Goal: Task Accomplishment & Management: Use online tool/utility

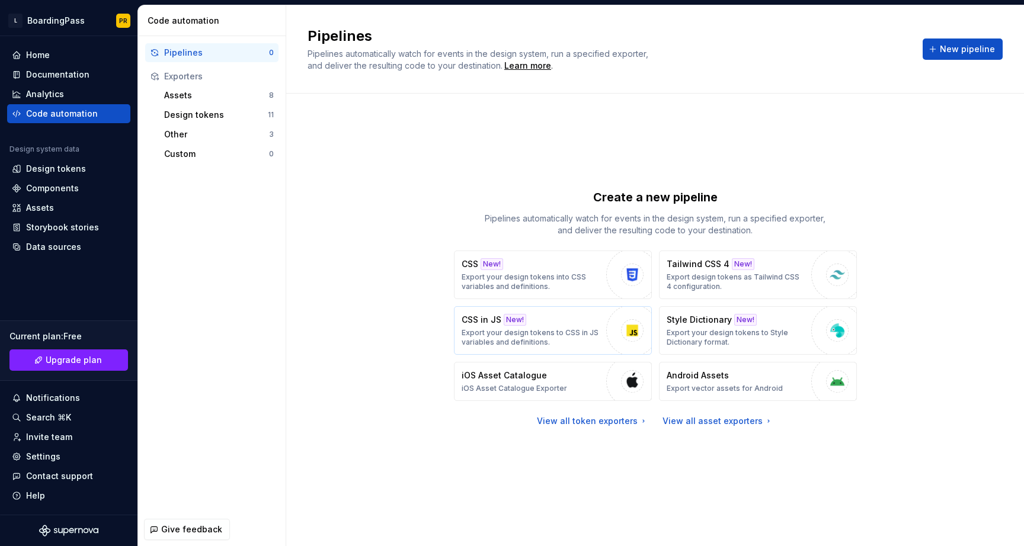
click at [546, 333] on p "Export your design tokens to CSS in JS variables and definitions." at bounding box center [530, 337] width 139 height 19
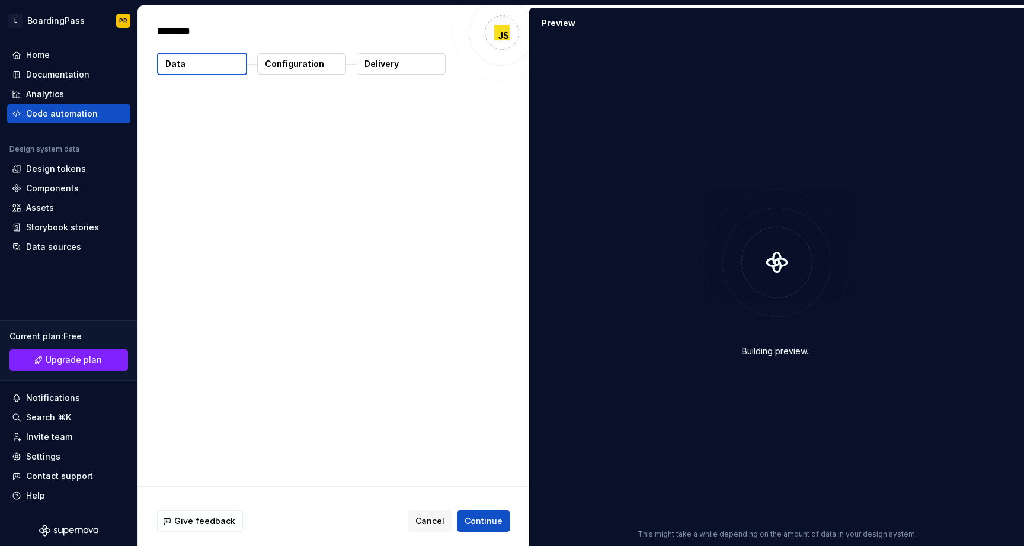
type textarea "*"
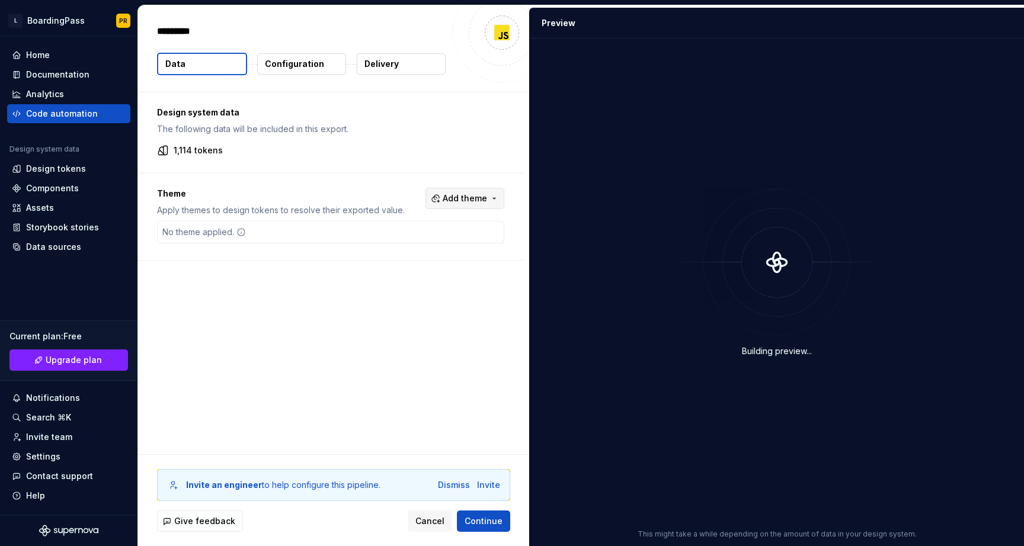
click at [474, 200] on span "Add theme" at bounding box center [464, 199] width 44 height 12
click at [382, 248] on div "Suggestions" at bounding box center [380, 245] width 9 height 9
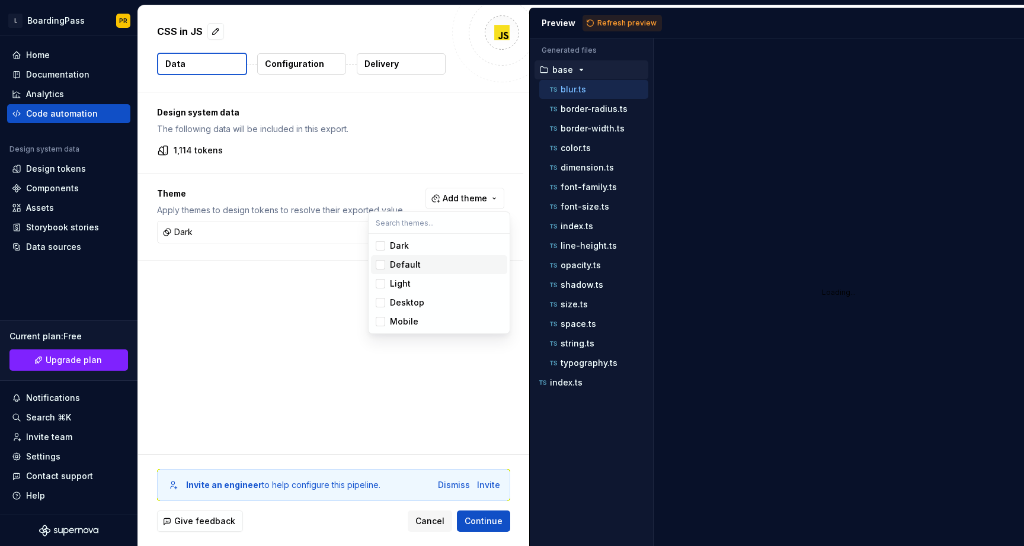
click at [382, 265] on div "Suggestions" at bounding box center [380, 264] width 9 height 9
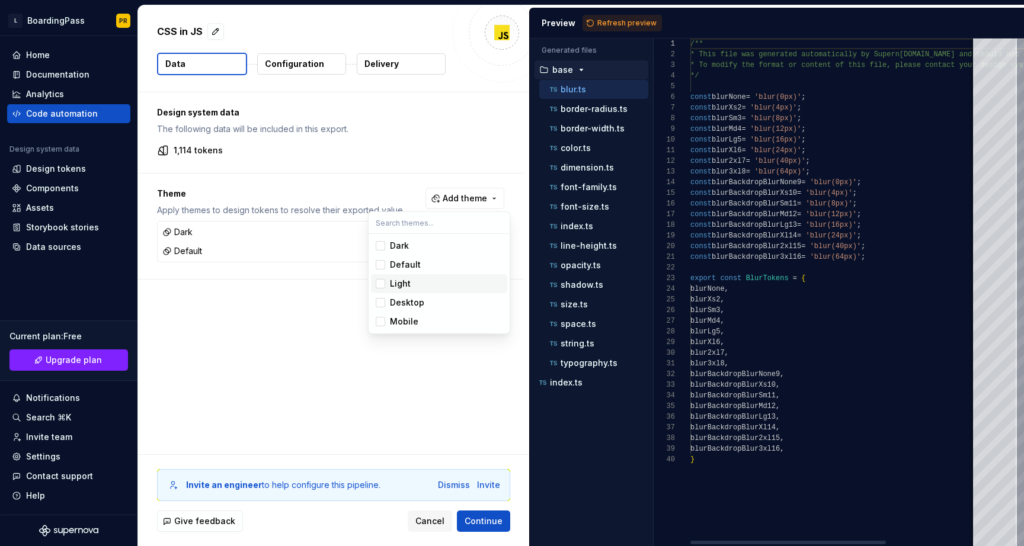
click at [378, 285] on div "Suggestions" at bounding box center [380, 283] width 9 height 9
click at [380, 300] on div "Suggestions" at bounding box center [380, 302] width 9 height 9
click at [380, 321] on div "Suggestions" at bounding box center [380, 321] width 9 height 9
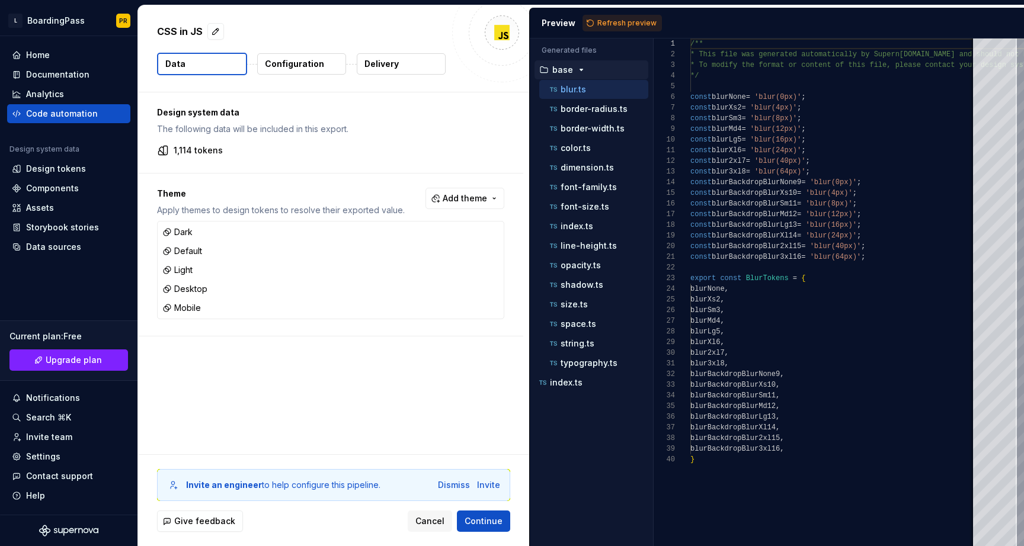
click at [484, 520] on html "L BoardingPass PR Home Documentation Analytics Code automation Design system da…" at bounding box center [512, 273] width 1024 height 546
click at [477, 519] on span "Continue" at bounding box center [483, 521] width 38 height 12
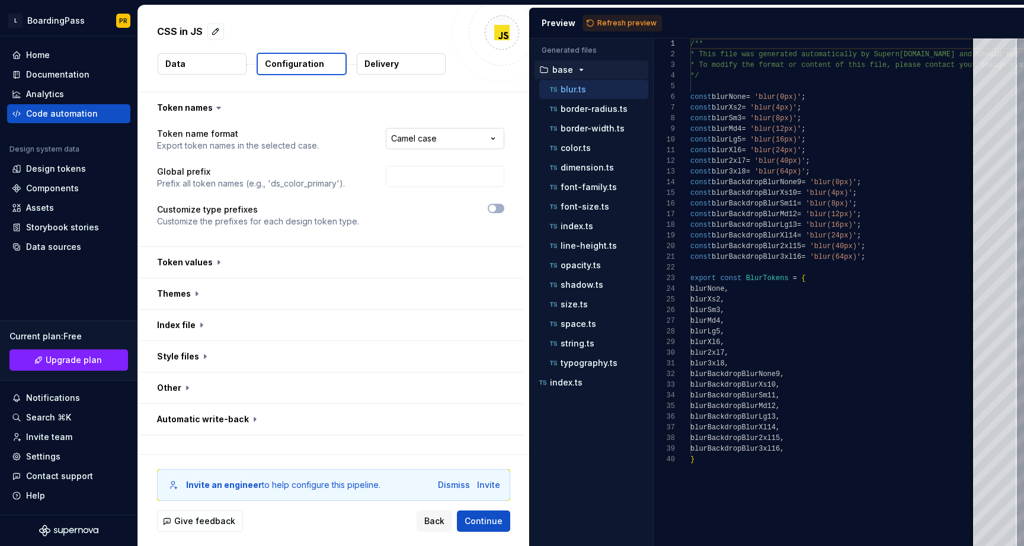
click at [459, 146] on html "**********" at bounding box center [512, 273] width 1024 height 546
click at [458, 137] on html "**********" at bounding box center [512, 273] width 1024 height 546
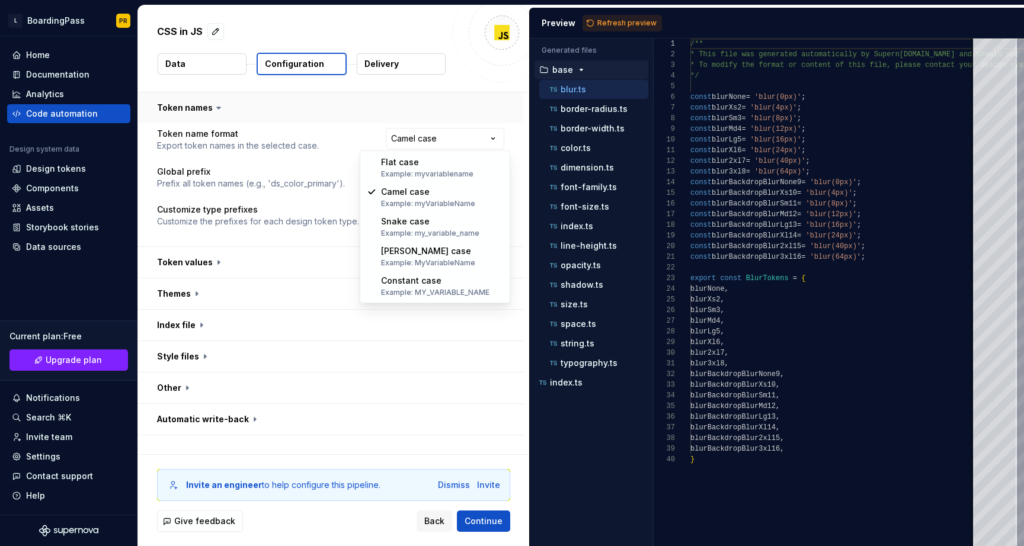
click at [460, 114] on html "**********" at bounding box center [512, 273] width 1024 height 546
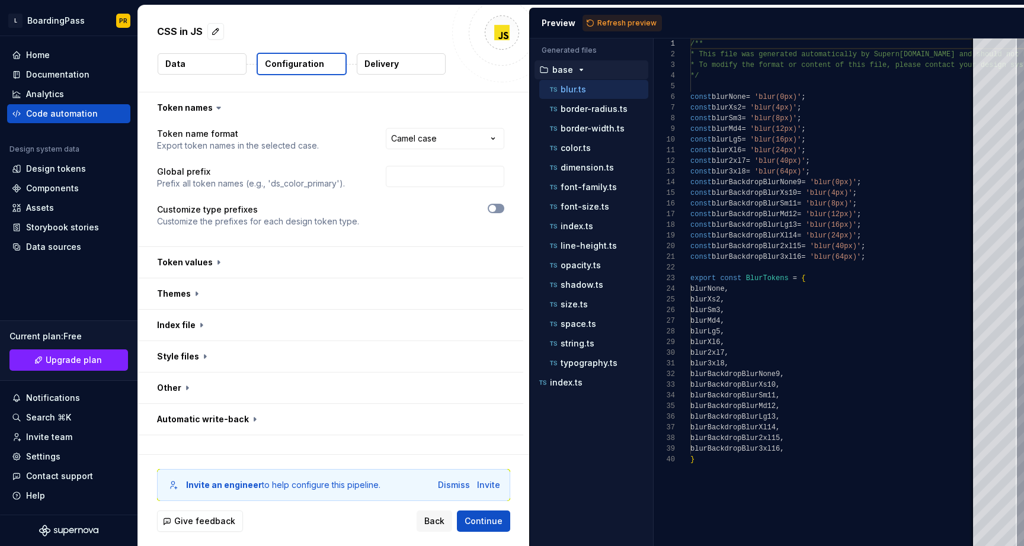
click at [504, 209] on button "button" at bounding box center [495, 208] width 17 height 9
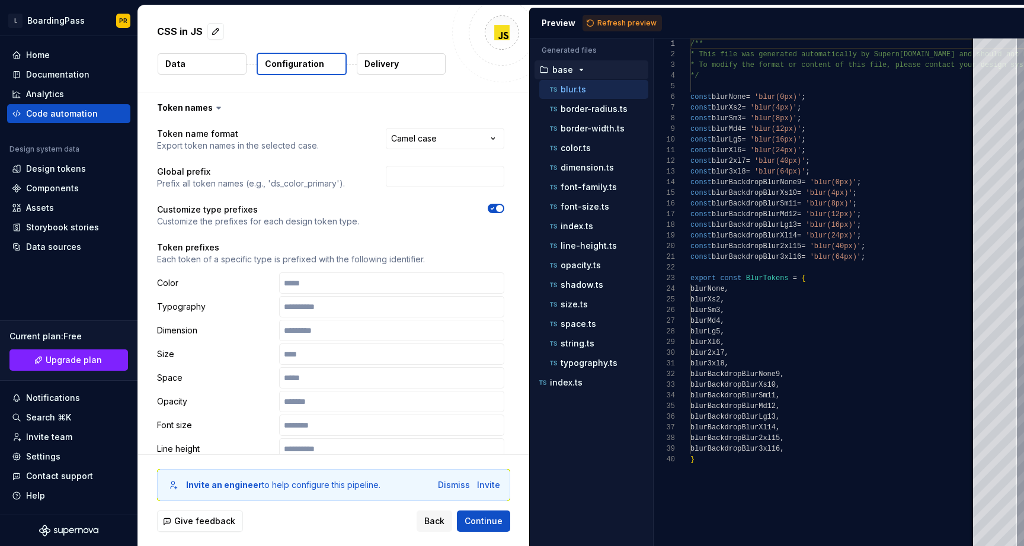
click at [494, 209] on icon "button" at bounding box center [491, 208] width 9 height 7
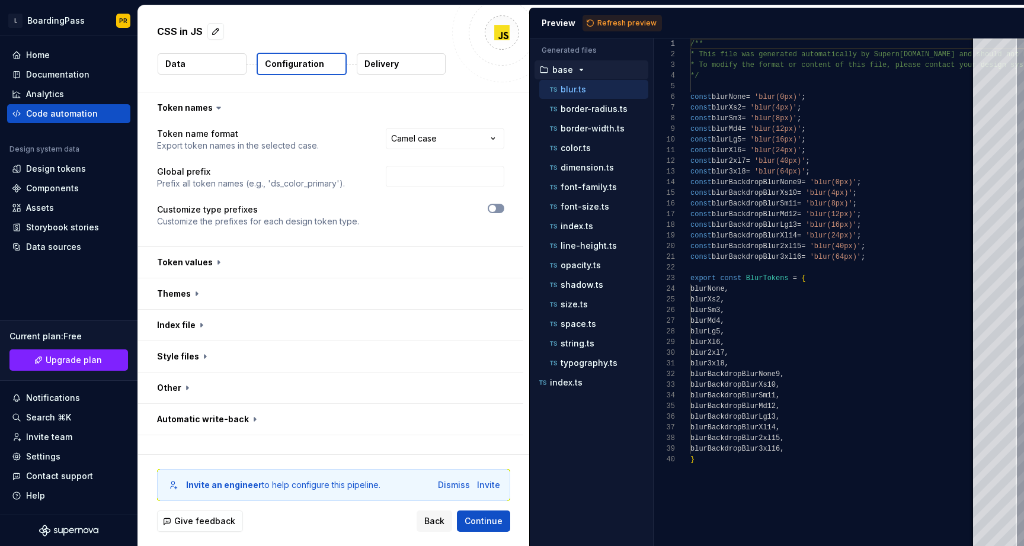
click at [494, 209] on icon "button" at bounding box center [491, 208] width 9 height 7
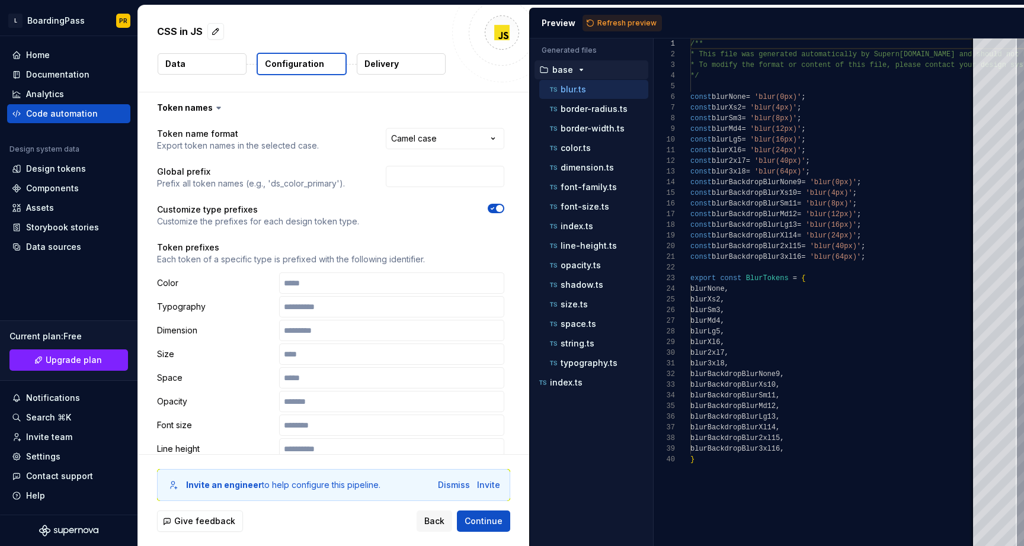
click at [497, 210] on icon "button" at bounding box center [491, 208] width 9 height 7
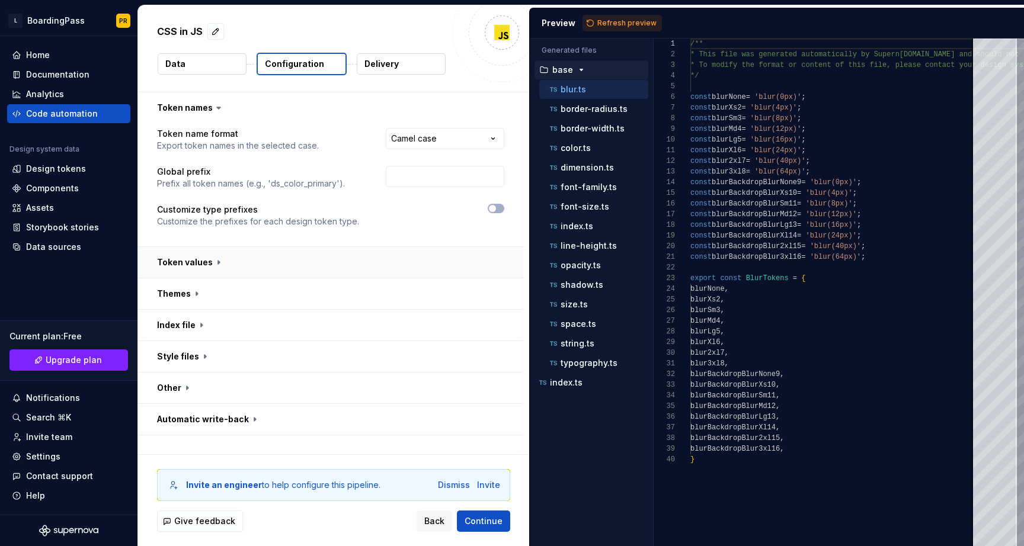
click at [320, 262] on button "button" at bounding box center [330, 262] width 385 height 31
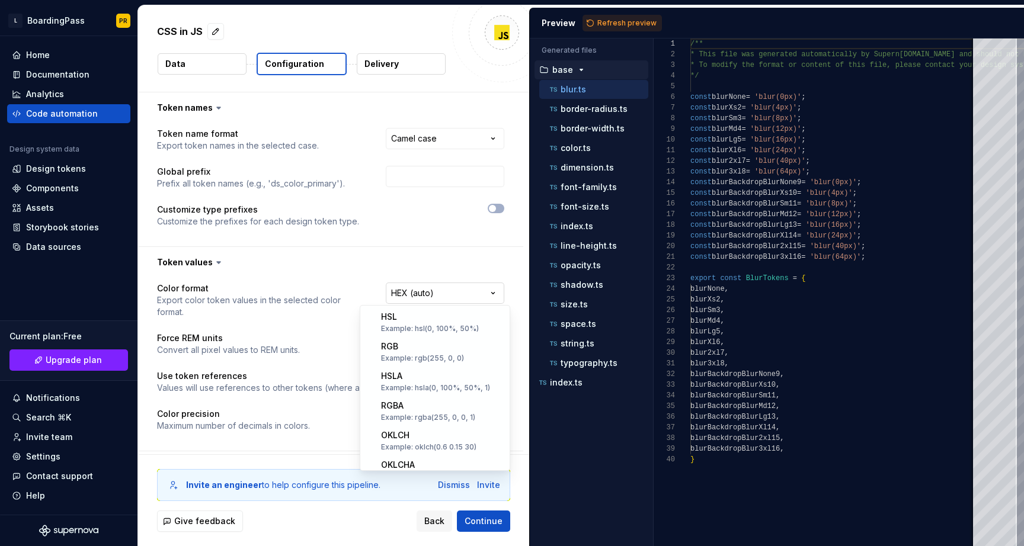
click at [441, 293] on html "**********" at bounding box center [512, 273] width 1024 height 546
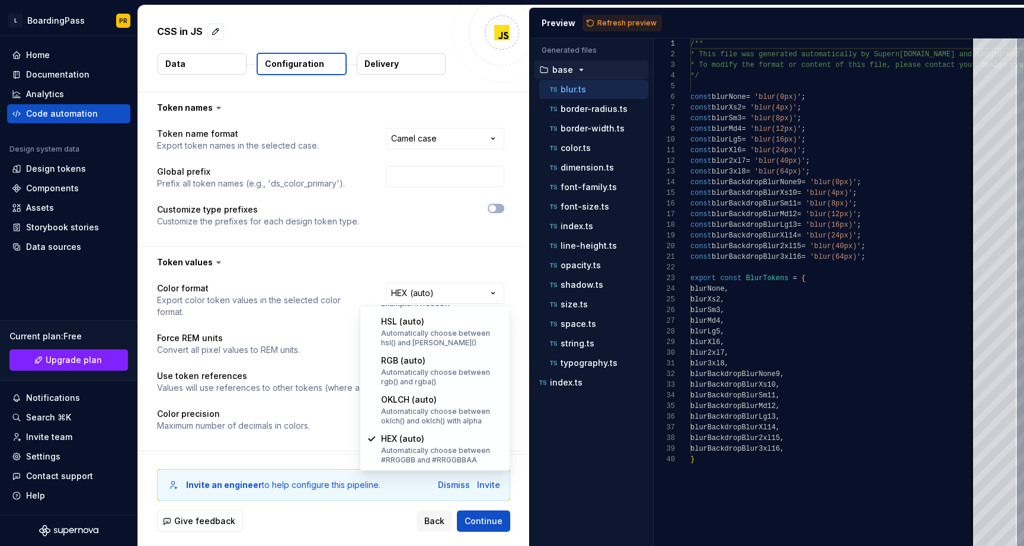
select select "**********"
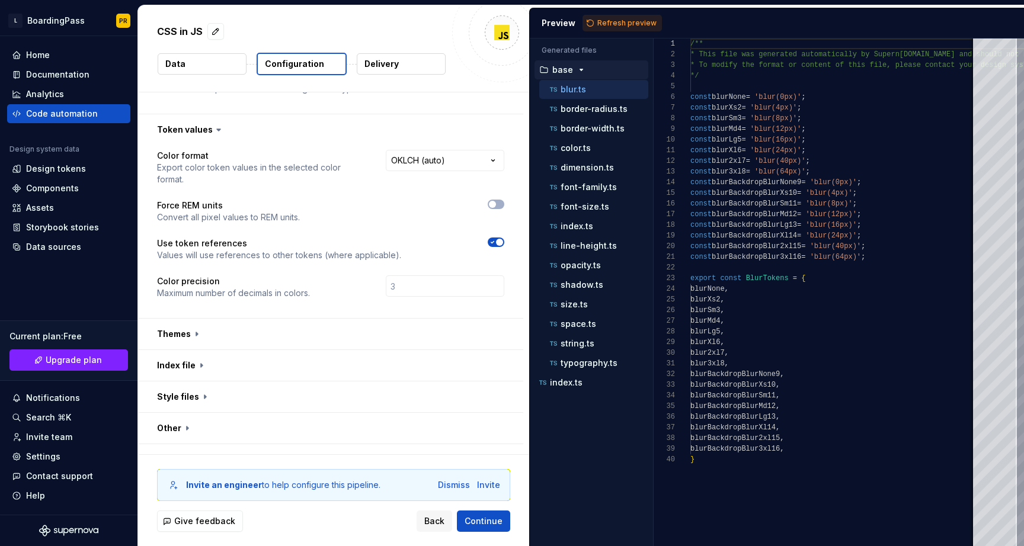
scroll to position [142, 0]
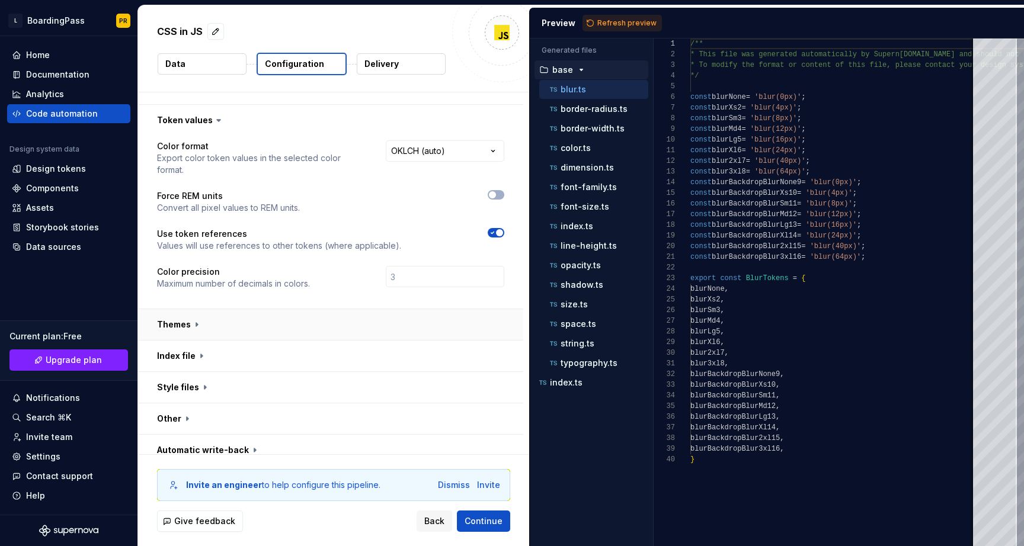
click at [405, 309] on button "button" at bounding box center [330, 324] width 385 height 31
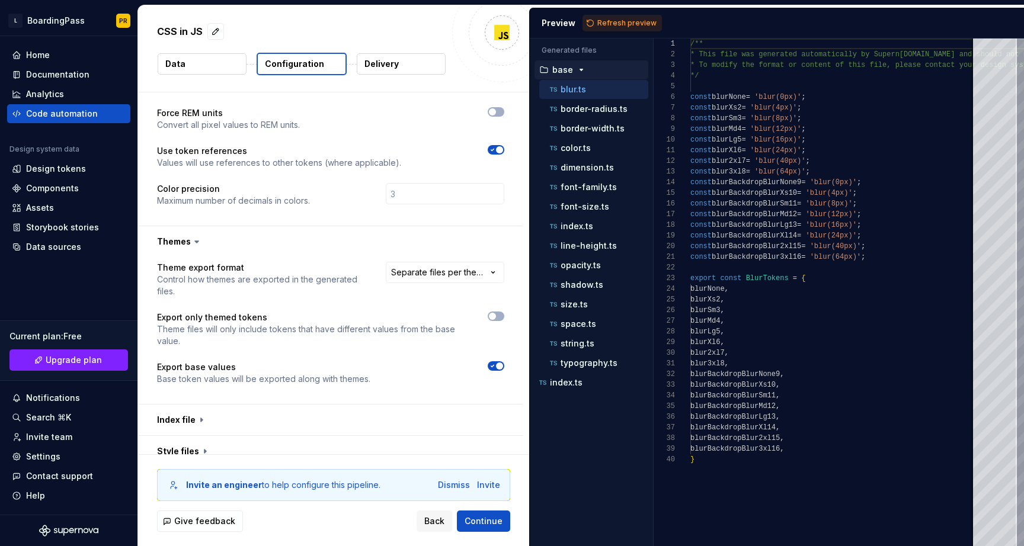
scroll to position [246, 0]
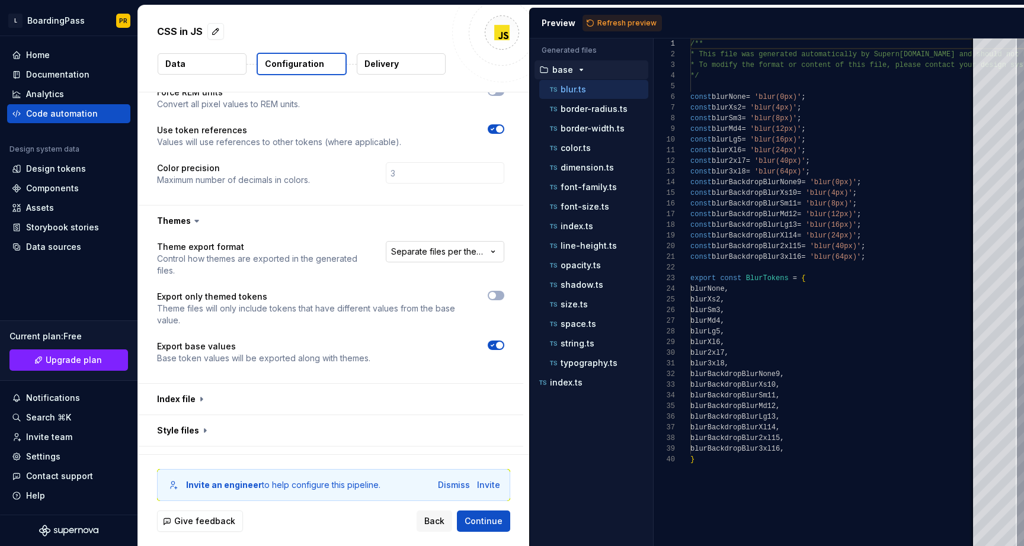
click at [465, 242] on html "**********" at bounding box center [512, 273] width 1024 height 546
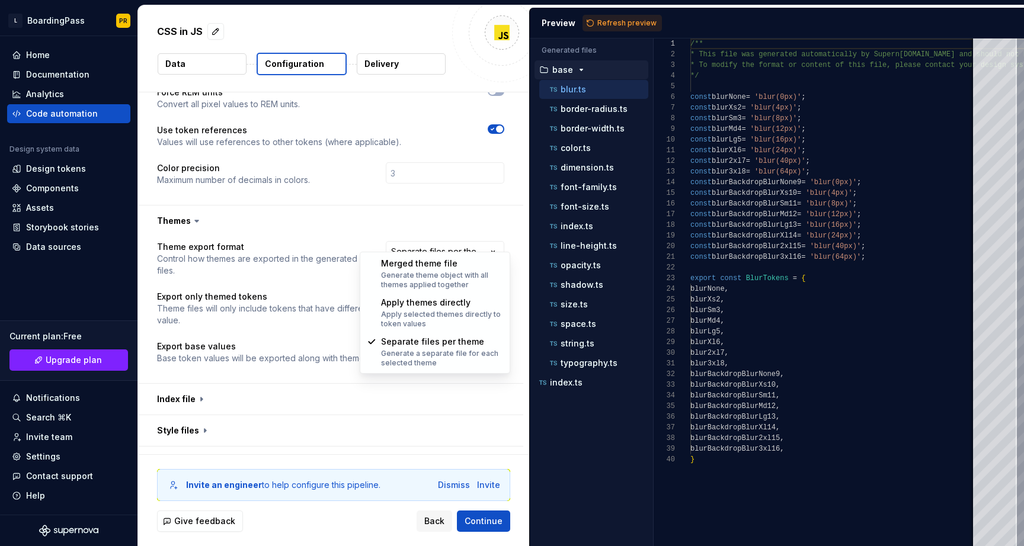
click at [368, 225] on html "**********" at bounding box center [512, 273] width 1024 height 546
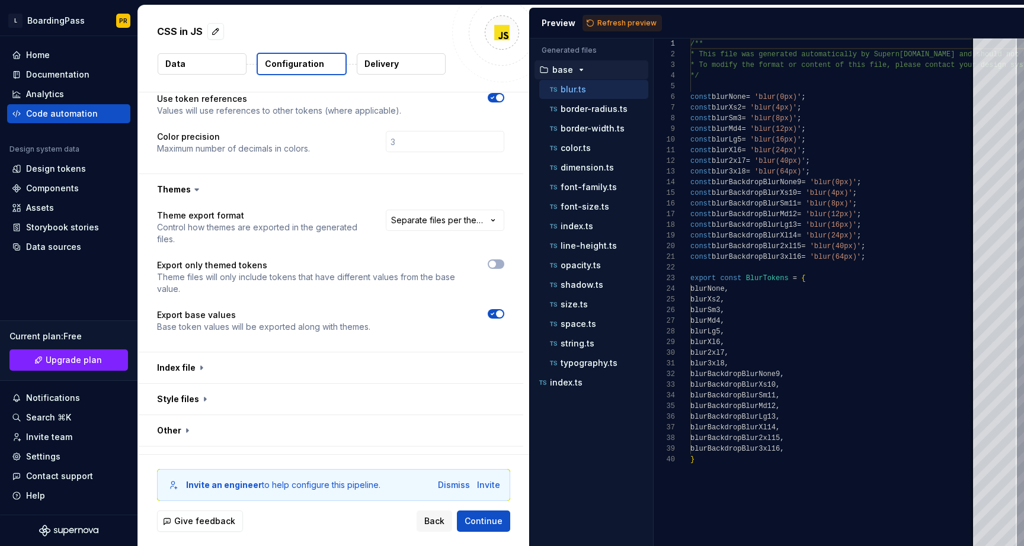
scroll to position [289, 0]
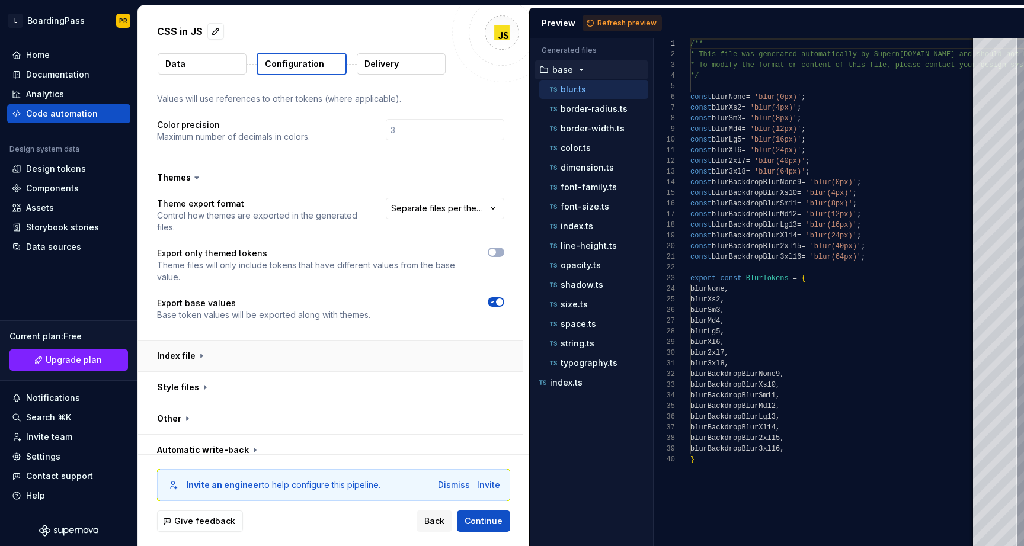
click at [372, 352] on button "button" at bounding box center [330, 356] width 385 height 31
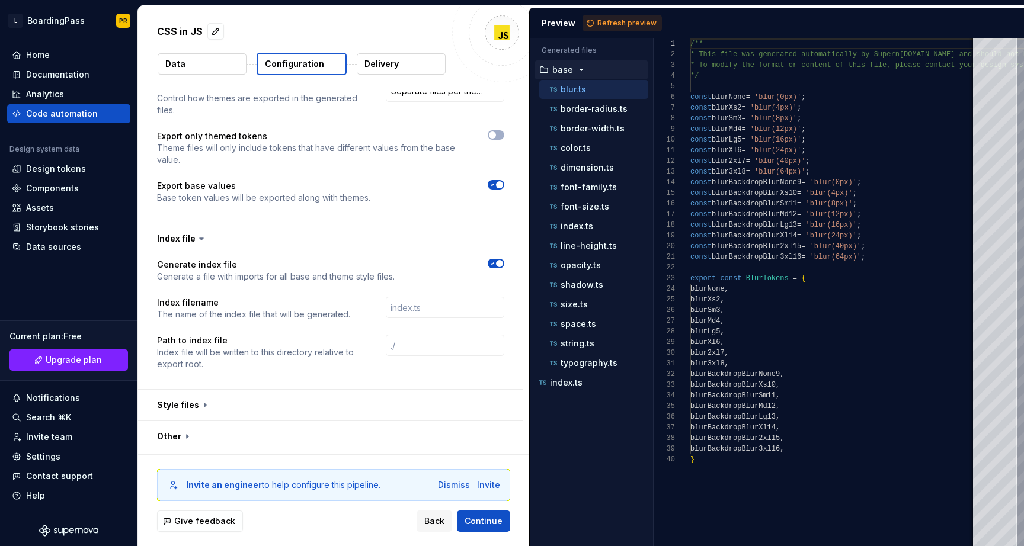
scroll to position [424, 0]
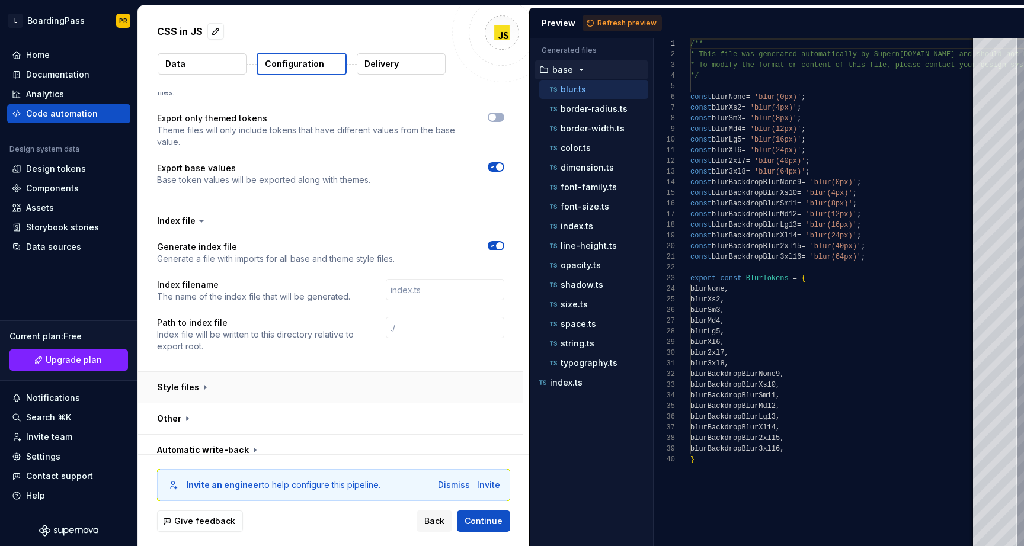
click at [378, 377] on button "button" at bounding box center [330, 387] width 385 height 31
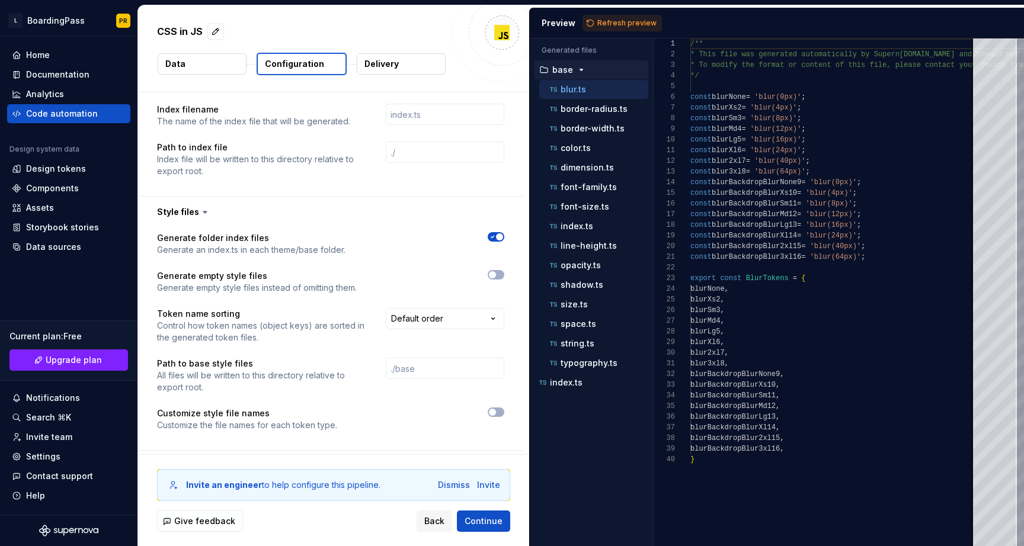
scroll to position [647, 0]
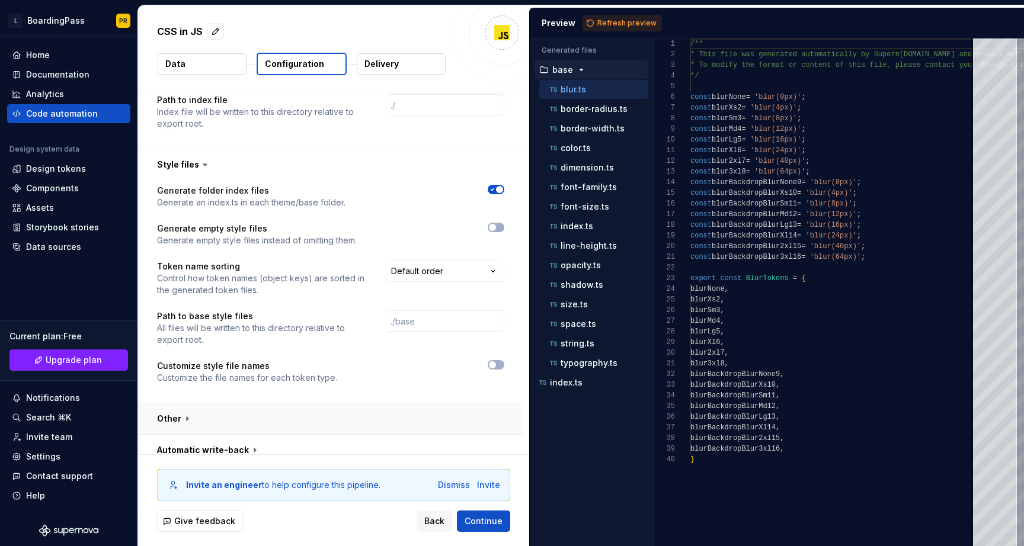
click at [378, 408] on button "button" at bounding box center [330, 418] width 385 height 31
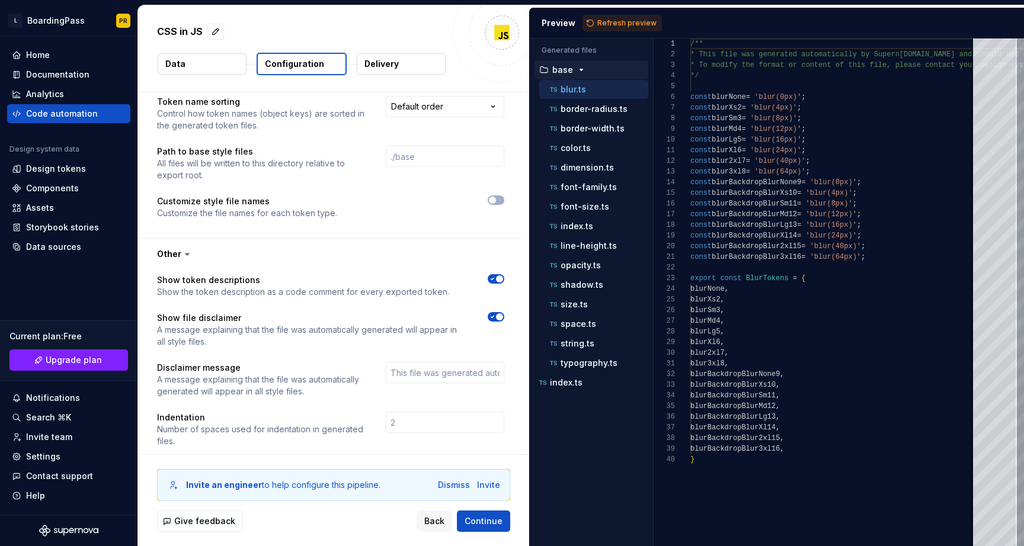
scroll to position [881, 0]
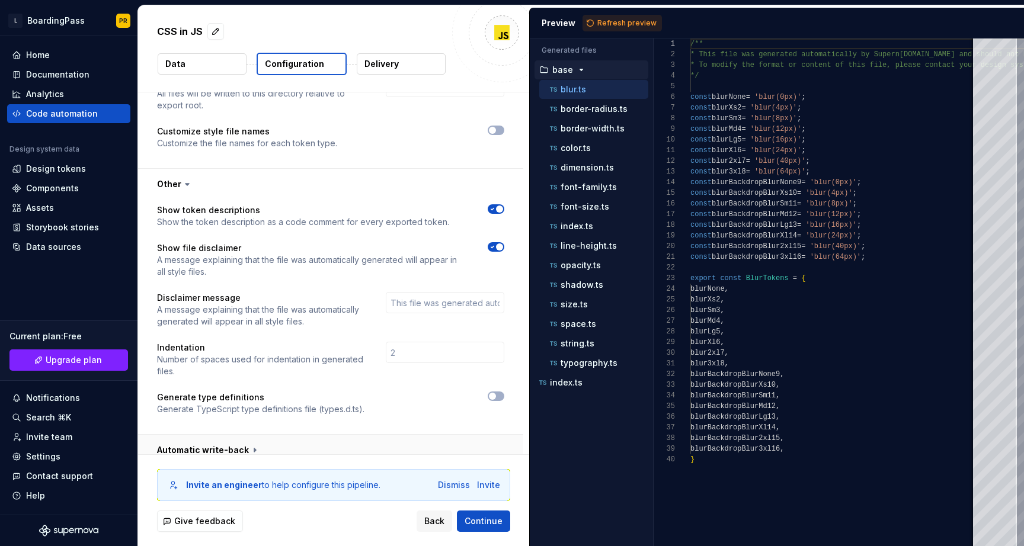
click at [353, 436] on button "button" at bounding box center [330, 450] width 385 height 31
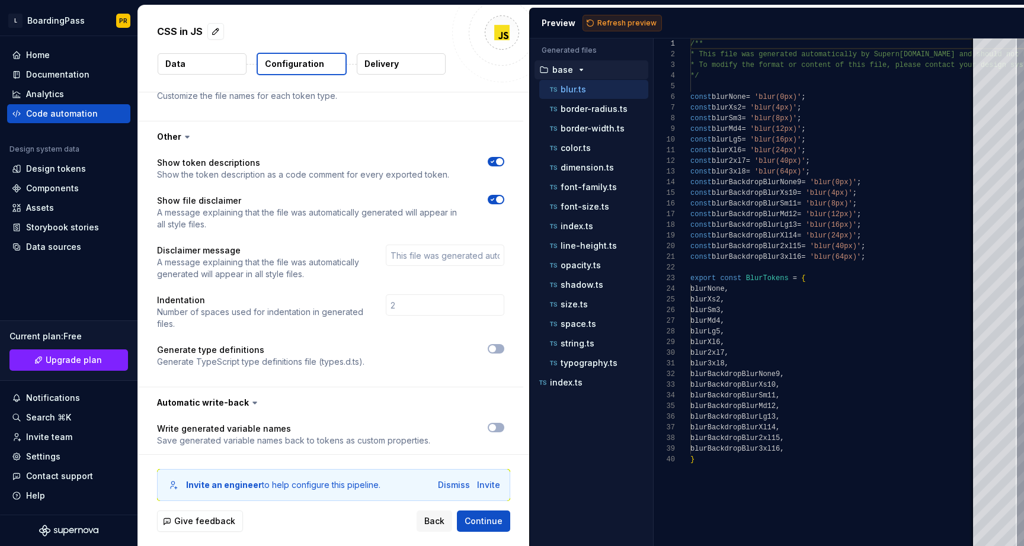
click at [620, 23] on span "Refresh preview" at bounding box center [626, 22] width 59 height 9
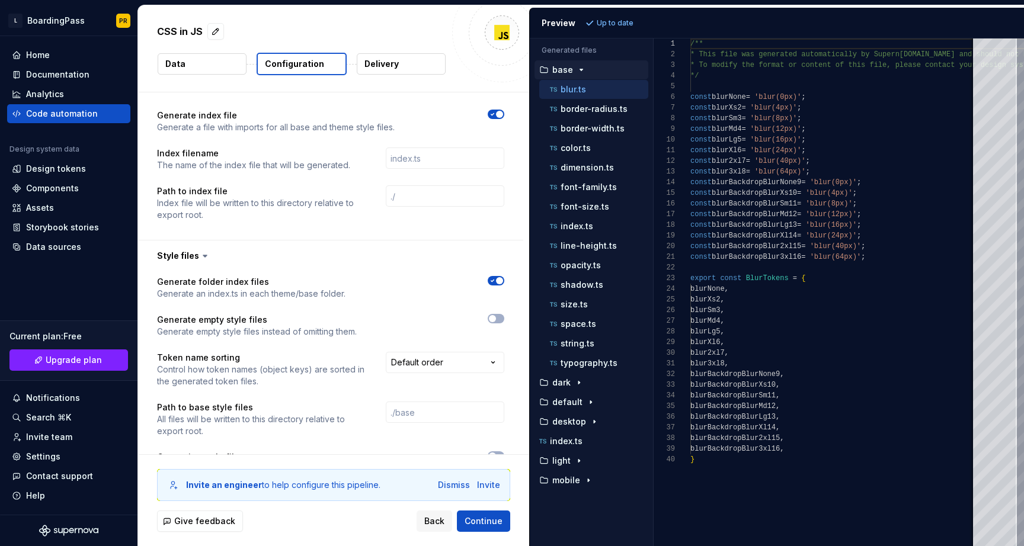
scroll to position [554, 0]
click at [586, 204] on p "font-size.ts" at bounding box center [584, 206] width 49 height 9
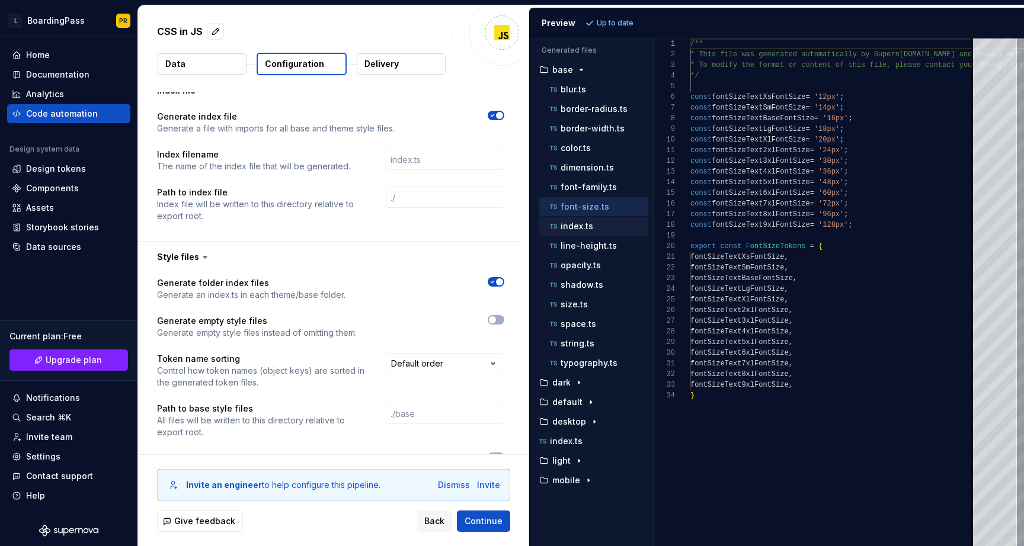
click at [585, 224] on p "index.ts" at bounding box center [576, 226] width 33 height 9
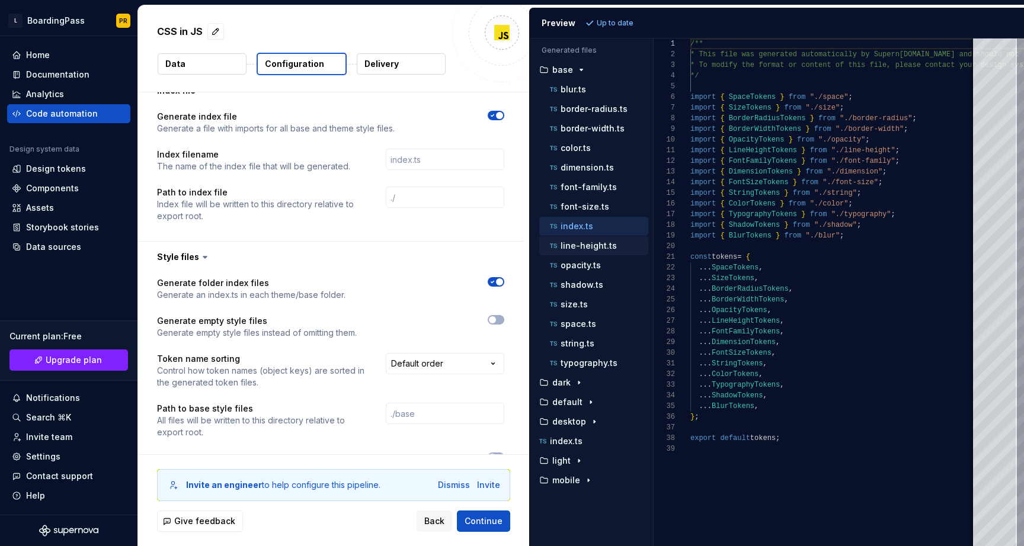
click at [589, 249] on p "line-height.ts" at bounding box center [588, 245] width 56 height 9
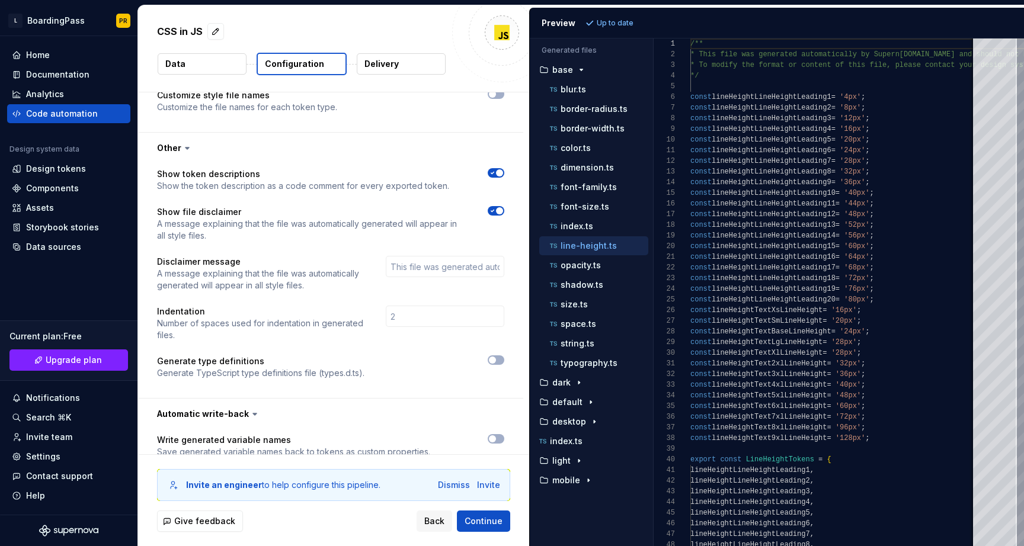
scroll to position [929, 0]
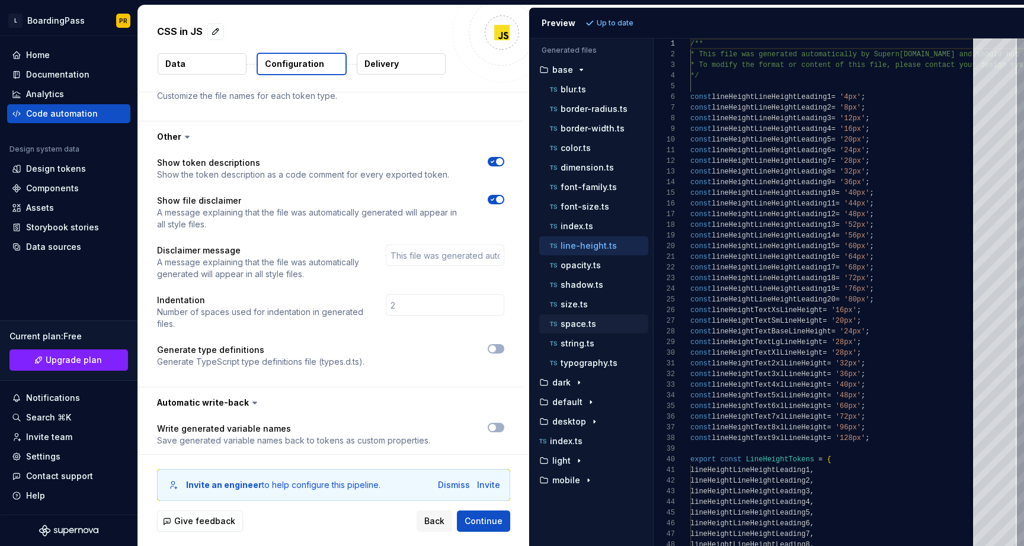
click at [595, 320] on div "space.ts" at bounding box center [597, 324] width 101 height 12
type textarea "**********"
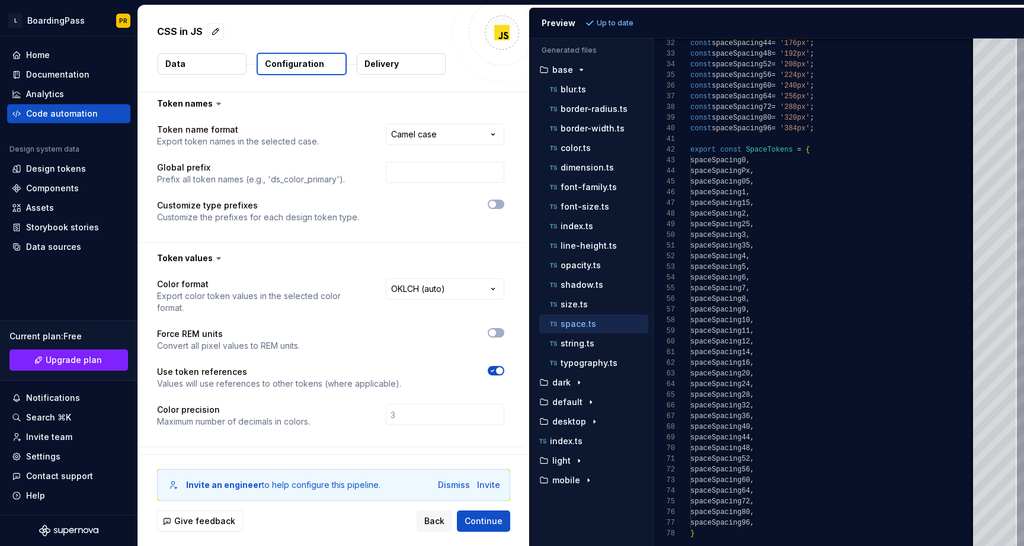
scroll to position [0, 0]
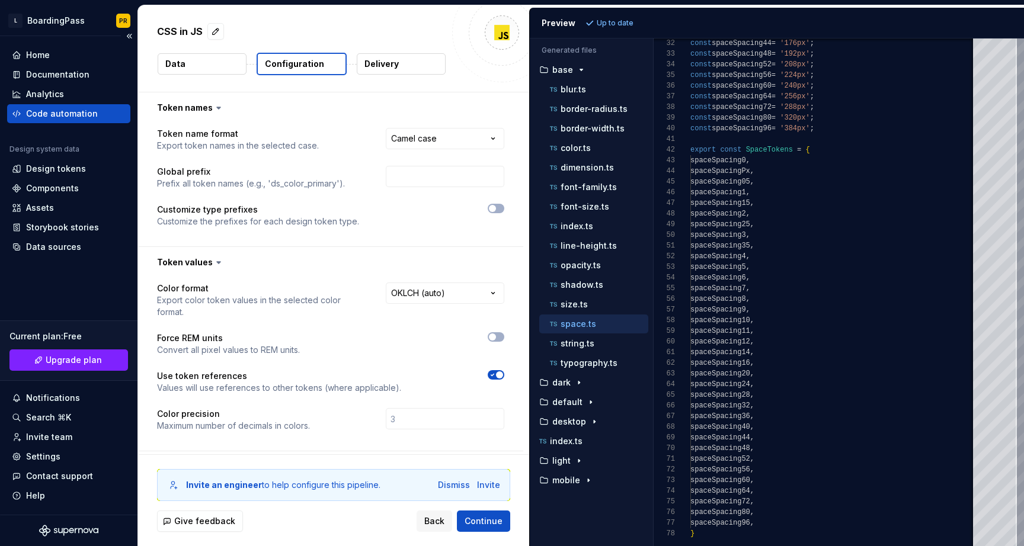
click at [86, 110] on div "Code automation" at bounding box center [62, 114] width 72 height 12
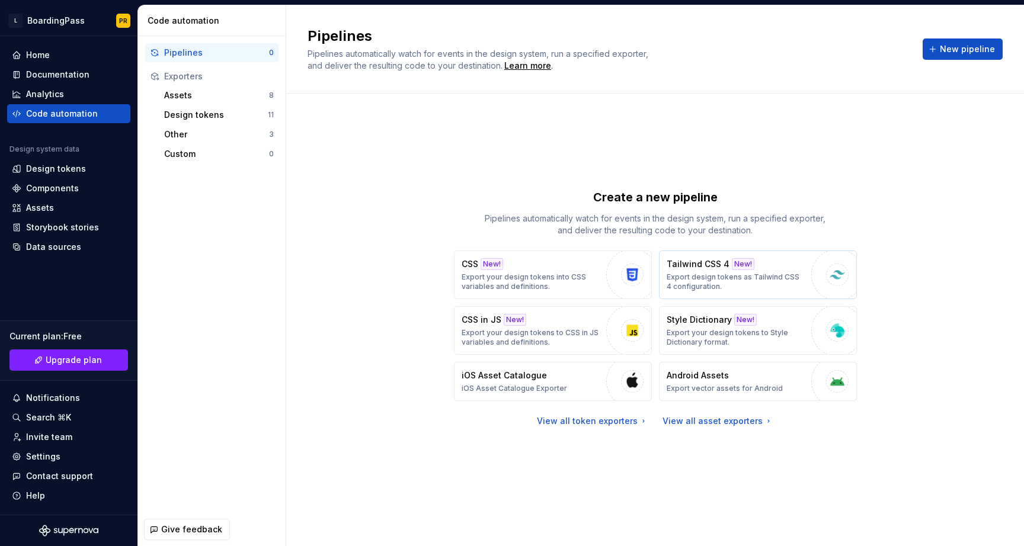
click at [730, 278] on p "Export design tokens as Tailwind CSS 4 configuration." at bounding box center [735, 281] width 139 height 19
type textarea "*"
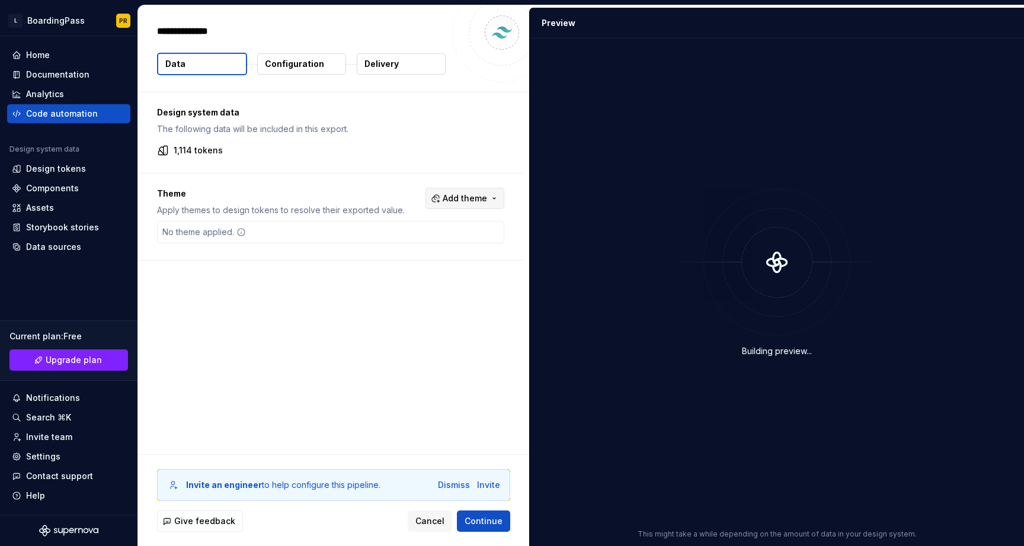
click at [479, 198] on span "Add theme" at bounding box center [464, 199] width 44 height 12
click at [390, 246] on div "Dark" at bounding box center [399, 246] width 19 height 12
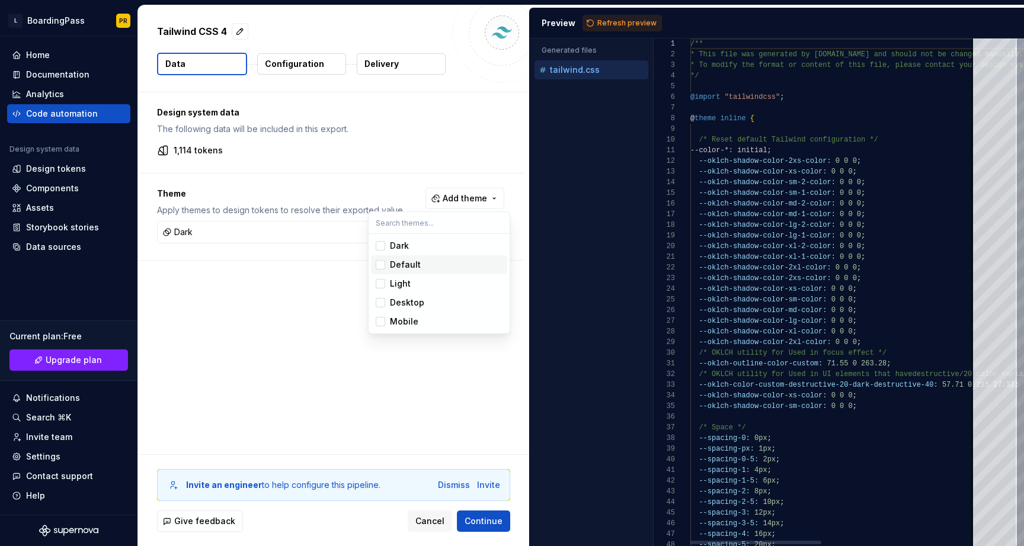
click at [390, 264] on div "Default" at bounding box center [405, 265] width 31 height 12
click at [390, 287] on div "Light" at bounding box center [400, 284] width 21 height 12
click at [390, 300] on div "Desktop" at bounding box center [407, 303] width 34 height 12
click at [390, 312] on span "Mobile" at bounding box center [439, 321] width 136 height 19
click at [404, 364] on html "L BoardingPass PR Home Documentation Analytics Code automation Design system da…" at bounding box center [512, 273] width 1024 height 546
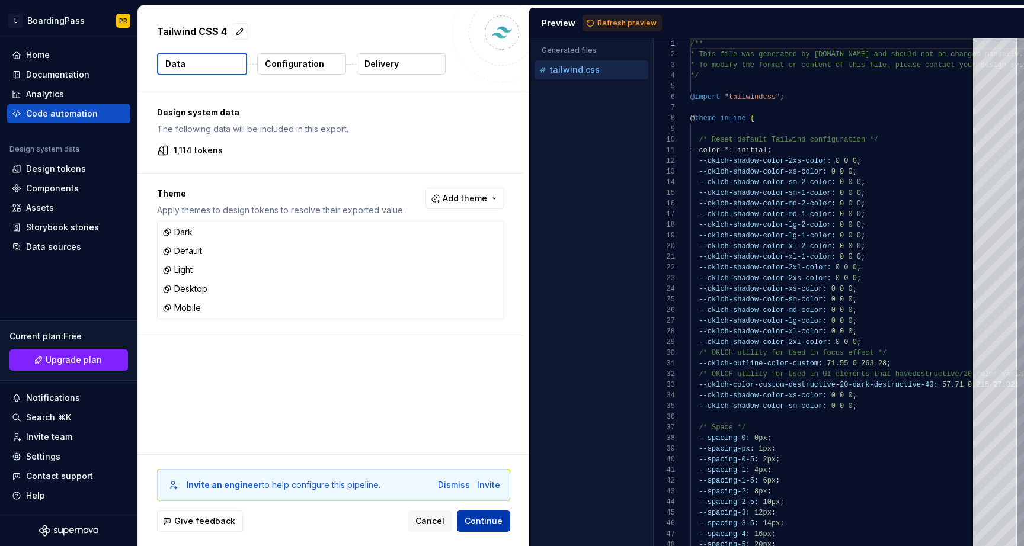
click at [485, 521] on span "Continue" at bounding box center [483, 521] width 38 height 12
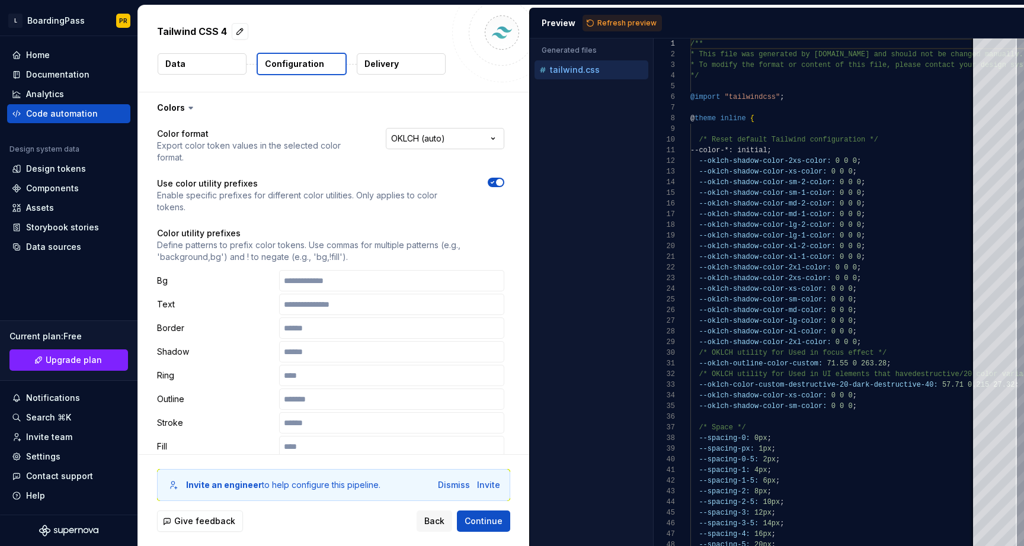
click at [479, 143] on html "**********" at bounding box center [512, 273] width 1024 height 546
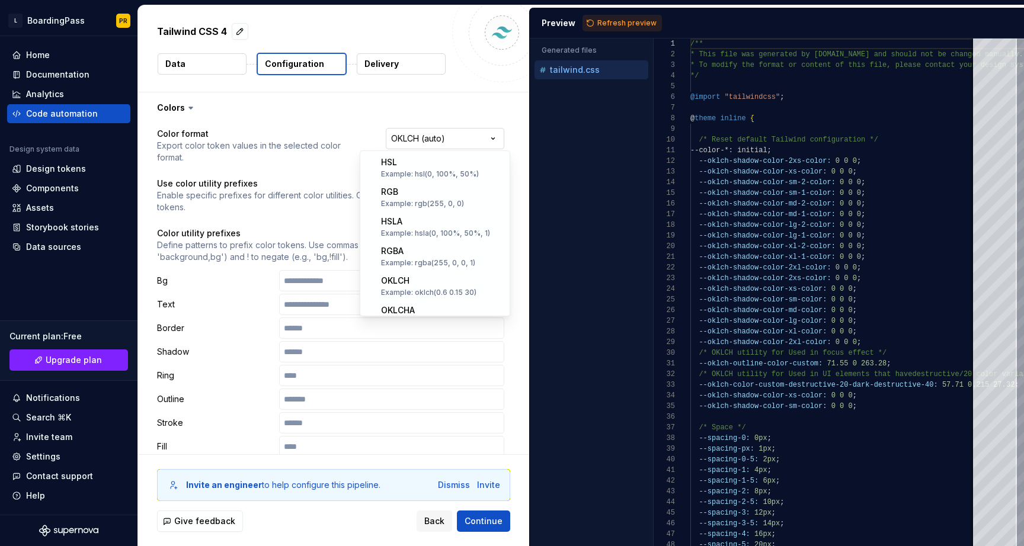
scroll to position [191, 0]
click at [343, 159] on html "**********" at bounding box center [512, 273] width 1024 height 546
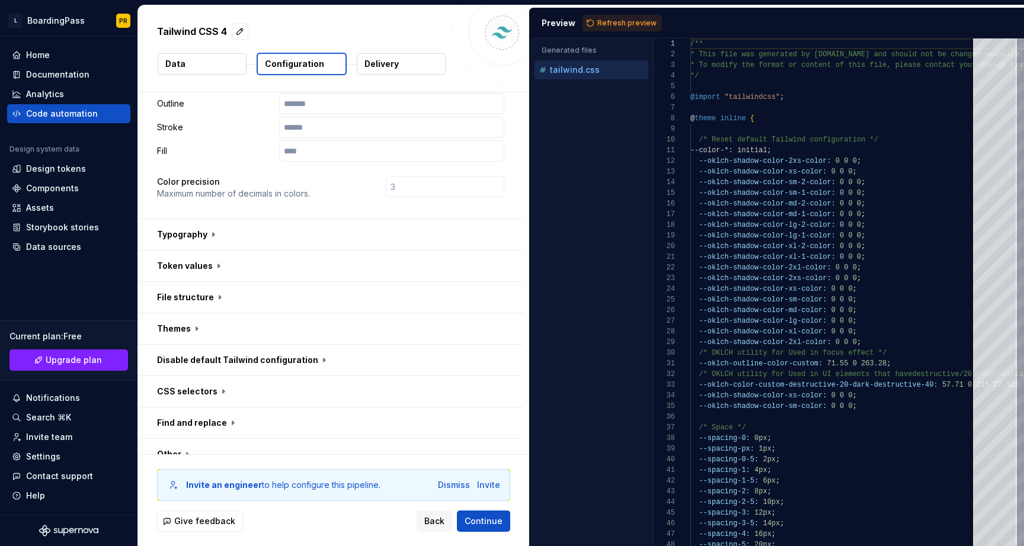
scroll to position [305, 0]
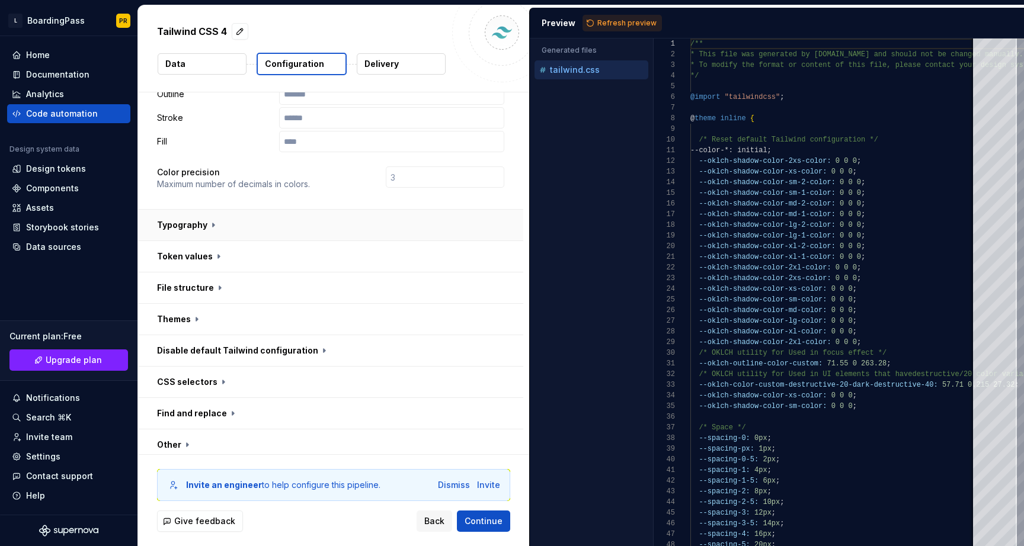
click at [399, 210] on button "button" at bounding box center [330, 225] width 385 height 31
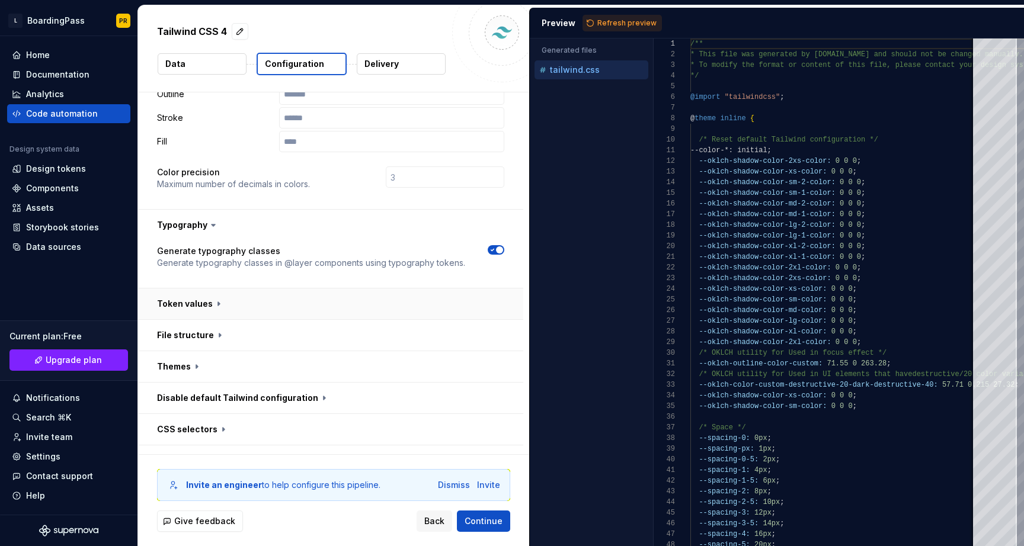
click at [394, 291] on button "button" at bounding box center [330, 303] width 385 height 31
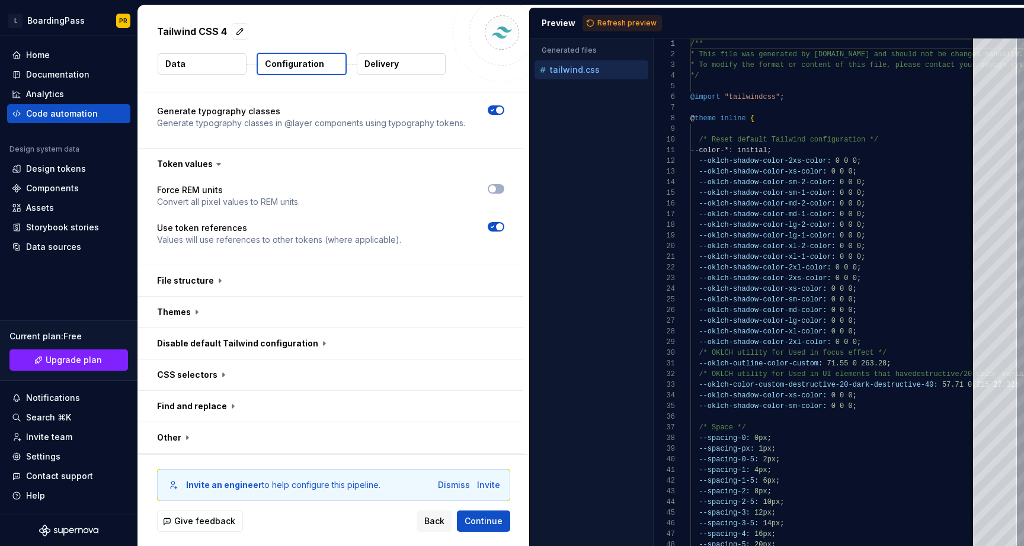
scroll to position [451, 0]
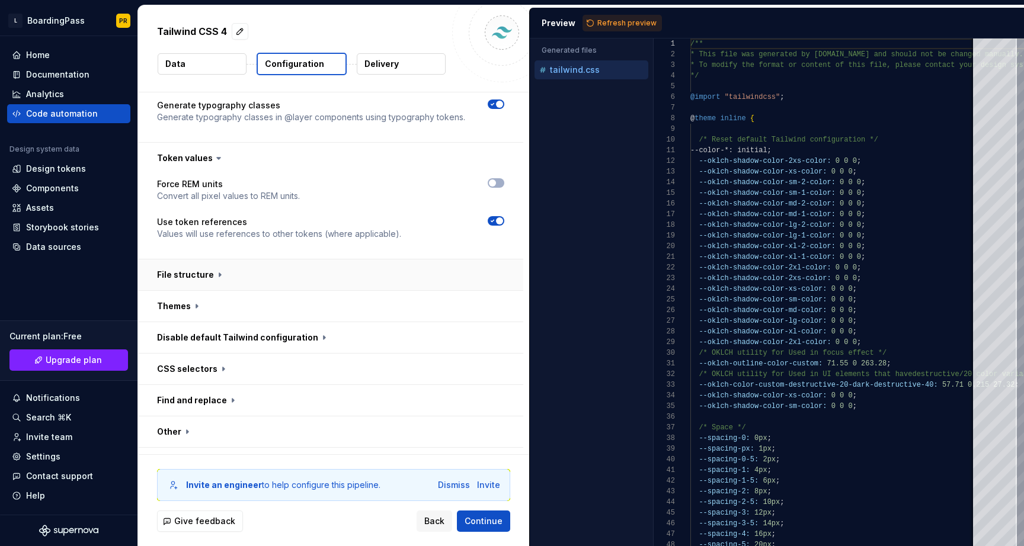
click at [381, 261] on button "button" at bounding box center [330, 274] width 385 height 31
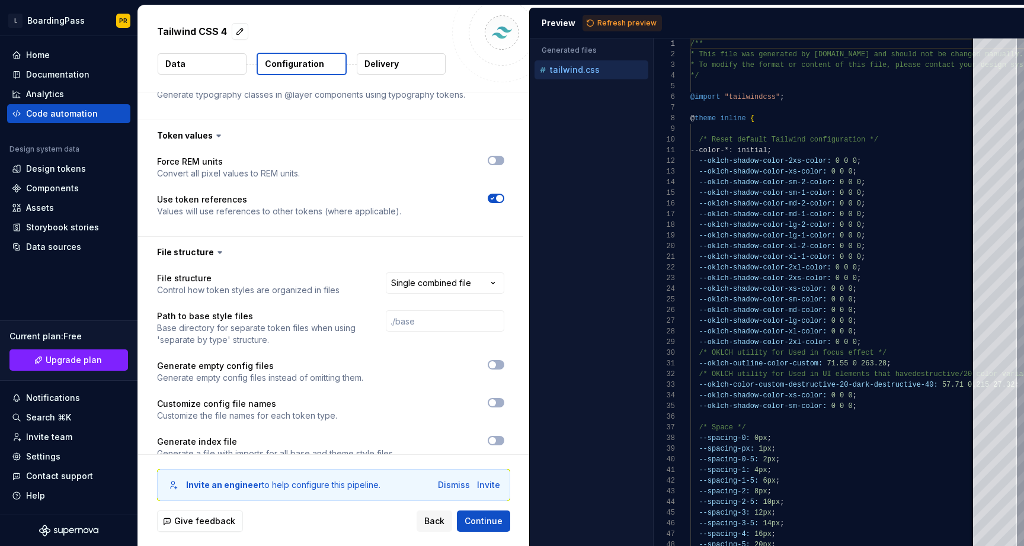
scroll to position [472, 0]
click at [474, 262] on html "**********" at bounding box center [512, 273] width 1024 height 546
select select "**********"
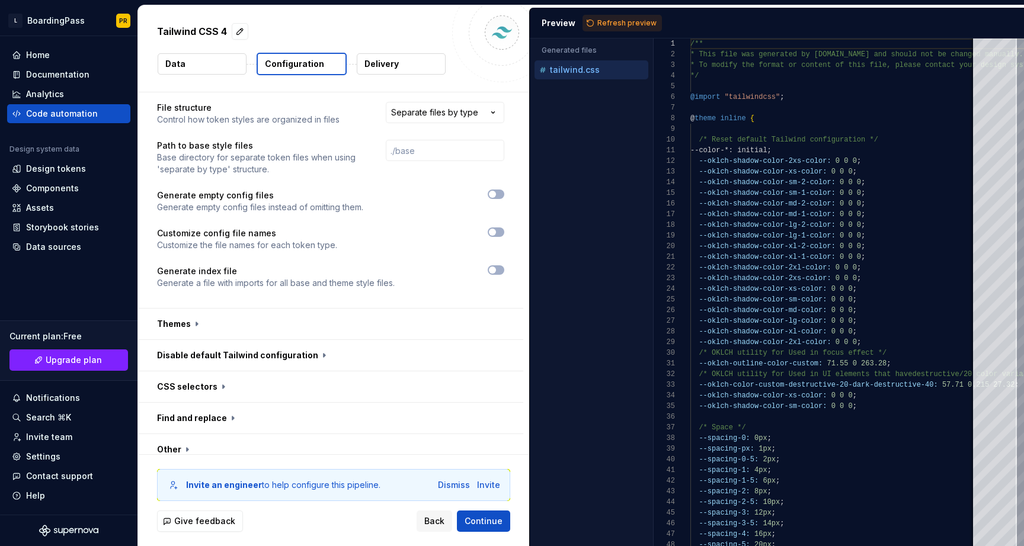
scroll to position [647, 0]
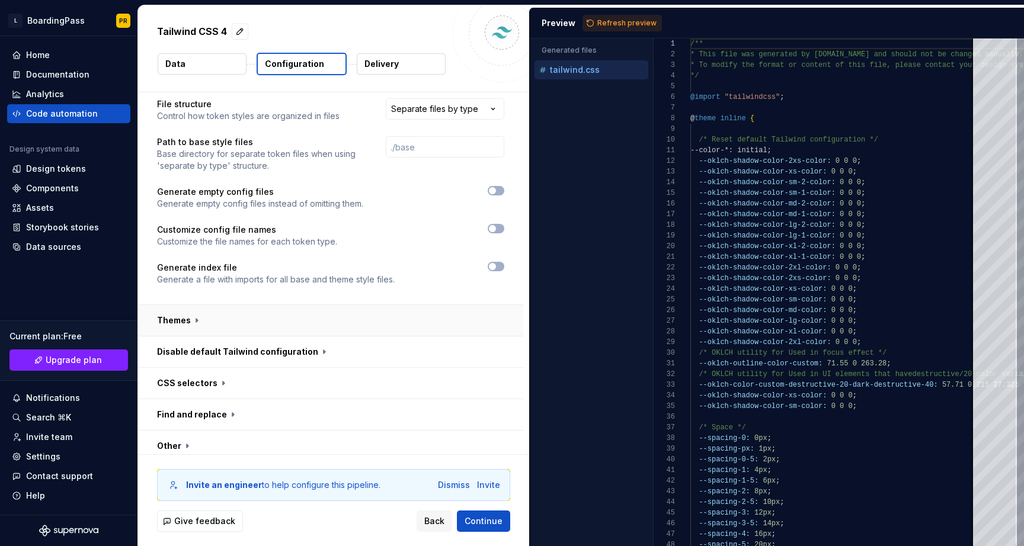
click at [373, 305] on button "button" at bounding box center [330, 320] width 385 height 31
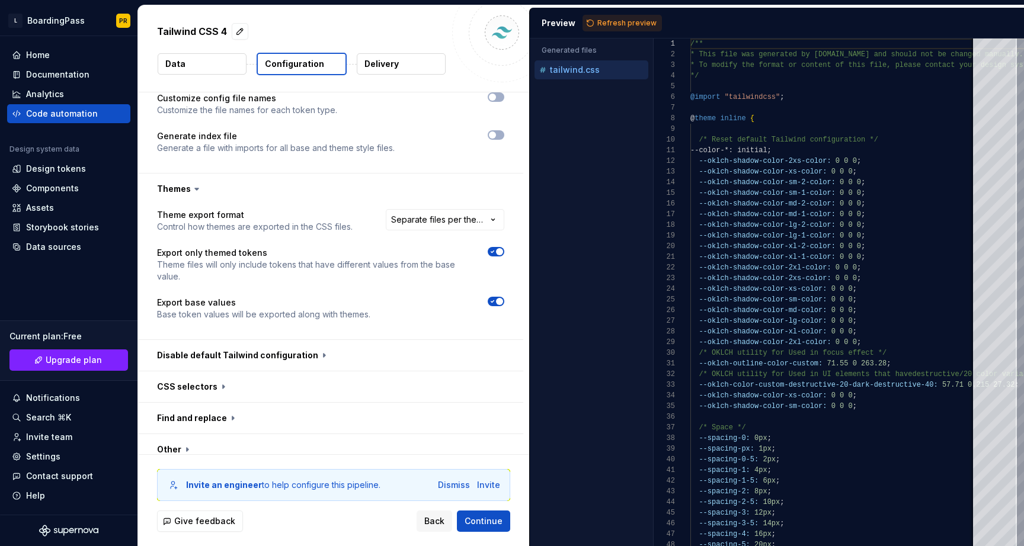
scroll to position [798, 0]
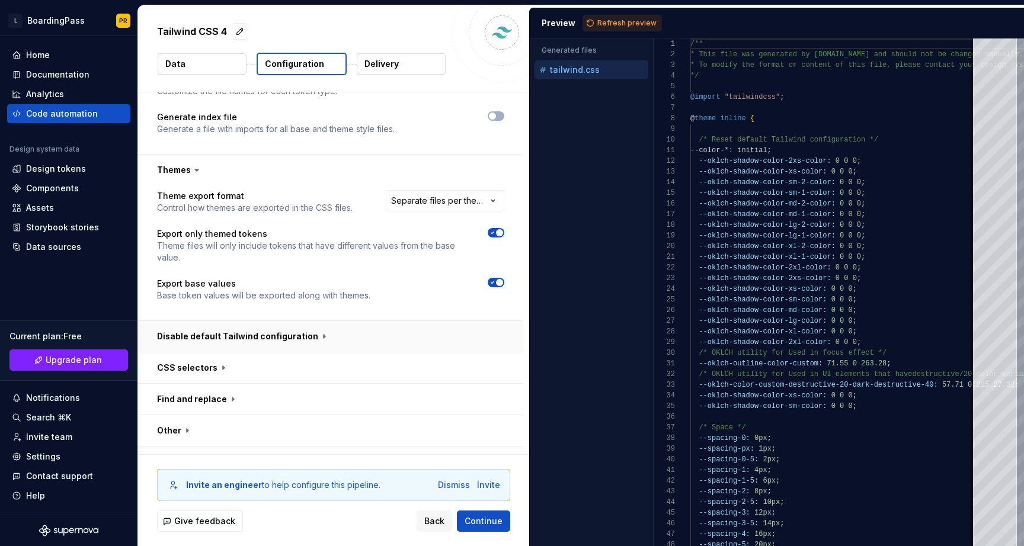
click at [381, 321] on button "button" at bounding box center [330, 336] width 385 height 31
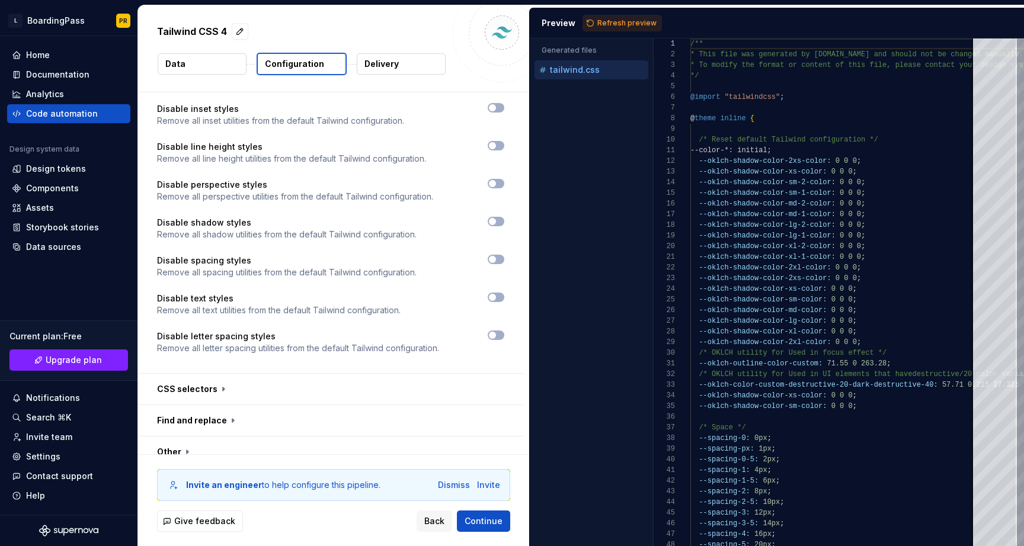
scroll to position [1452, 0]
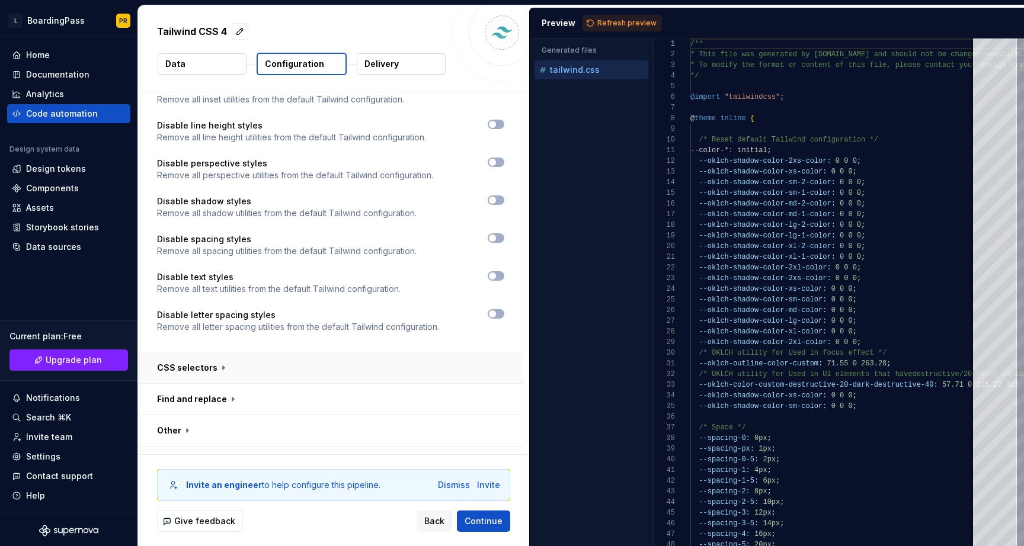
click at [374, 352] on button "button" at bounding box center [330, 367] width 385 height 31
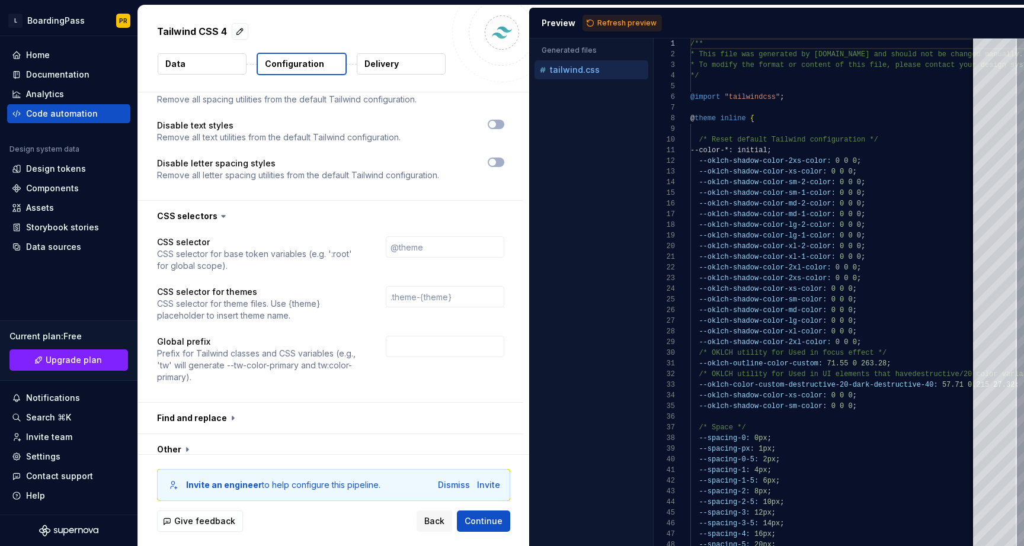
scroll to position [1622, 0]
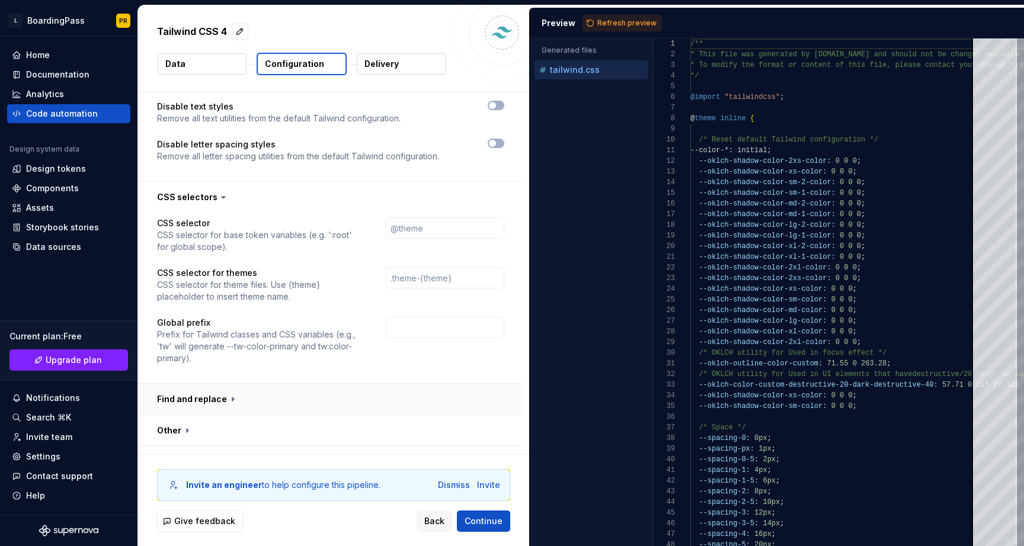
click at [352, 384] on button "button" at bounding box center [330, 399] width 385 height 31
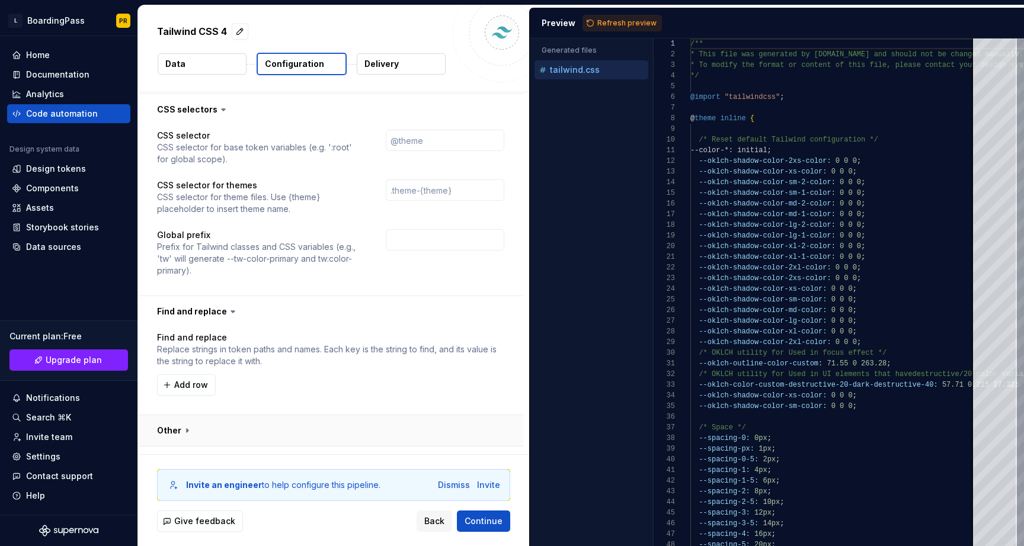
click at [358, 415] on button "button" at bounding box center [330, 430] width 385 height 31
type textarea "*"
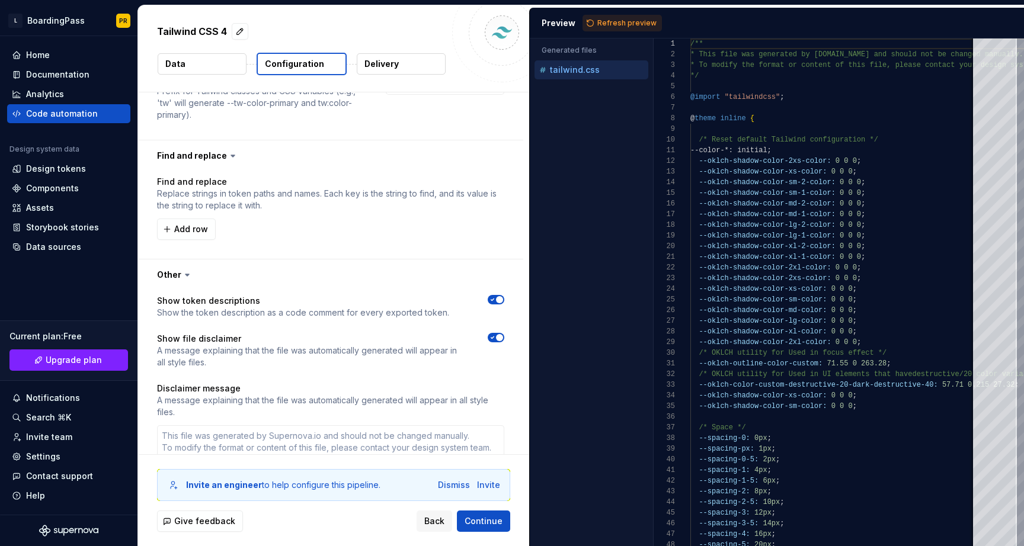
scroll to position [1985, 0]
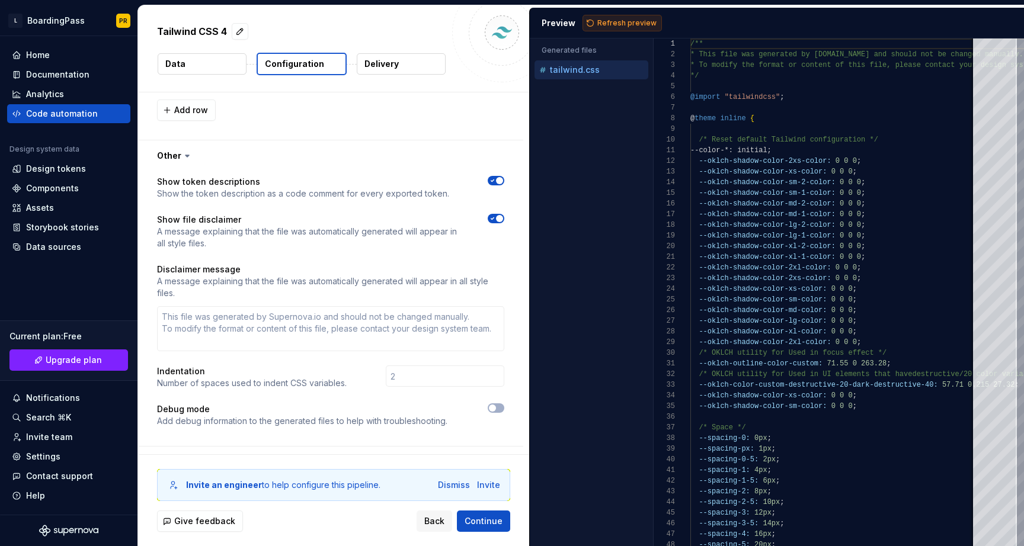
click at [618, 23] on span "Refresh preview" at bounding box center [626, 22] width 59 height 9
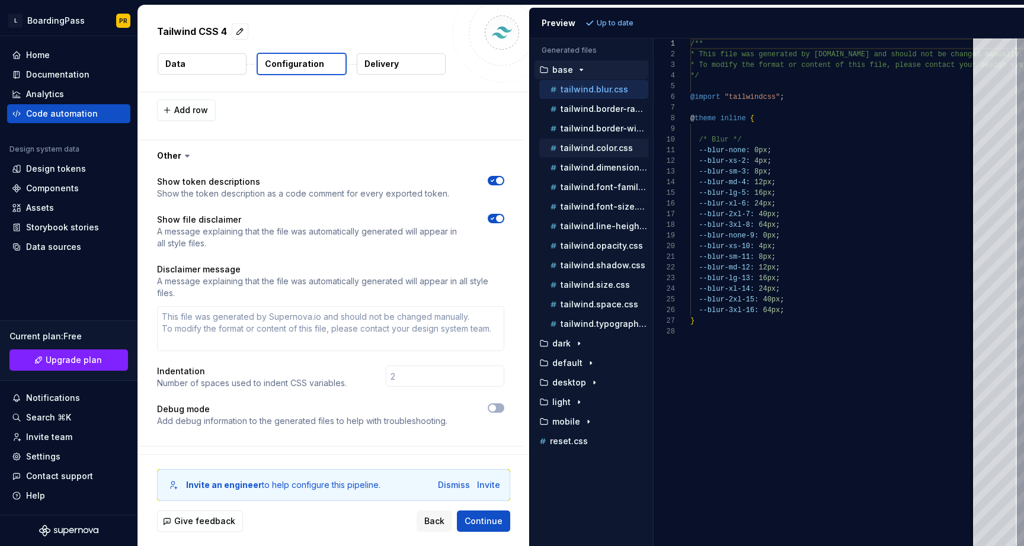
click at [595, 149] on p "tailwind.color.css" at bounding box center [596, 147] width 72 height 9
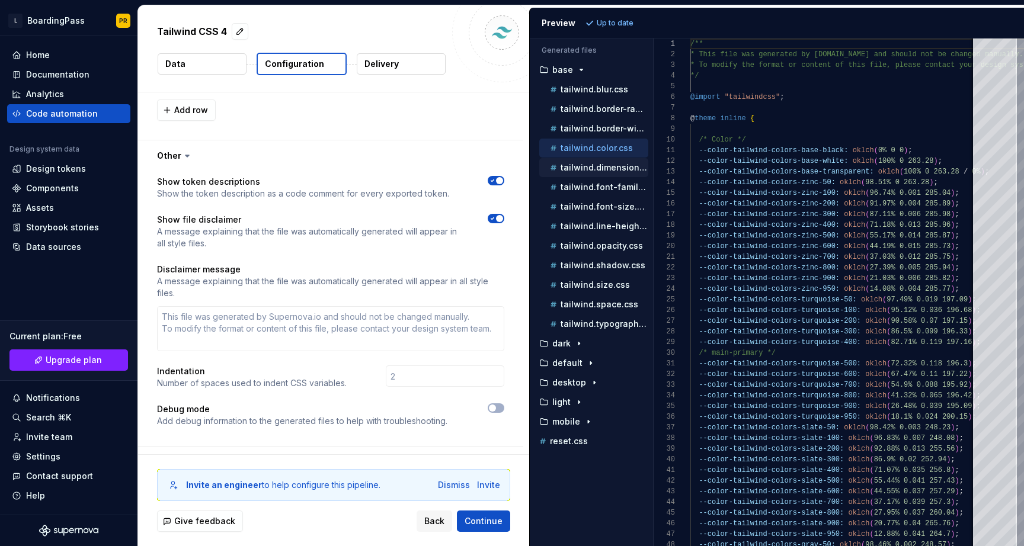
click at [594, 163] on p "tailwind.dimension.css" at bounding box center [604, 167] width 88 height 9
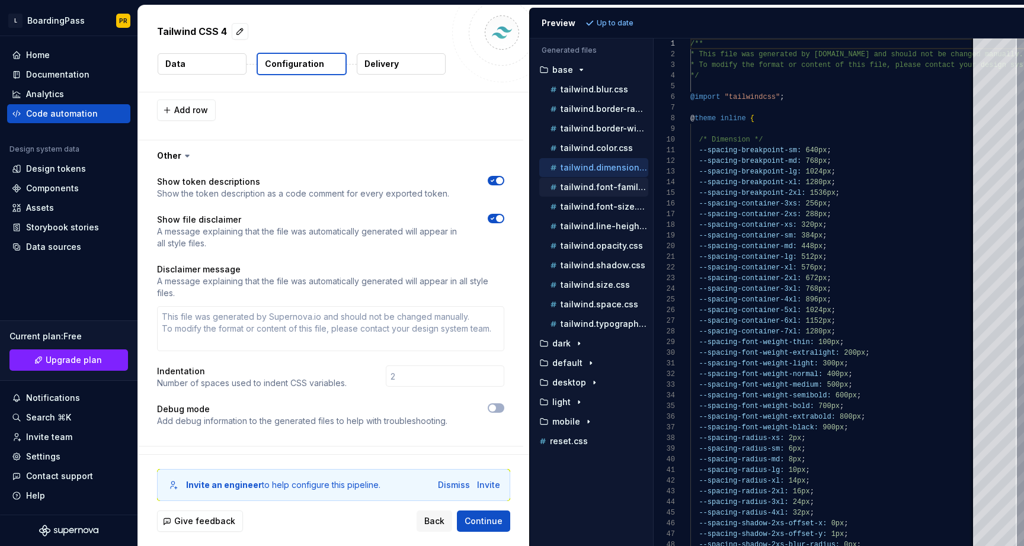
click at [591, 183] on p "tailwind.font-family.css" at bounding box center [604, 186] width 88 height 9
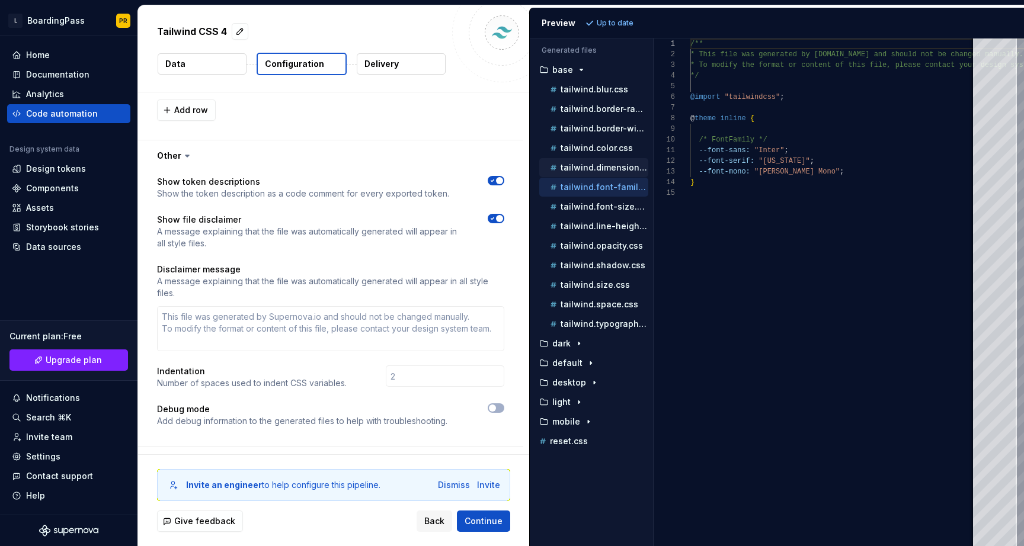
click at [590, 166] on p "tailwind.dimension.css" at bounding box center [604, 167] width 88 height 9
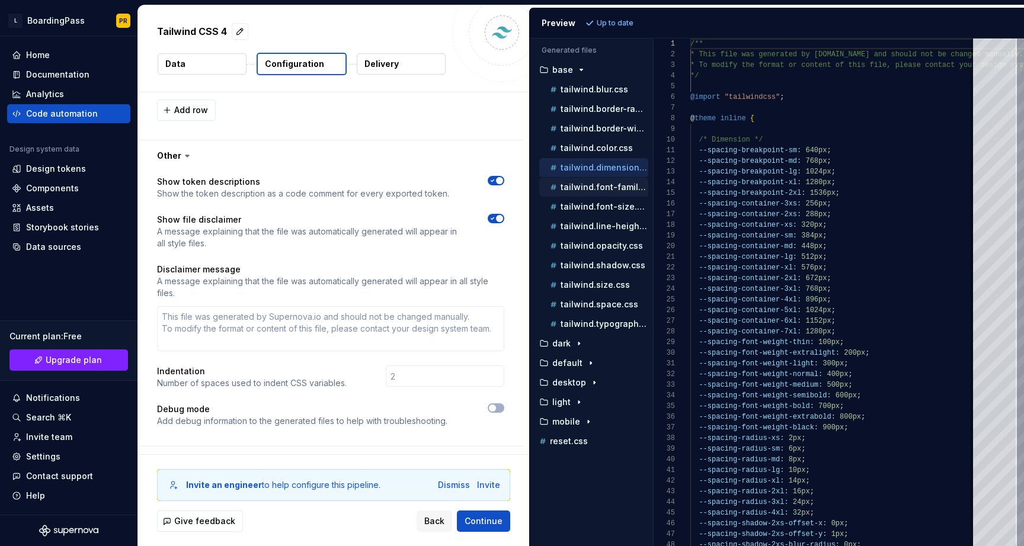
click at [592, 193] on button "tailwind.font-family.css" at bounding box center [593, 187] width 109 height 13
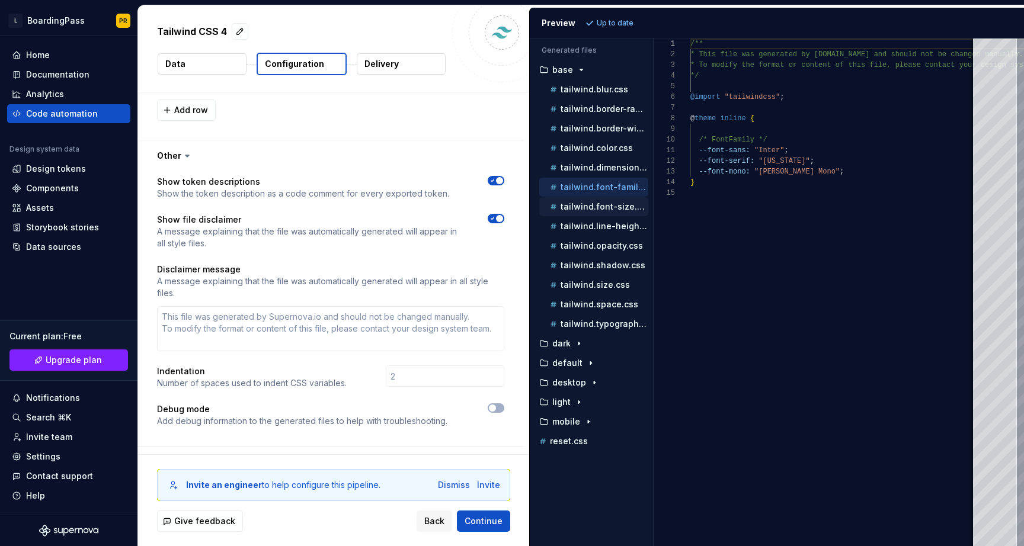
click at [591, 205] on p "tailwind.font-size.css" at bounding box center [604, 206] width 88 height 9
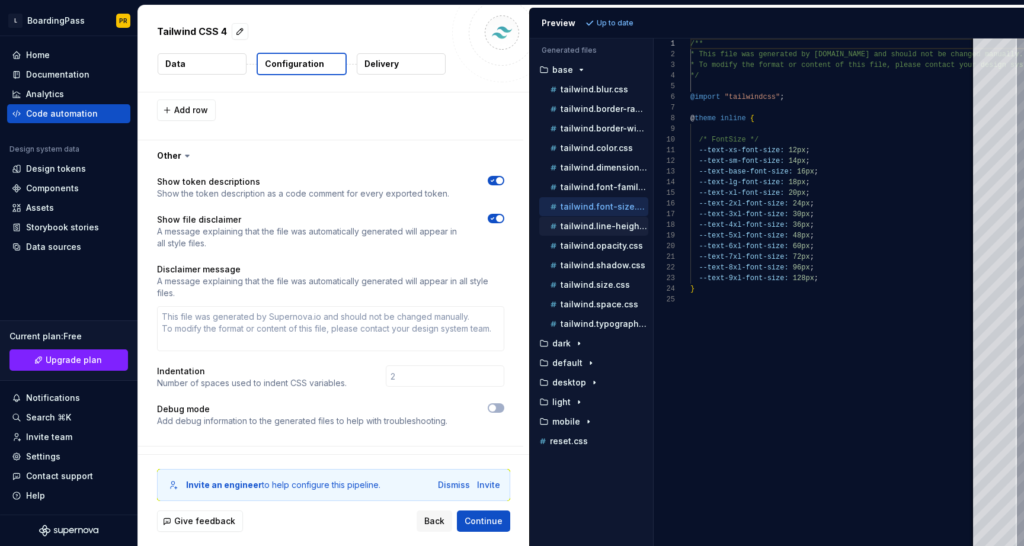
click at [591, 226] on p "tailwind.line-height.css" at bounding box center [604, 226] width 88 height 9
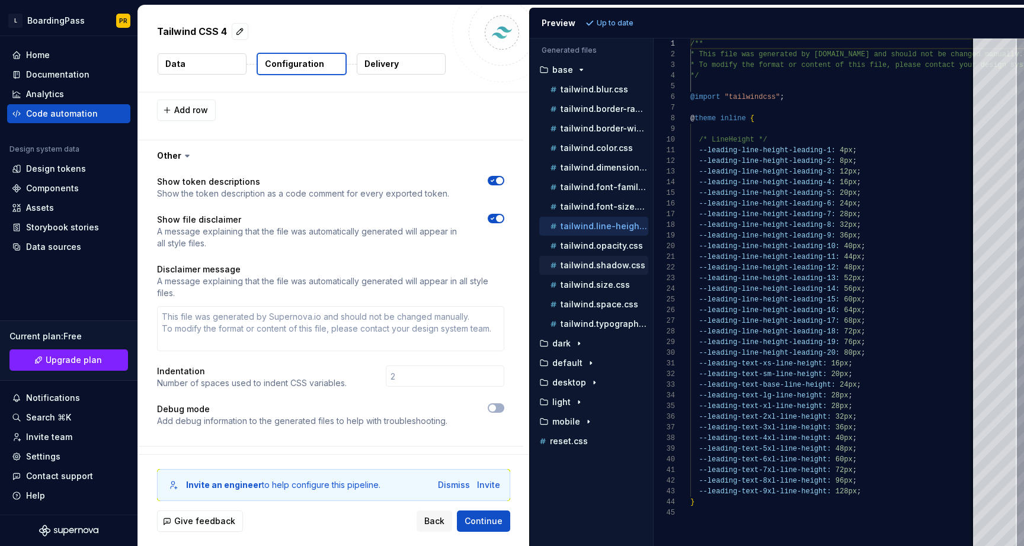
click at [595, 261] on p "tailwind.shadow.css" at bounding box center [602, 265] width 85 height 9
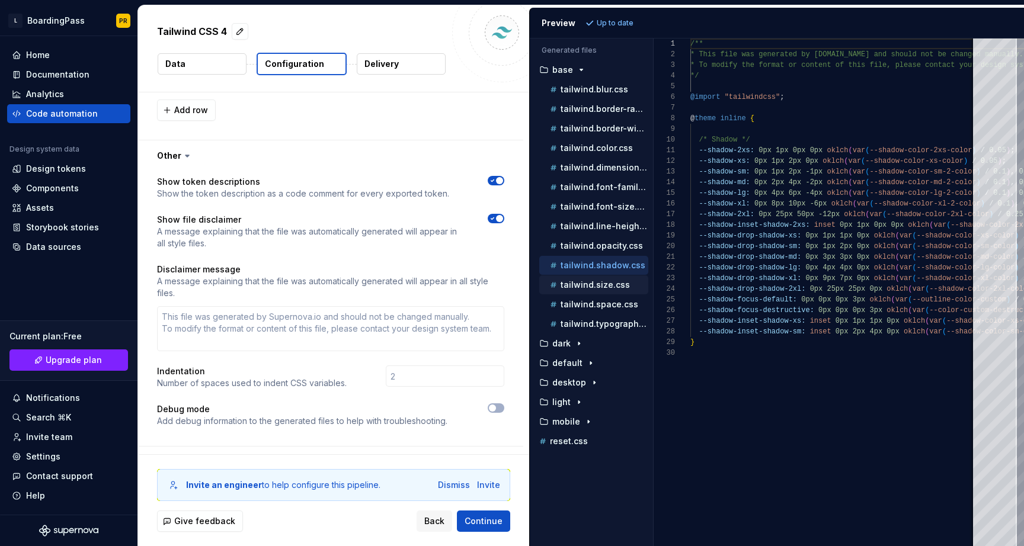
click at [595, 283] on p "tailwind.size.css" at bounding box center [594, 284] width 69 height 9
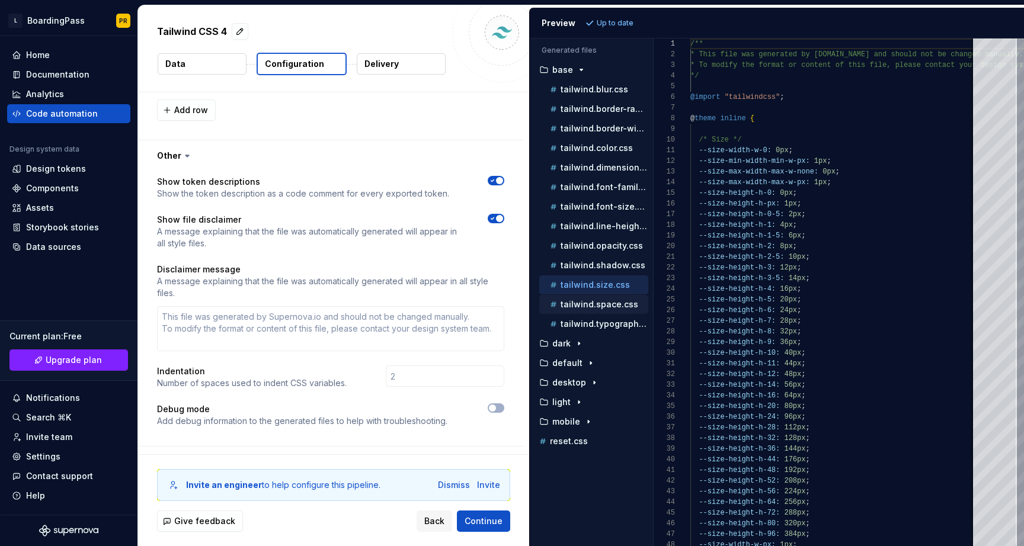
click at [605, 303] on p "tailwind.space.css" at bounding box center [599, 304] width 78 height 9
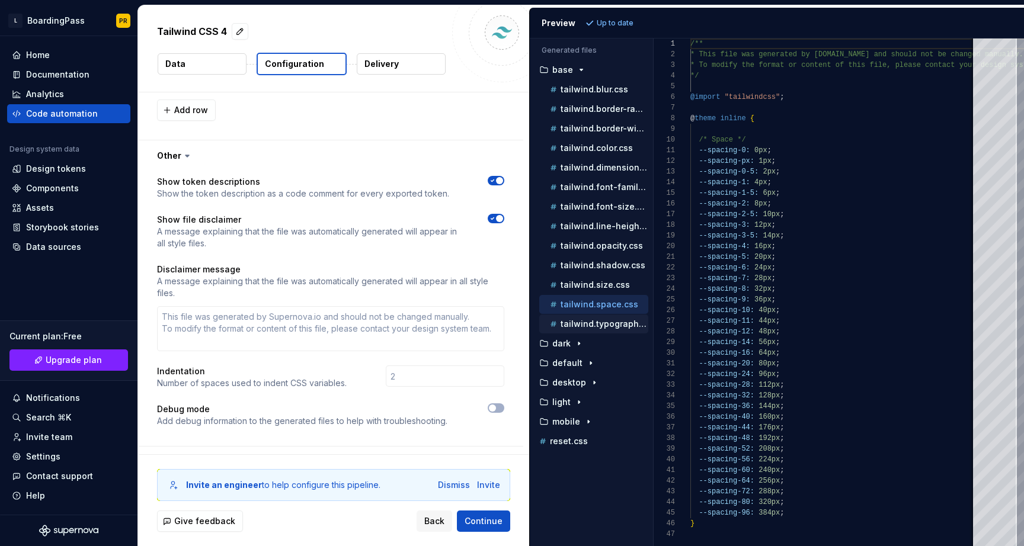
click at [596, 322] on p "tailwind.typography.css" at bounding box center [604, 323] width 88 height 9
type textarea "**********"
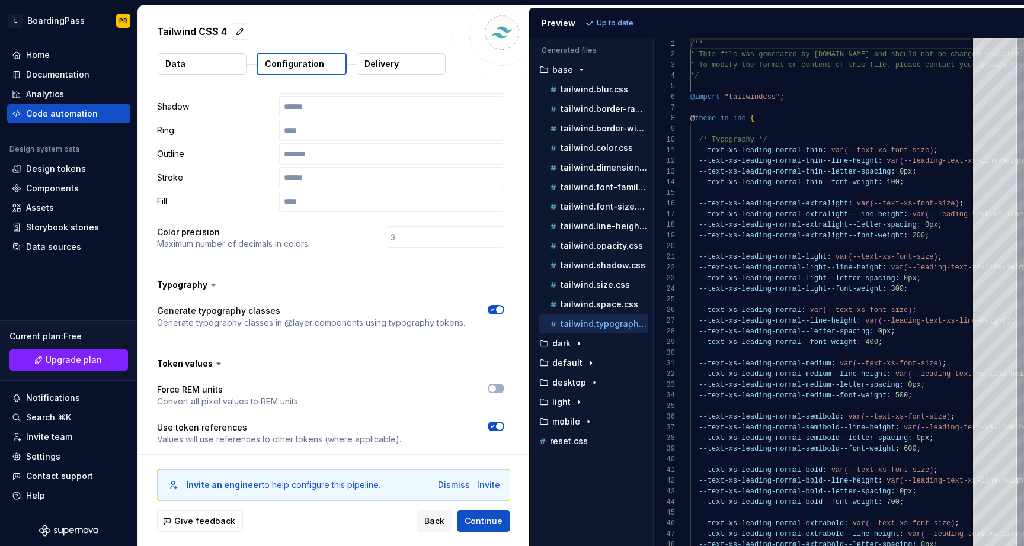
scroll to position [127, 0]
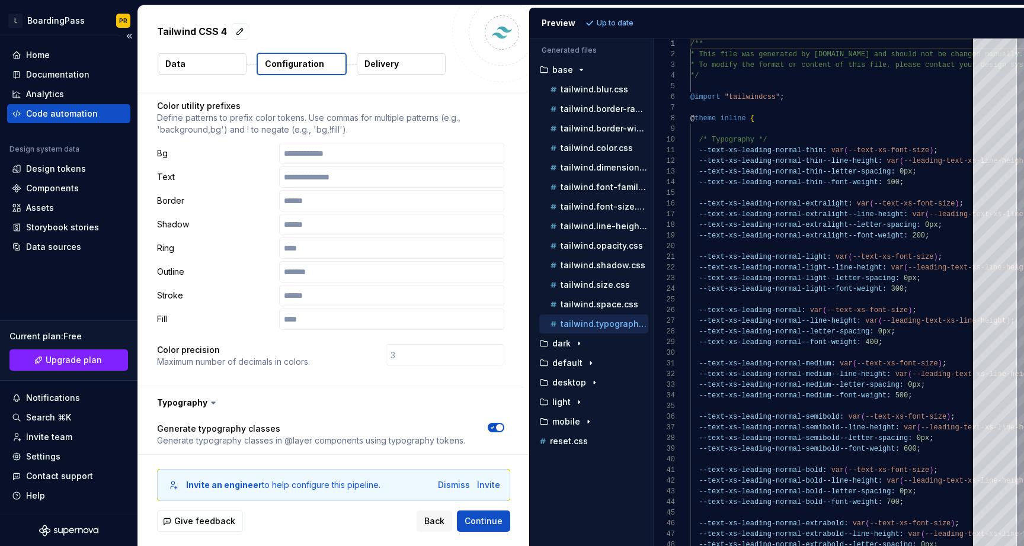
click at [82, 113] on div "Code automation" at bounding box center [62, 114] width 72 height 12
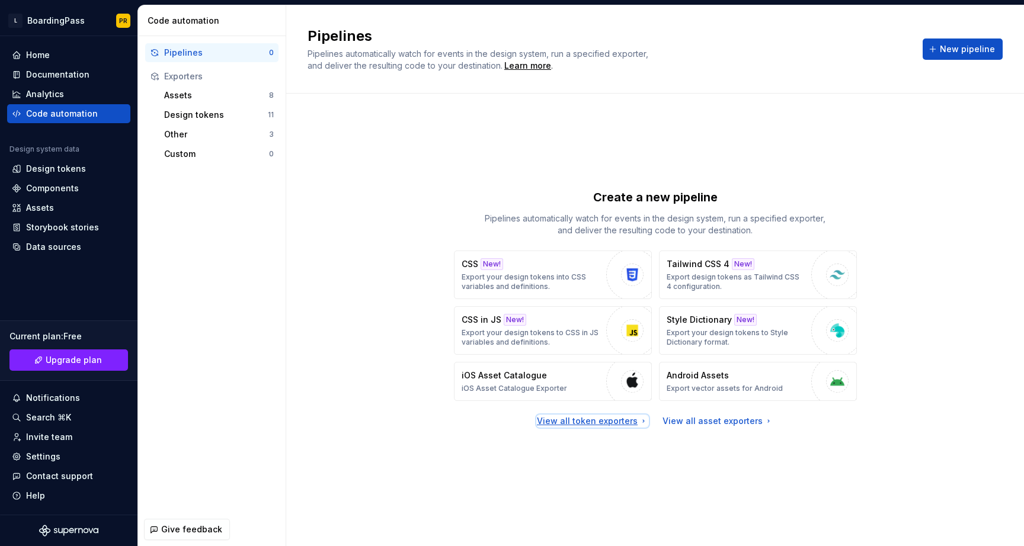
click at [617, 421] on div "View all token exporters" at bounding box center [592, 421] width 111 height 12
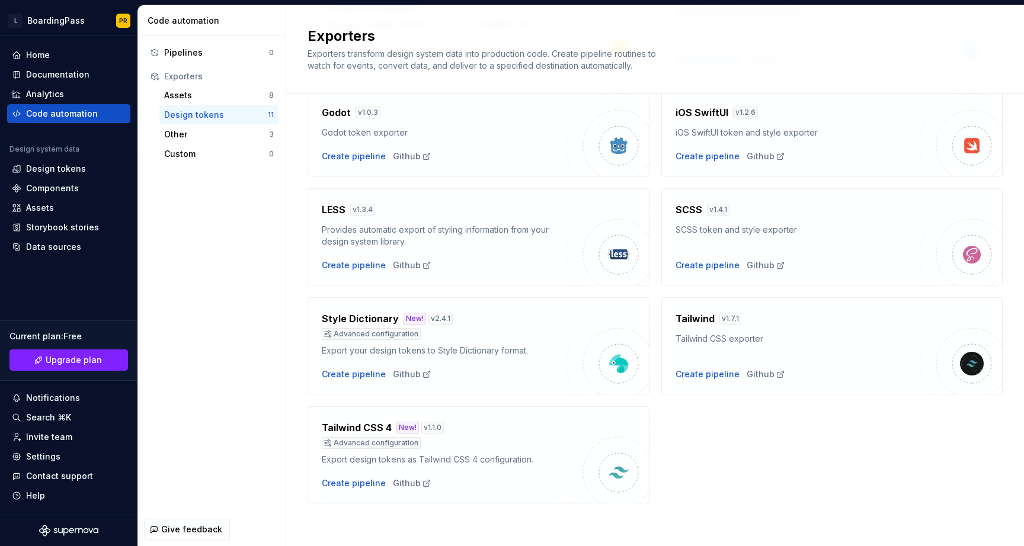
scroll to position [284, 0]
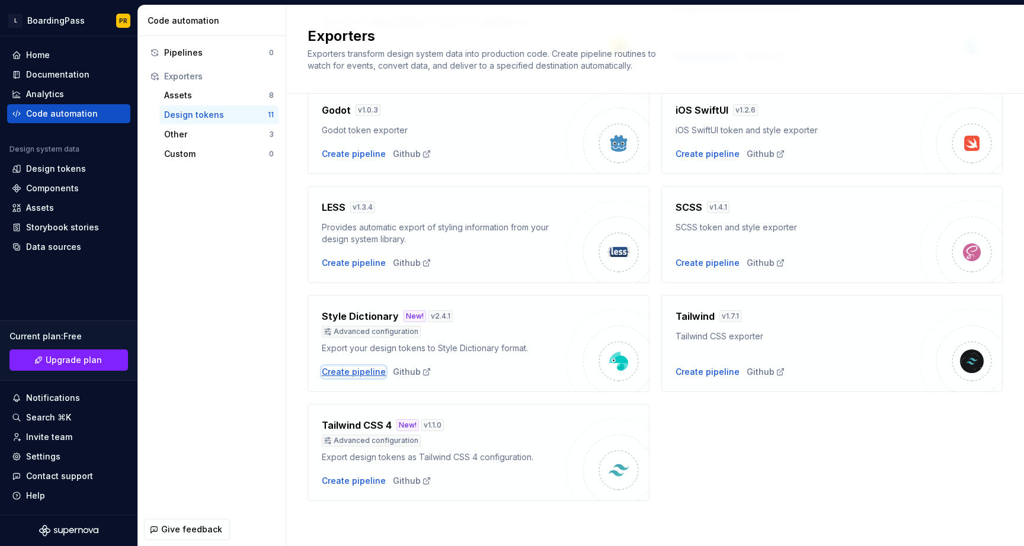
click at [377, 373] on div "Create pipeline" at bounding box center [354, 372] width 64 height 12
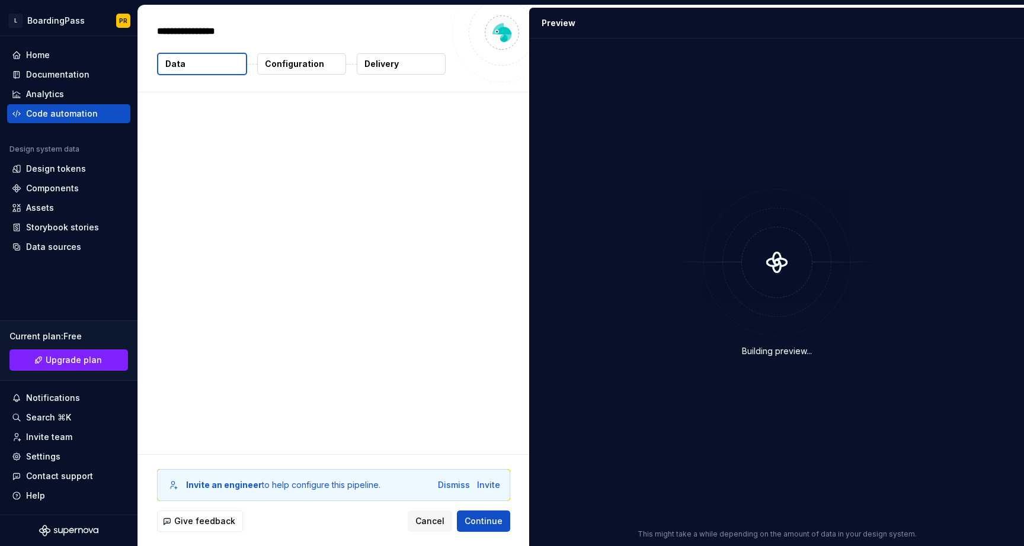
type textarea "*"
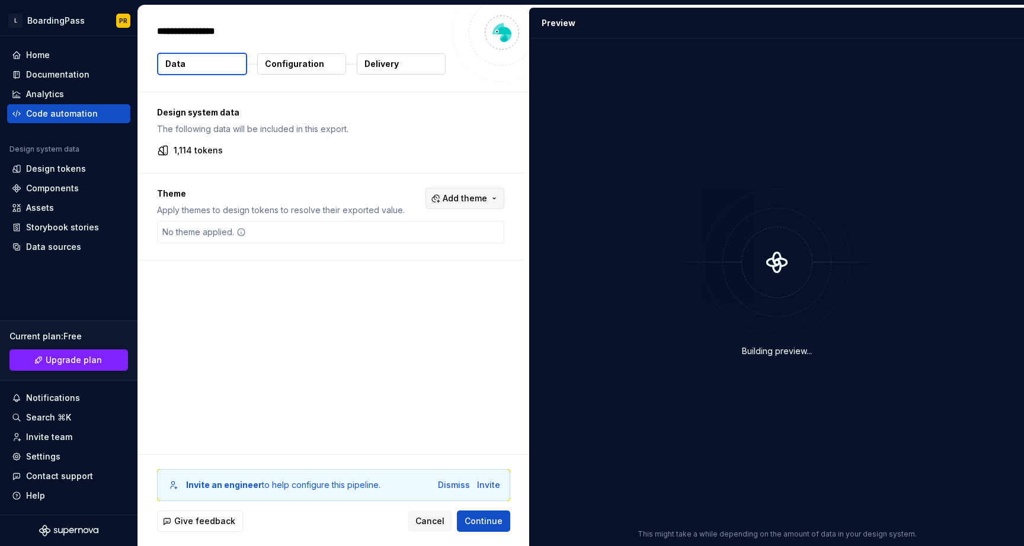
click at [475, 203] on span "Add theme" at bounding box center [464, 199] width 44 height 12
click at [403, 246] on div "Dark" at bounding box center [399, 246] width 19 height 12
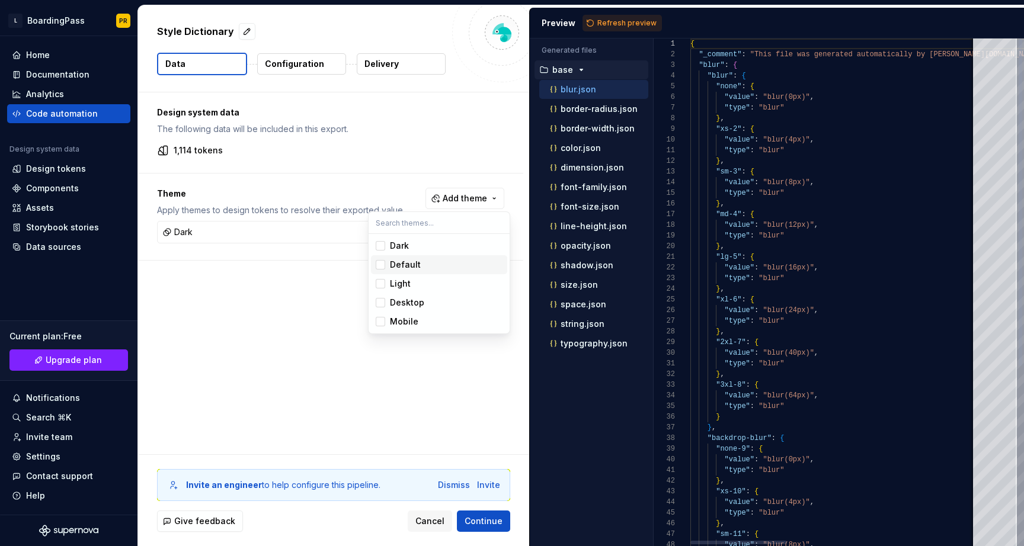
click at [403, 266] on div "Default" at bounding box center [405, 265] width 31 height 12
click at [402, 276] on span "Light" at bounding box center [439, 283] width 136 height 19
click at [401, 298] on div "Desktop" at bounding box center [407, 303] width 34 height 12
click at [401, 322] on div "Mobile" at bounding box center [404, 322] width 28 height 12
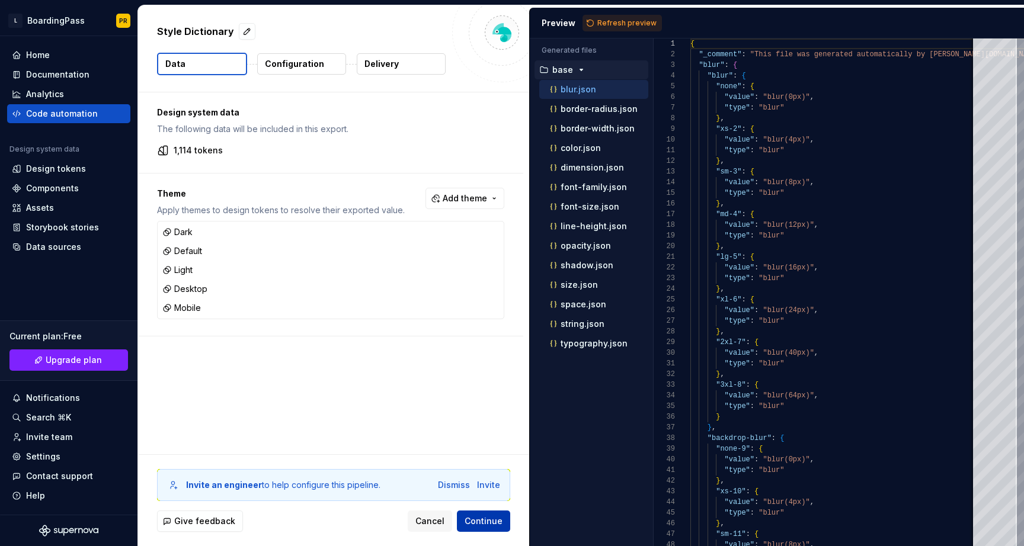
click at [486, 519] on html "L BoardingPass PR Home Documentation Analytics Code automation Design system da…" at bounding box center [512, 273] width 1024 height 546
click at [484, 517] on span "Continue" at bounding box center [483, 521] width 38 height 12
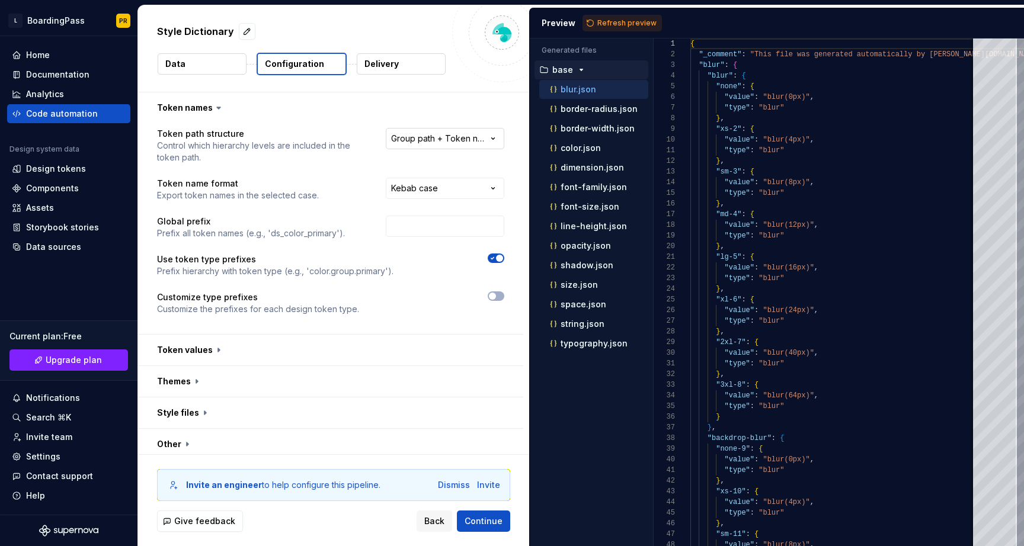
click at [482, 138] on html "**********" at bounding box center [512, 273] width 1024 height 546
click at [472, 106] on html "**********" at bounding box center [512, 273] width 1024 height 546
click at [462, 181] on html "**********" at bounding box center [512, 273] width 1024 height 546
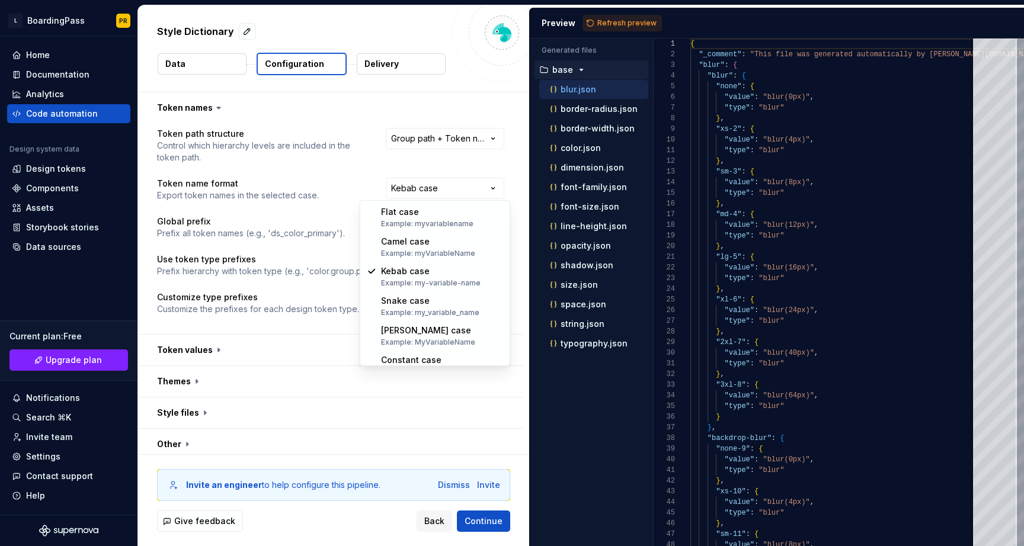
click at [366, 174] on html "**********" at bounding box center [512, 273] width 1024 height 546
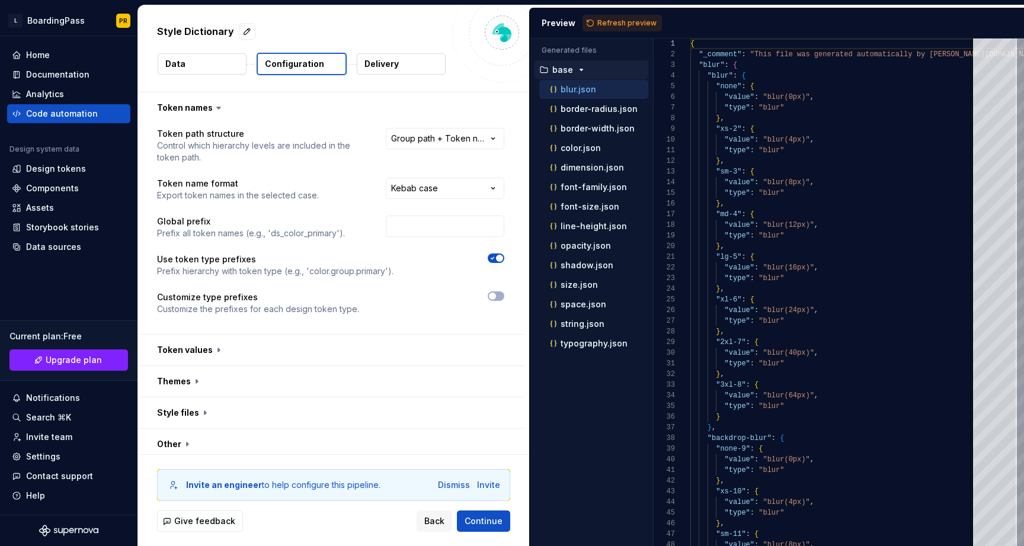
scroll to position [6, 0]
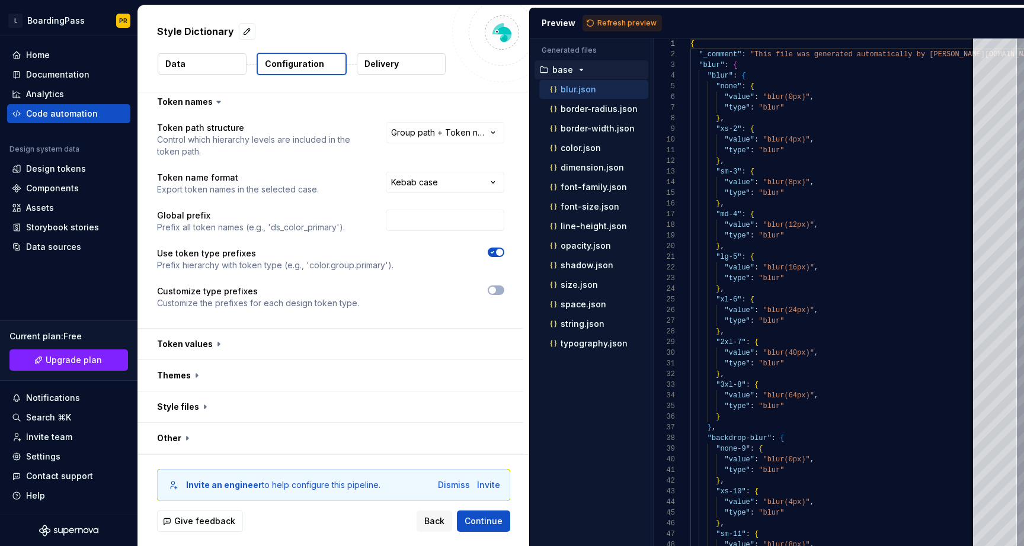
click at [497, 254] on icon "button" at bounding box center [491, 252] width 9 height 7
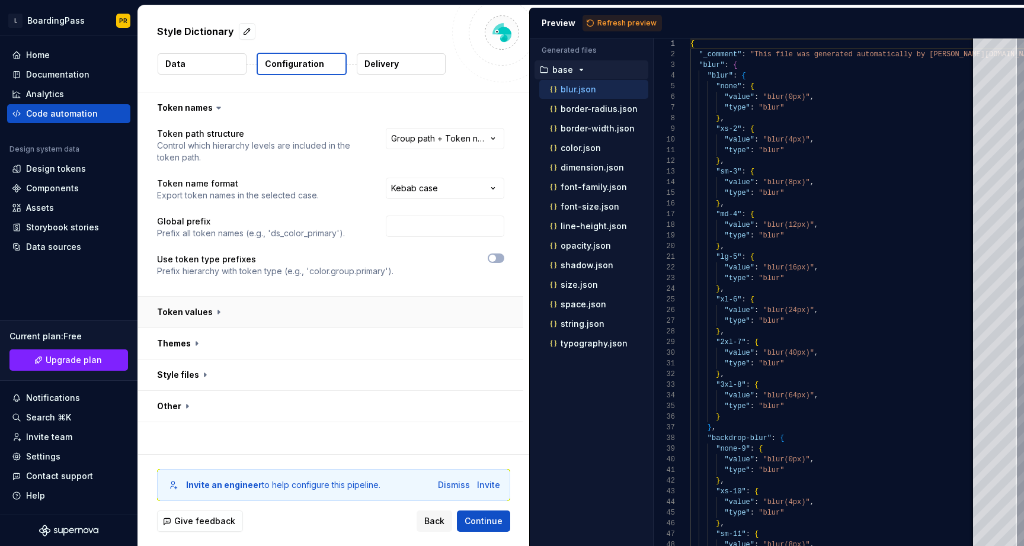
click at [469, 310] on button "button" at bounding box center [330, 312] width 385 height 31
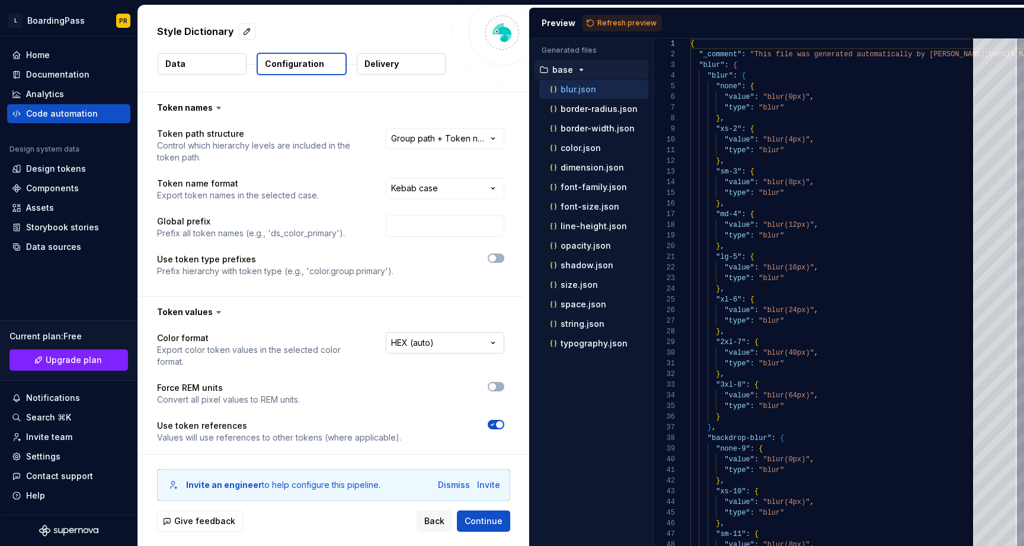
click at [456, 346] on html "**********" at bounding box center [512, 273] width 1024 height 546
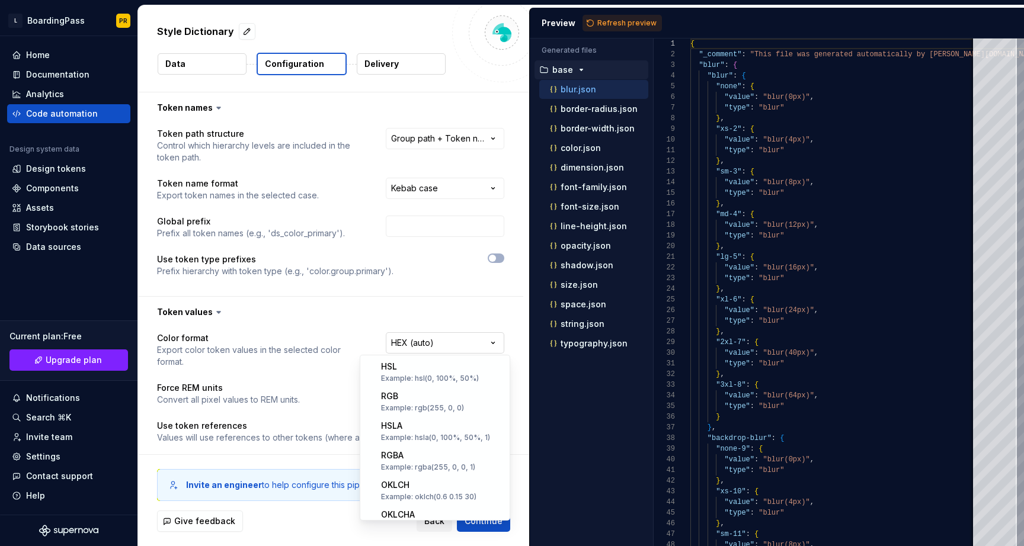
scroll to position [232, 0]
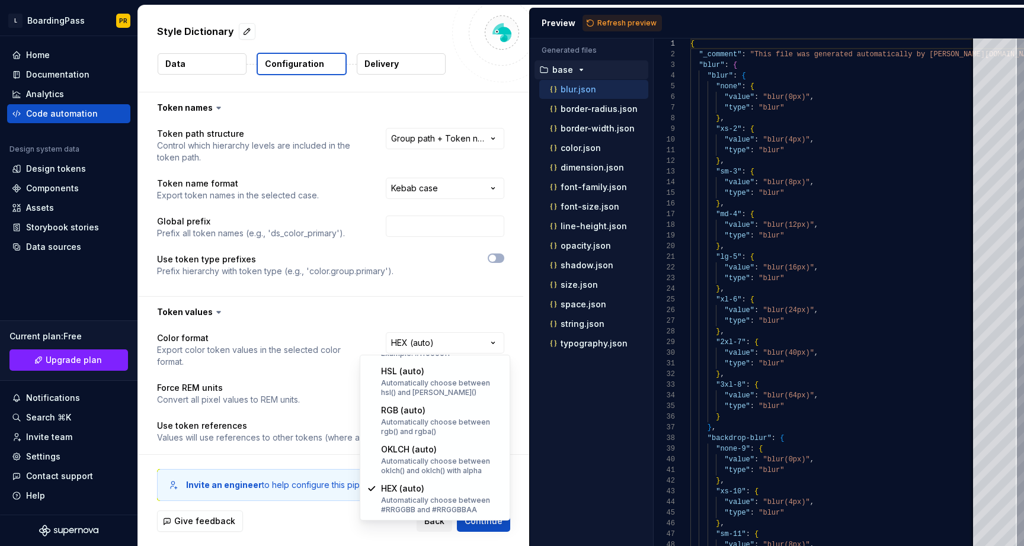
select select "**********"
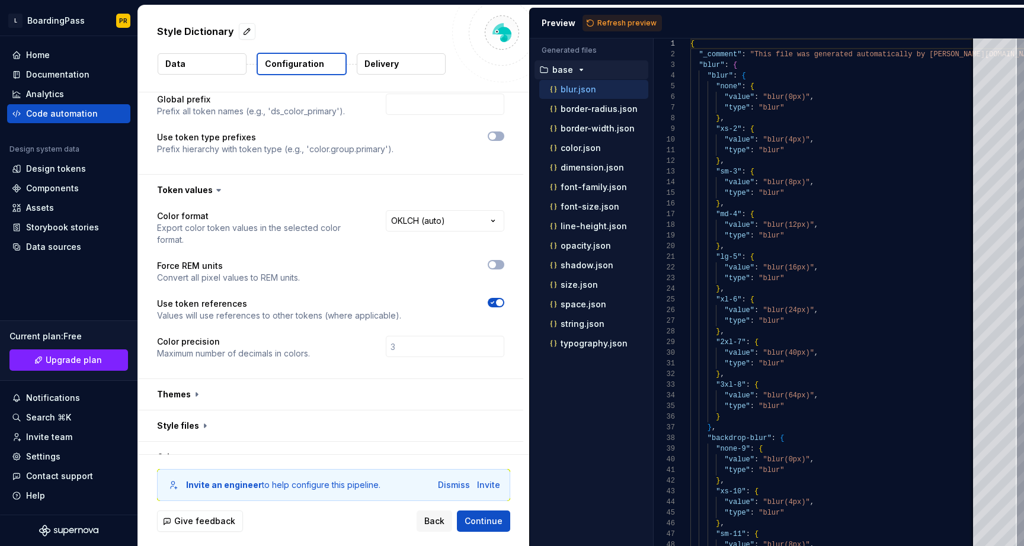
scroll to position [129, 0]
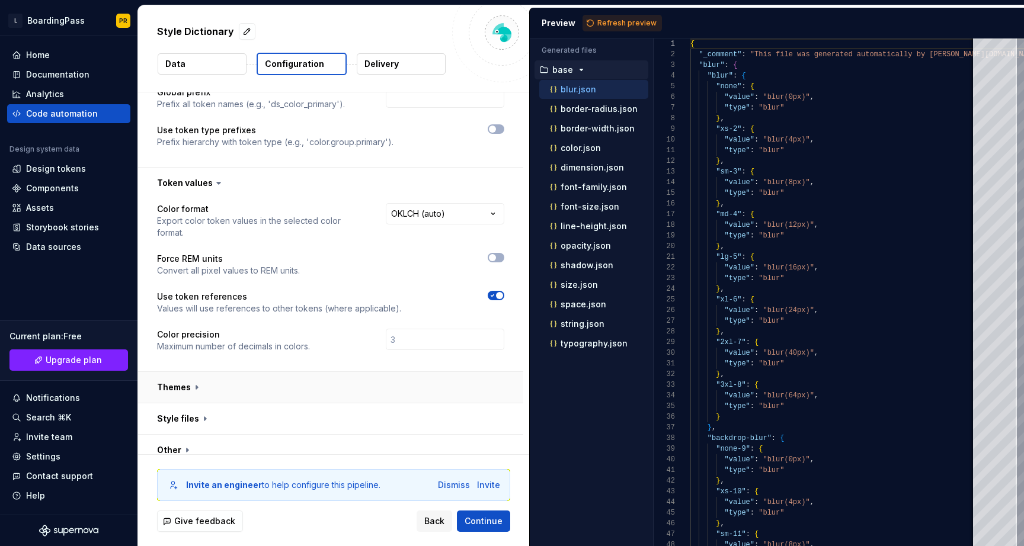
click at [405, 374] on button "button" at bounding box center [330, 387] width 385 height 31
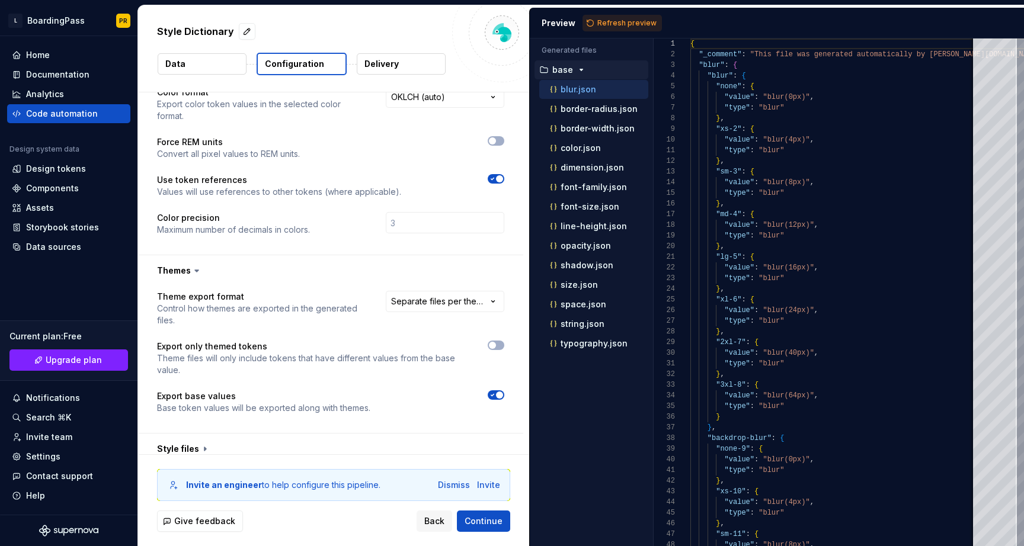
scroll to position [276, 0]
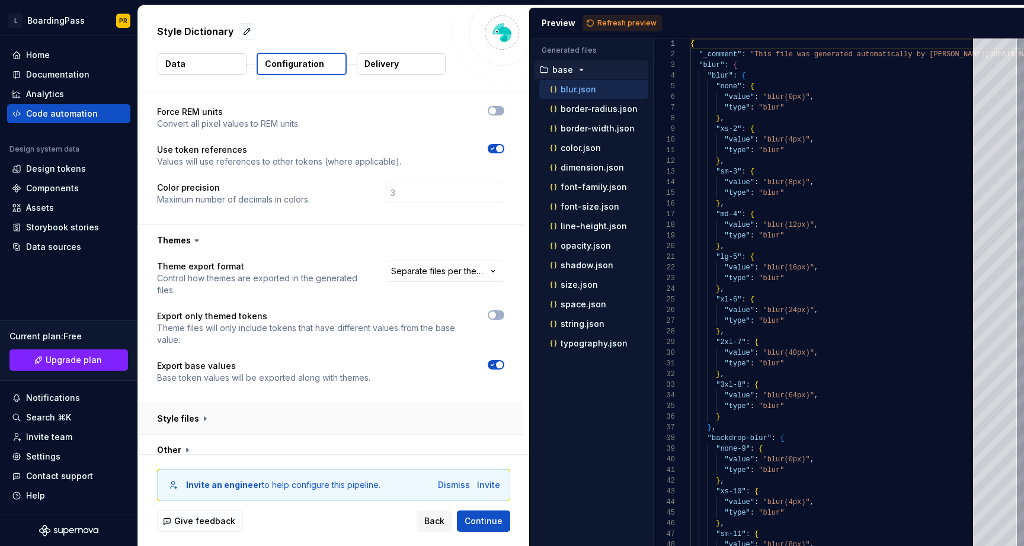
click at [392, 408] on button "button" at bounding box center [330, 418] width 385 height 31
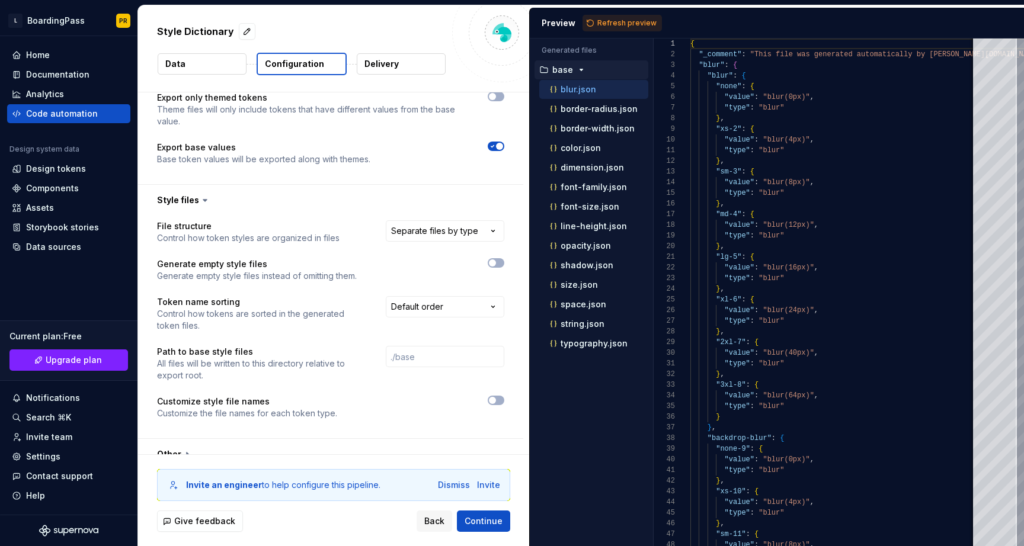
scroll to position [499, 0]
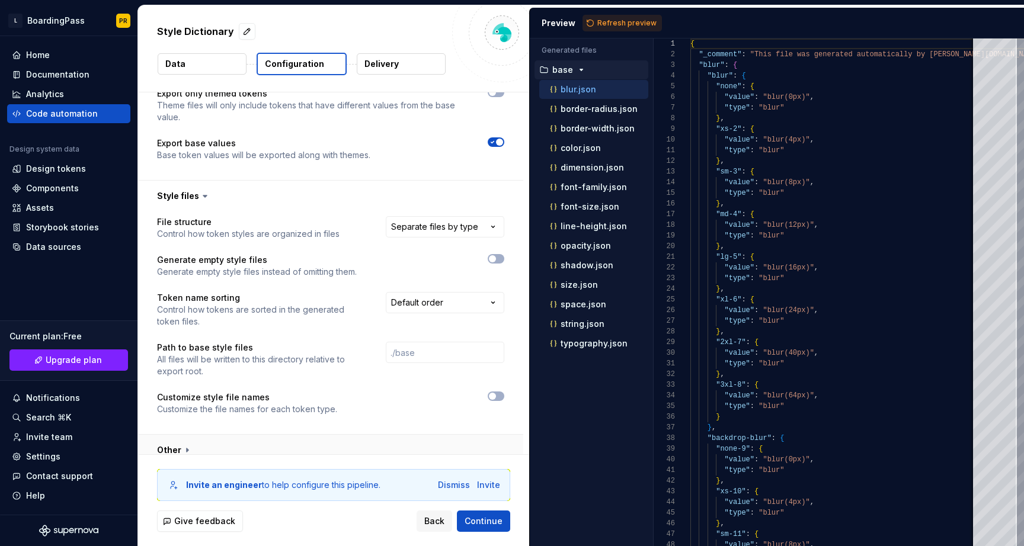
click at [394, 440] on button "button" at bounding box center [330, 450] width 385 height 31
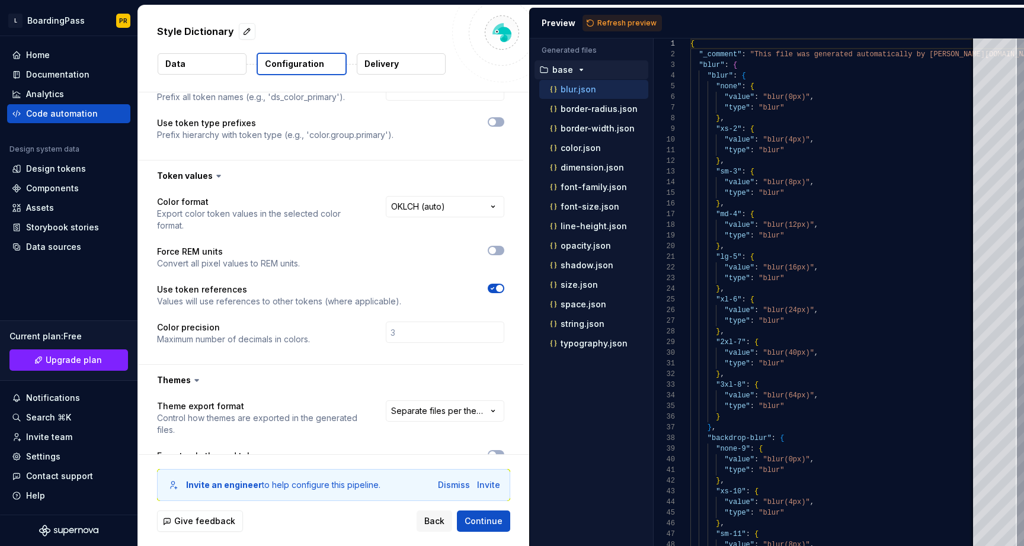
scroll to position [0, 0]
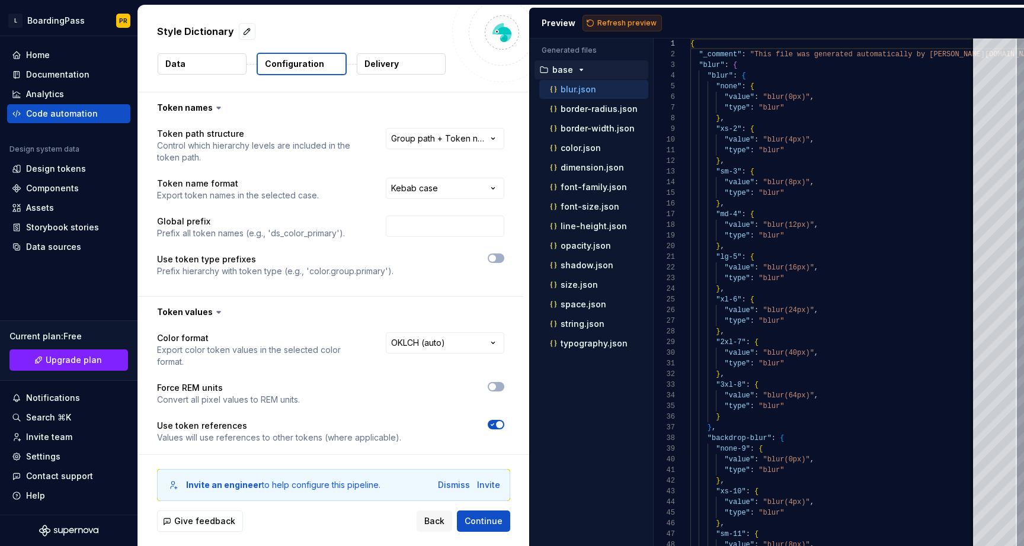
click at [615, 21] on span "Refresh preview" at bounding box center [626, 22] width 59 height 9
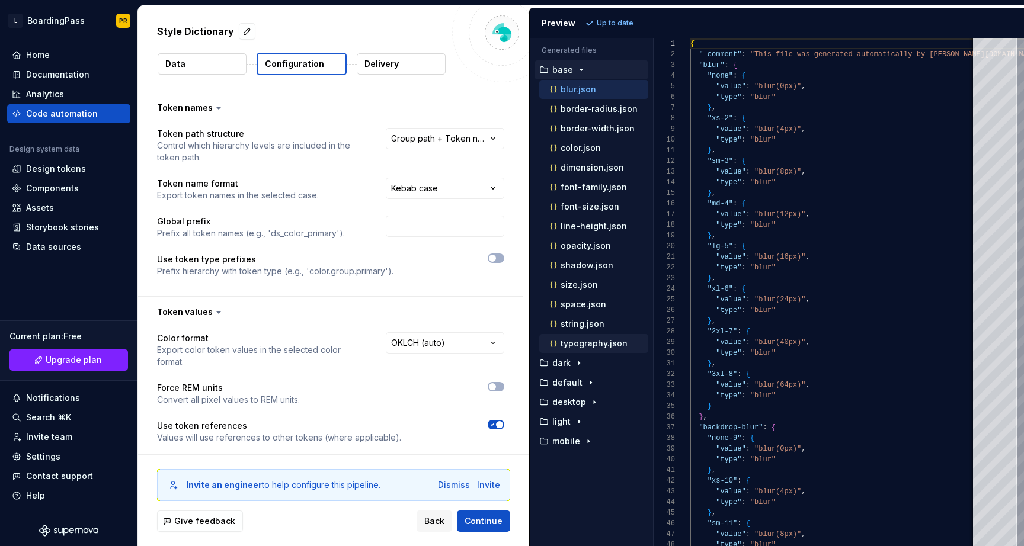
click at [590, 341] on p "typography.json" at bounding box center [593, 343] width 67 height 9
type textarea "**********"
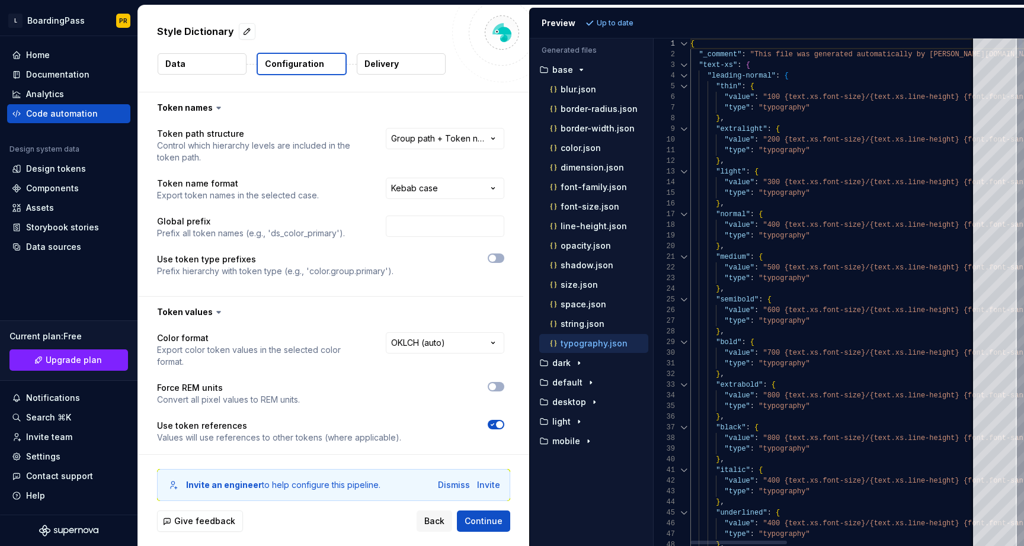
click at [682, 65] on div at bounding box center [683, 65] width 15 height 11
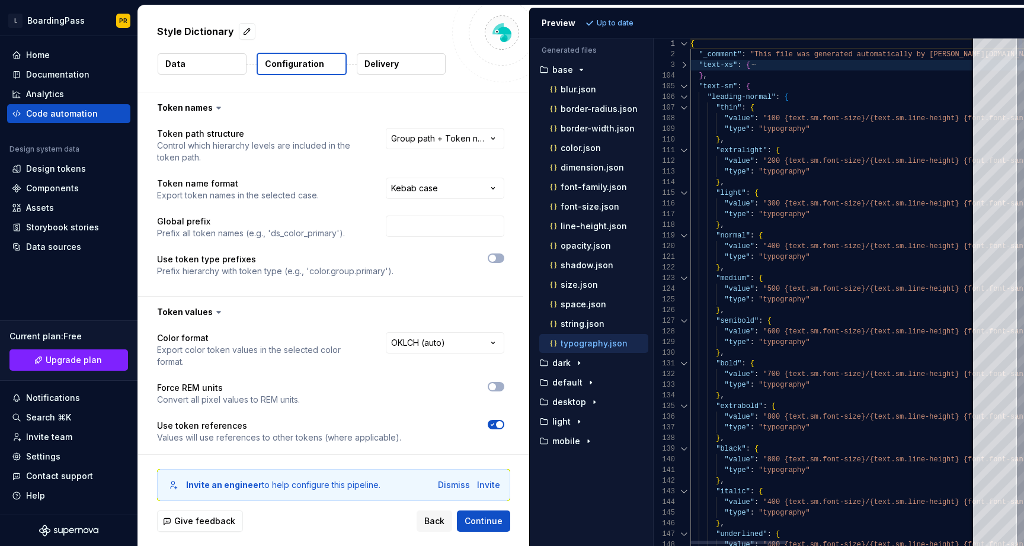
click at [682, 86] on div at bounding box center [683, 86] width 15 height 11
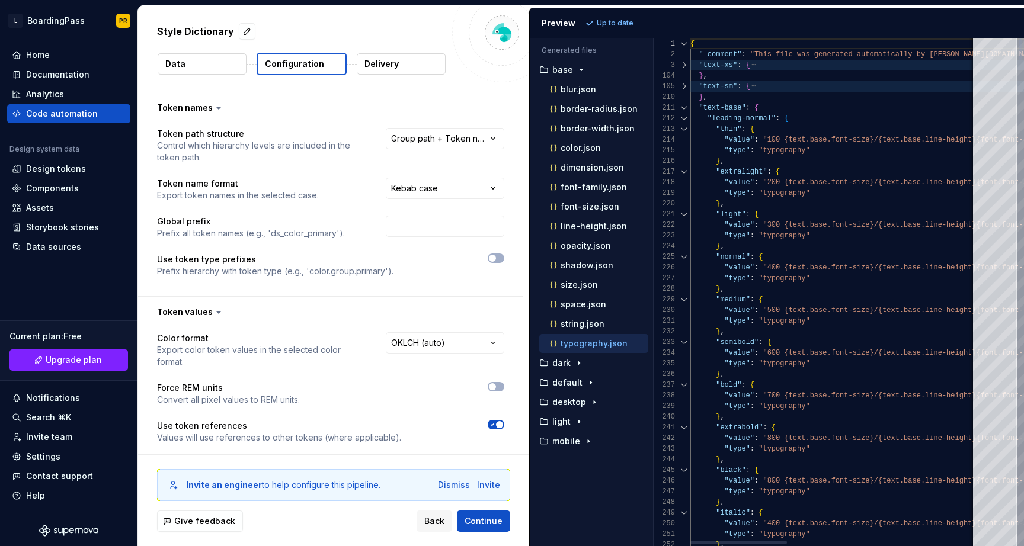
click at [682, 109] on div at bounding box center [683, 107] width 15 height 11
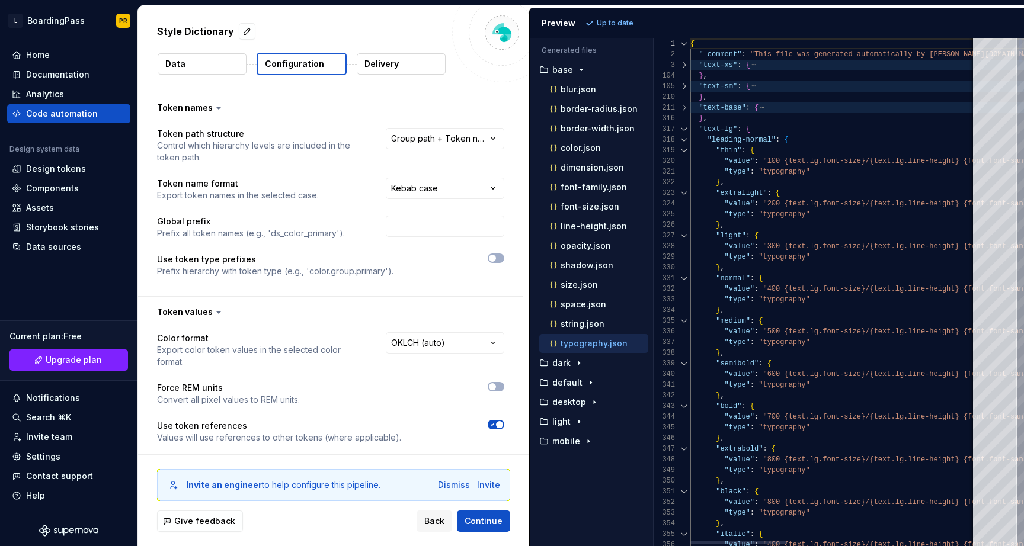
click at [682, 128] on div at bounding box center [683, 129] width 15 height 11
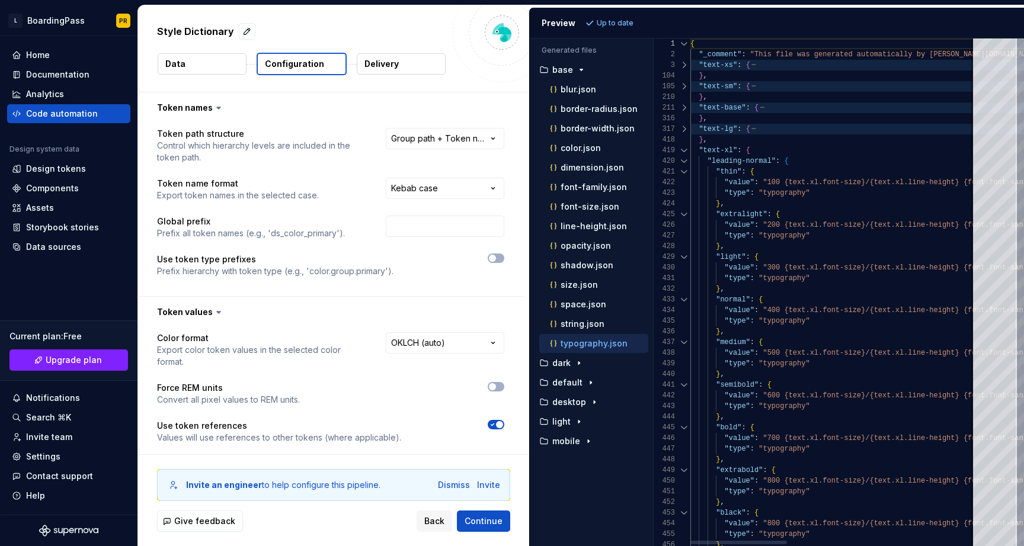
click at [684, 150] on div at bounding box center [683, 150] width 15 height 11
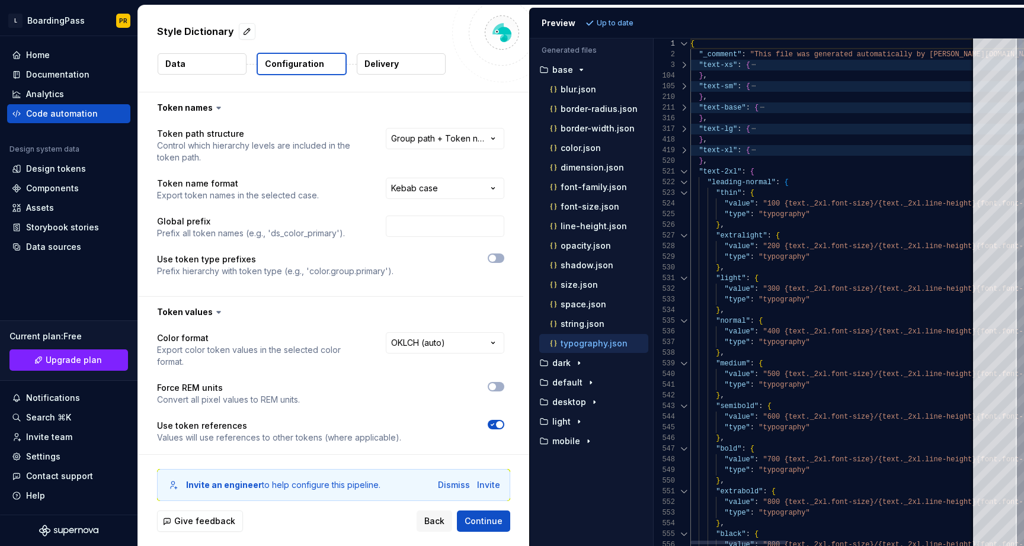
click at [682, 174] on div at bounding box center [683, 171] width 15 height 11
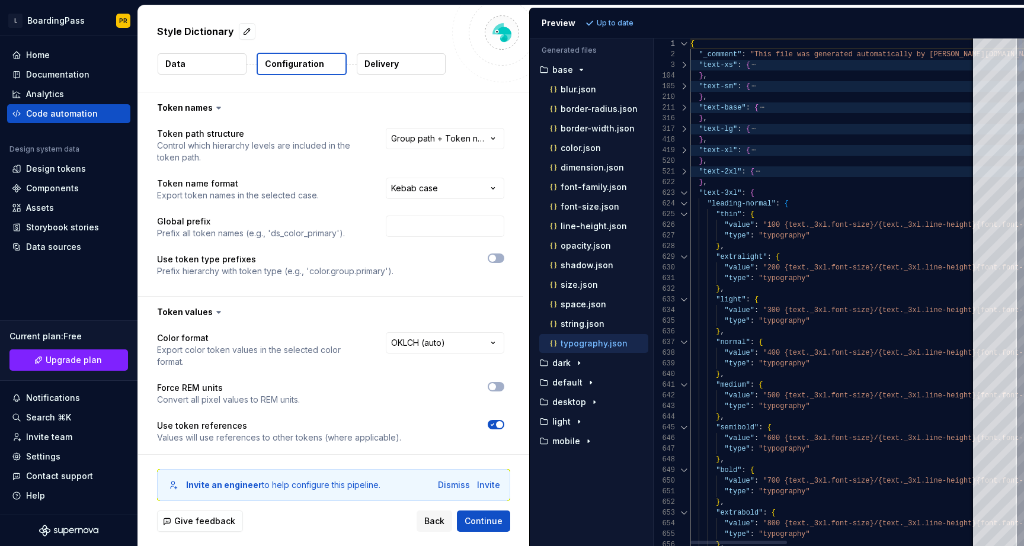
click at [682, 191] on div at bounding box center [683, 193] width 15 height 11
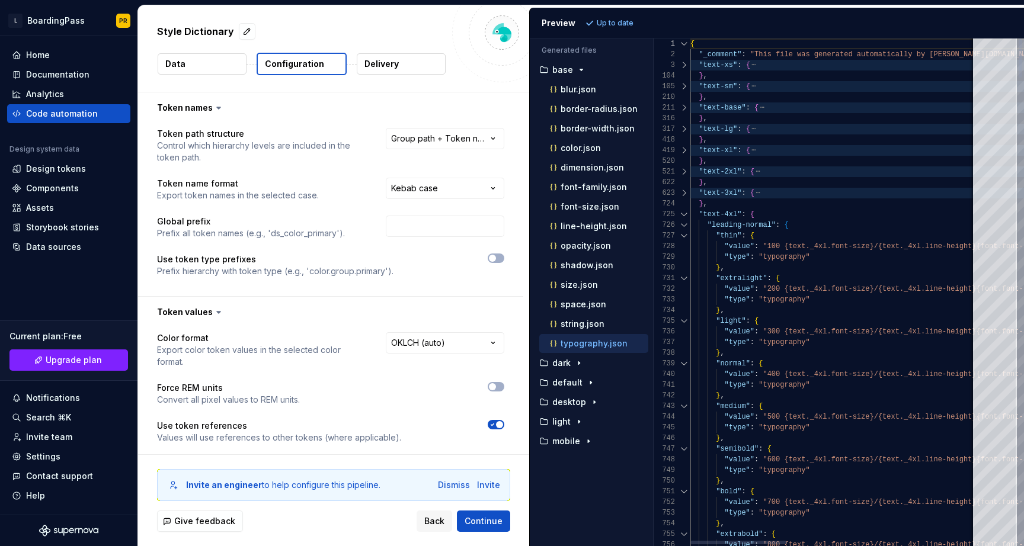
click at [681, 215] on div at bounding box center [683, 214] width 15 height 11
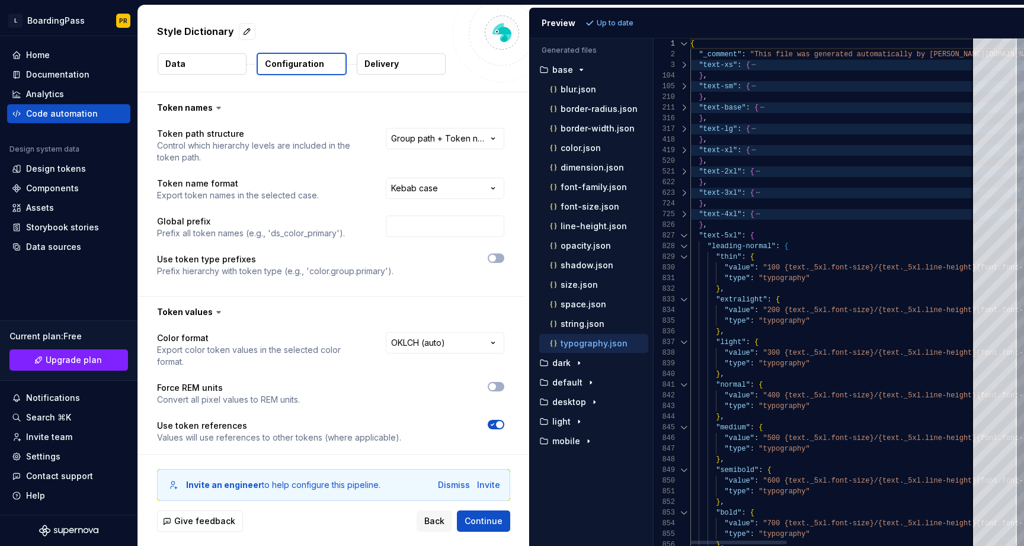
click at [683, 234] on div at bounding box center [683, 235] width 15 height 11
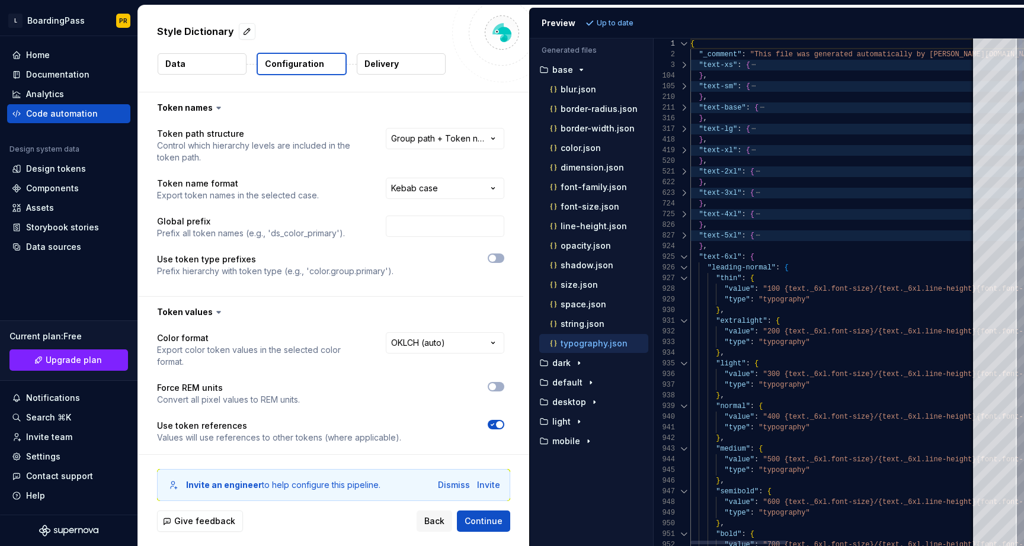
click at [685, 256] on div at bounding box center [683, 257] width 15 height 11
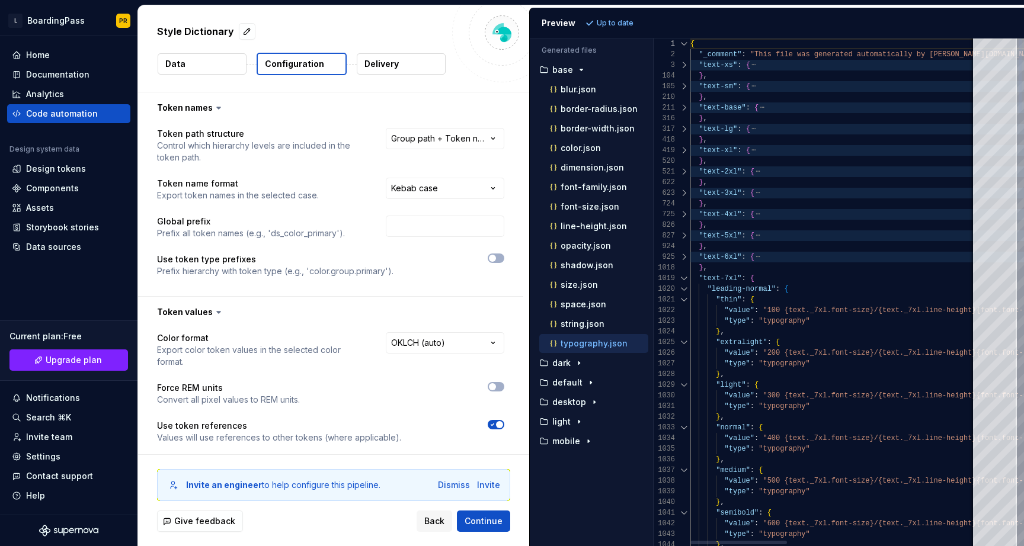
click at [684, 277] on div at bounding box center [683, 278] width 15 height 11
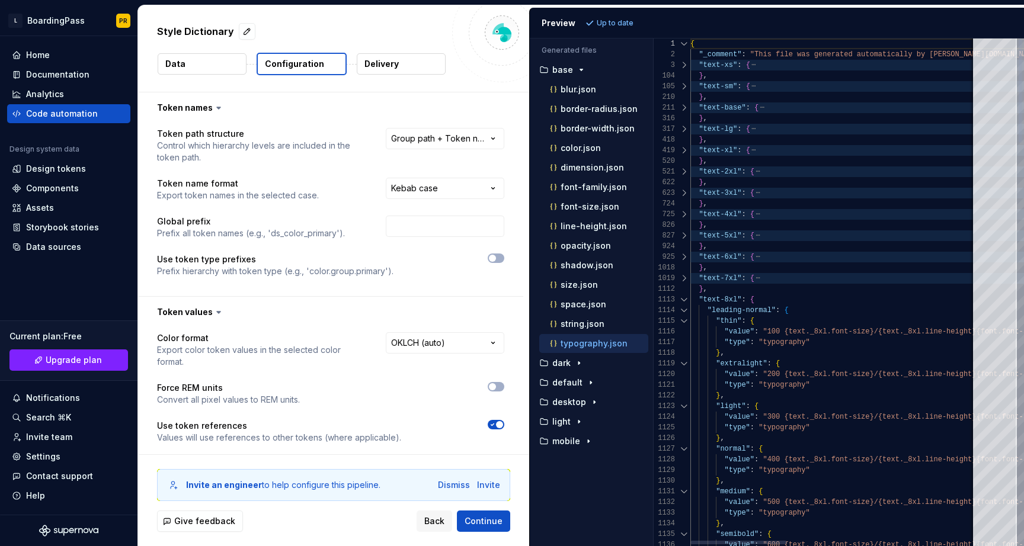
click at [684, 302] on div at bounding box center [683, 299] width 15 height 11
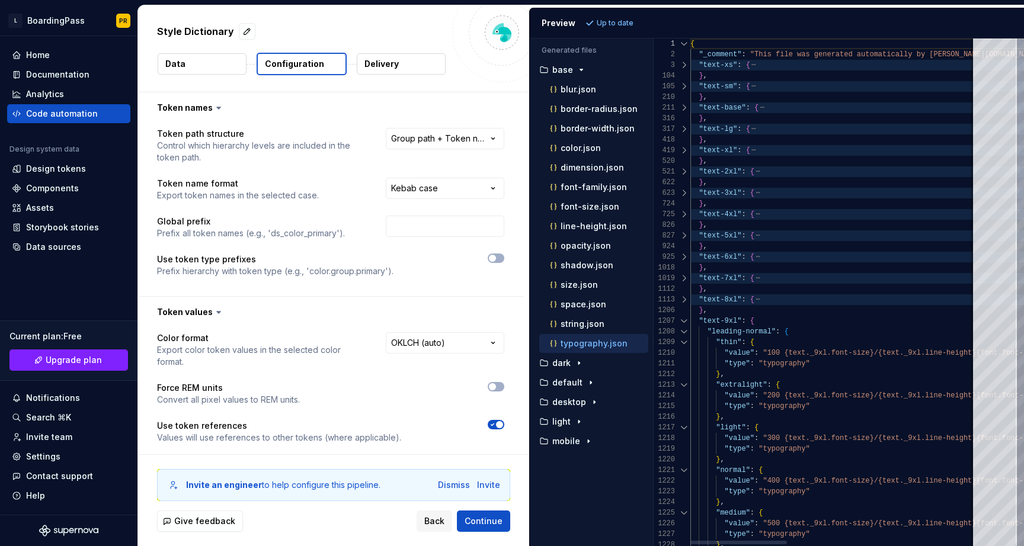
click at [687, 322] on div at bounding box center [683, 321] width 15 height 11
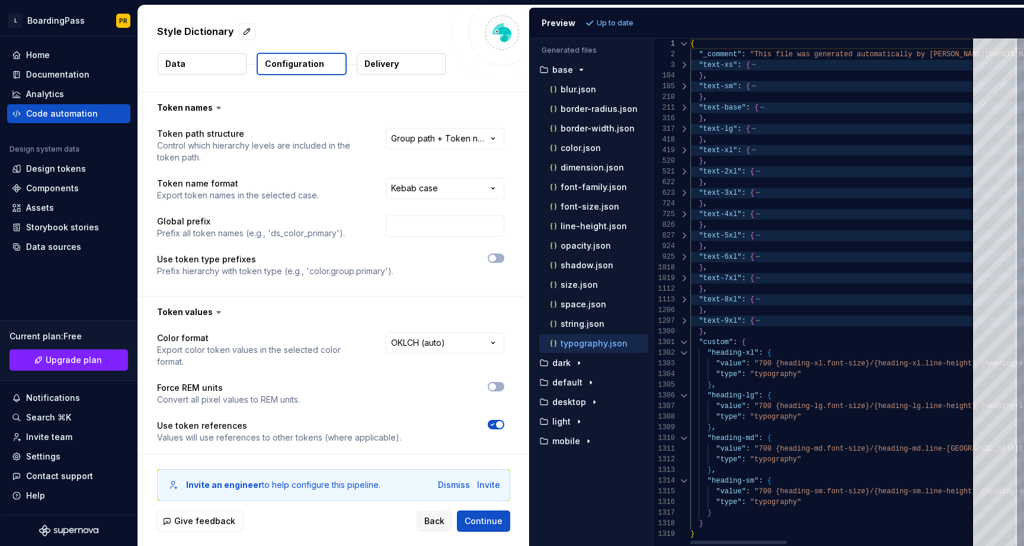
click at [684, 343] on div at bounding box center [683, 342] width 15 height 11
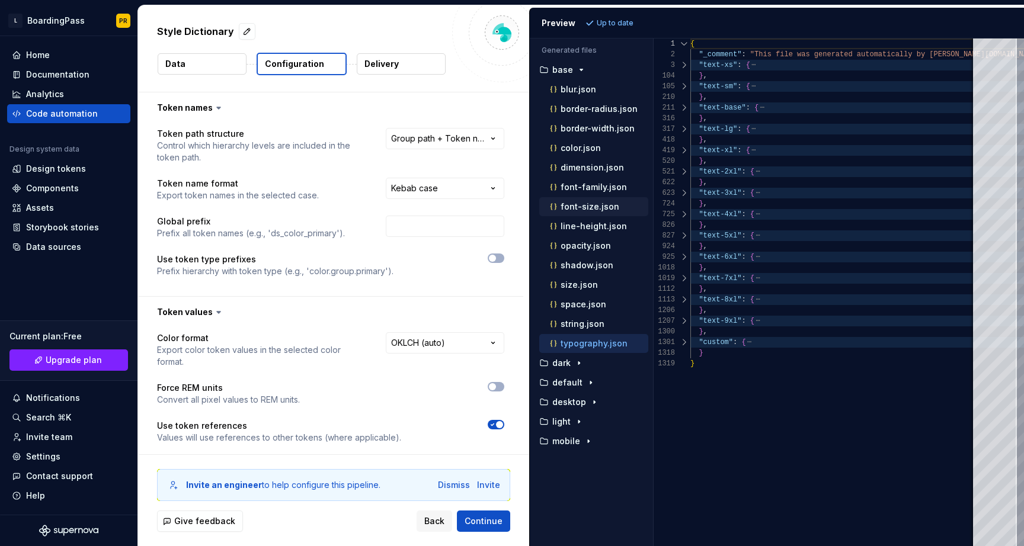
click at [604, 208] on p "font-size.json" at bounding box center [589, 206] width 59 height 9
type textarea "**********"
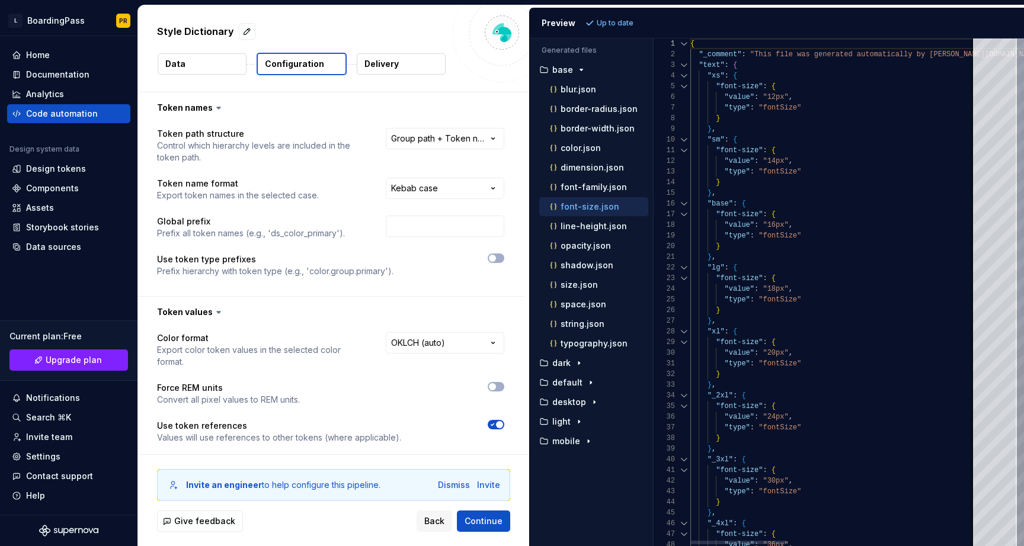
click at [684, 66] on div at bounding box center [683, 65] width 15 height 11
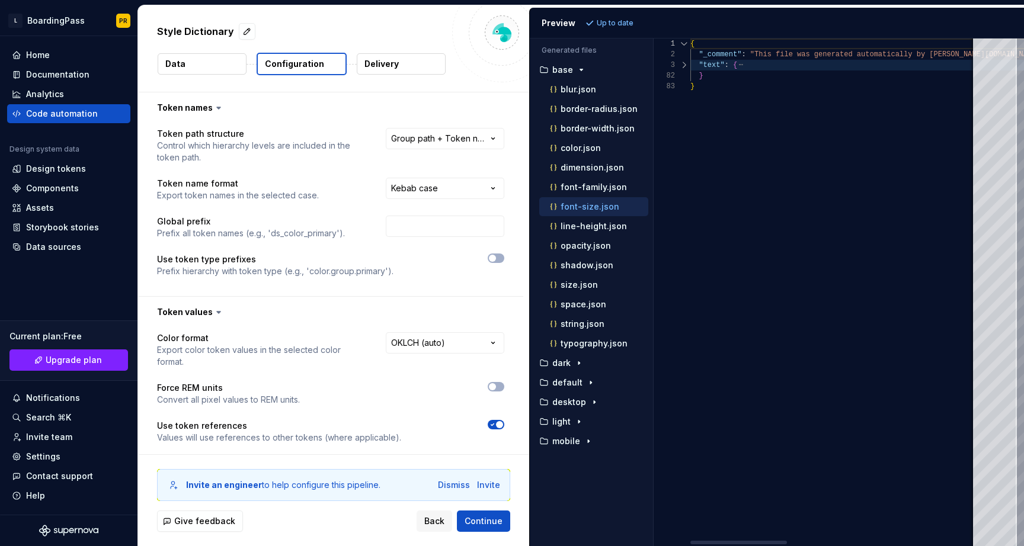
click at [684, 66] on div at bounding box center [683, 65] width 15 height 11
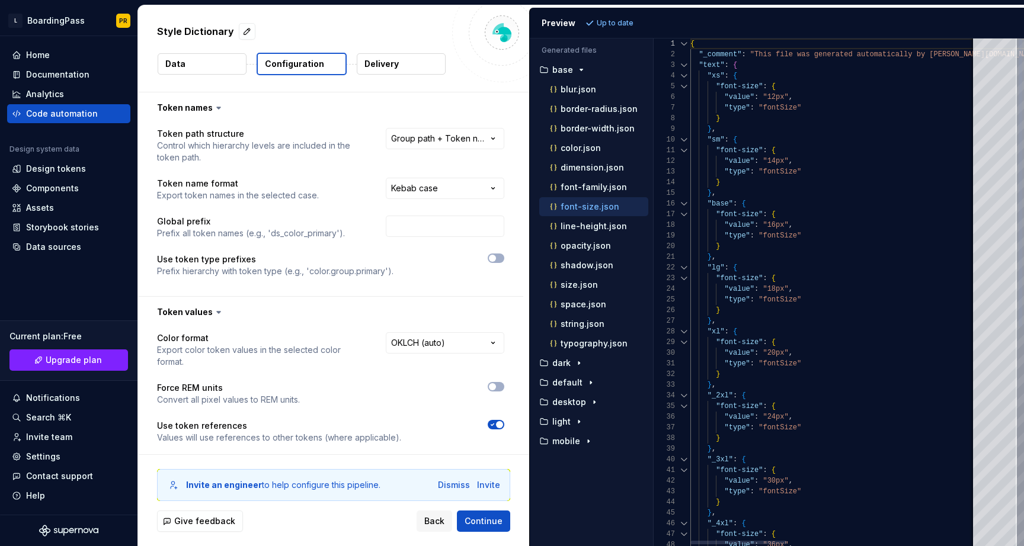
click at [684, 79] on div at bounding box center [683, 75] width 15 height 11
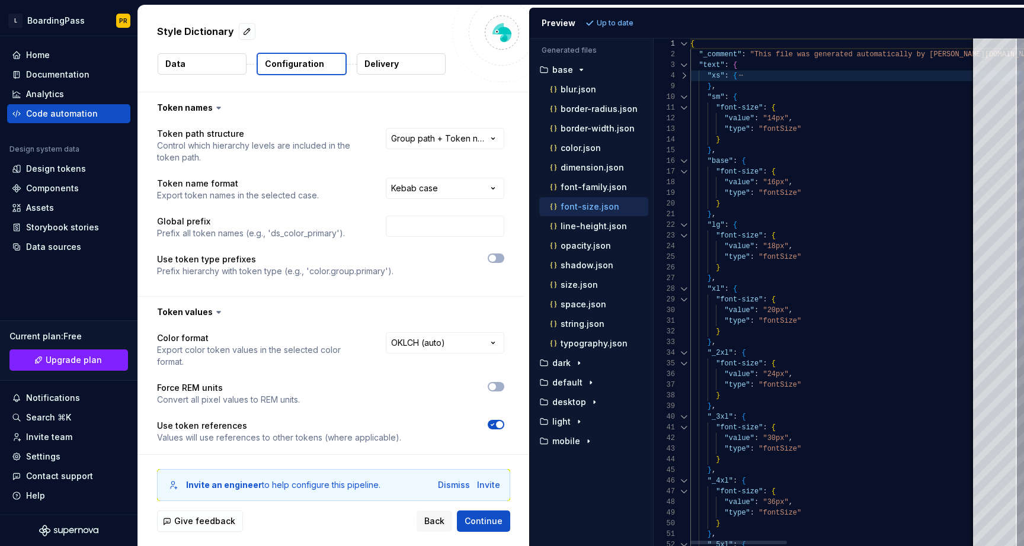
click at [683, 86] on div "9" at bounding box center [671, 86] width 37 height 11
click at [683, 90] on div "9" at bounding box center [671, 86] width 37 height 11
click at [585, 368] on button "dark" at bounding box center [591, 363] width 114 height 13
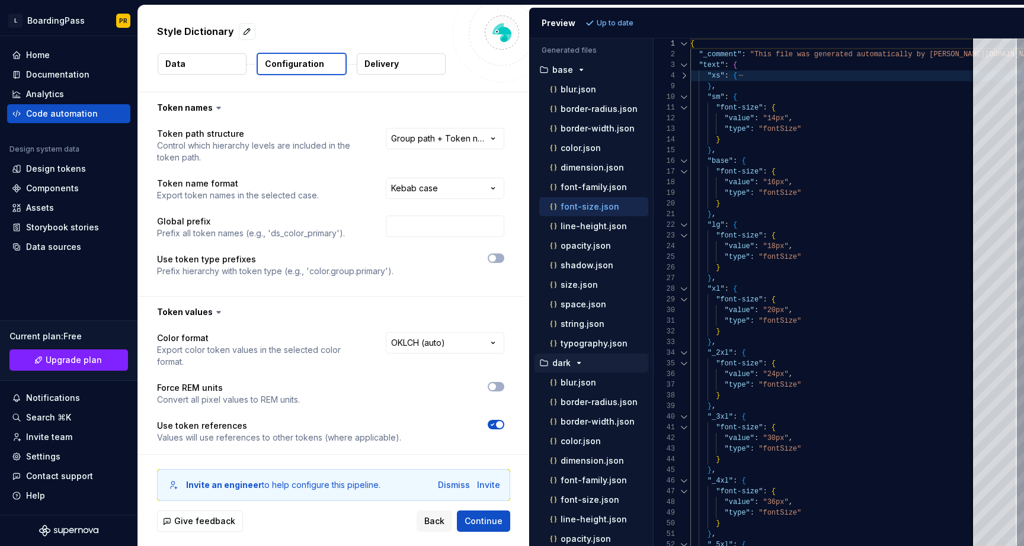
click at [585, 368] on button "dark" at bounding box center [591, 363] width 114 height 13
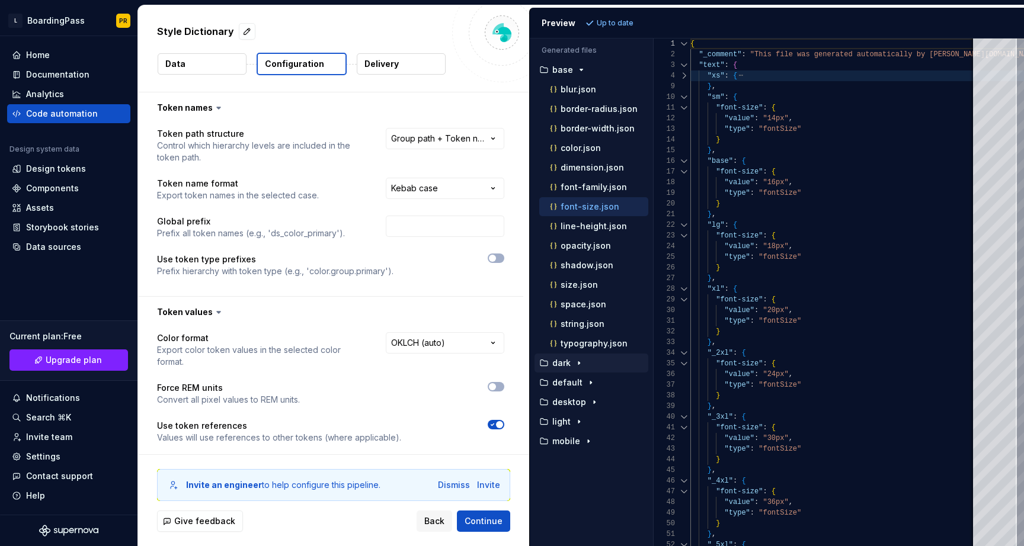
click at [585, 368] on button "dark" at bounding box center [591, 363] width 114 height 13
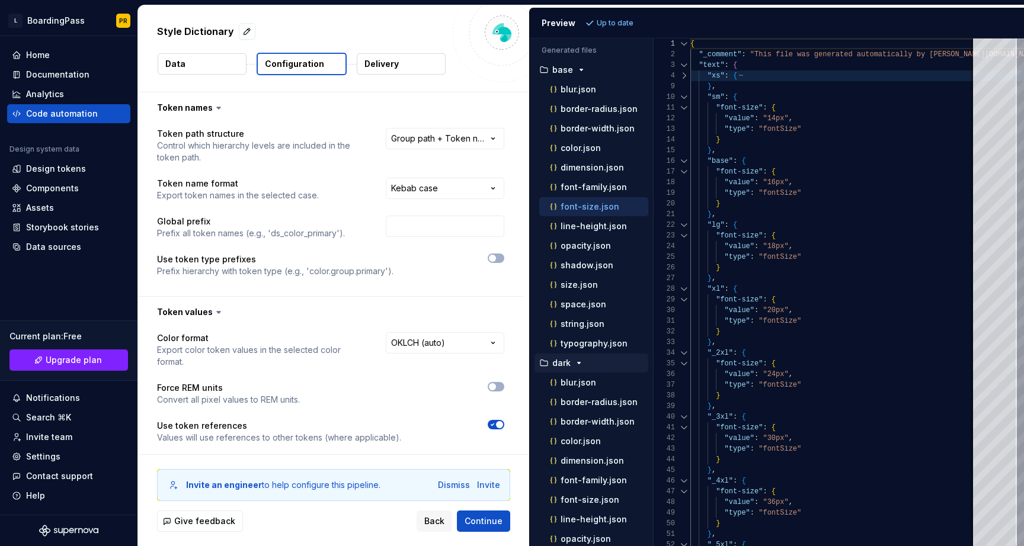
click at [585, 368] on button "dark" at bounding box center [591, 363] width 114 height 13
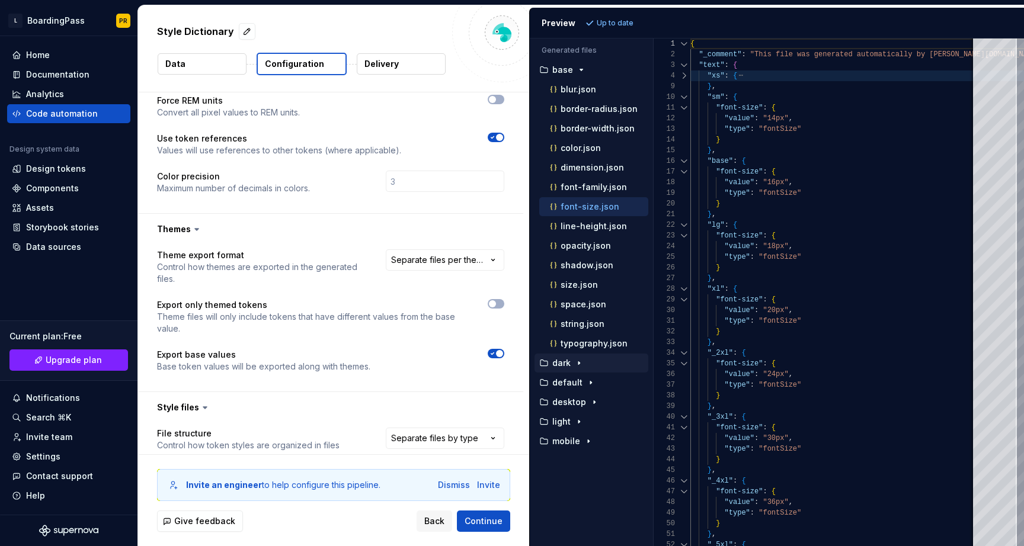
scroll to position [293, 0]
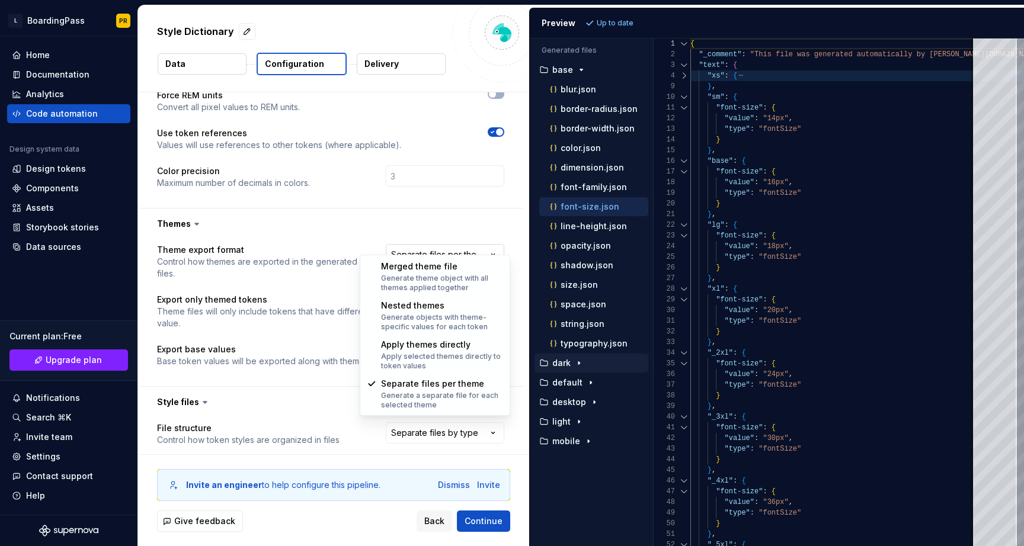
click at [459, 247] on html "**********" at bounding box center [512, 273] width 1024 height 546
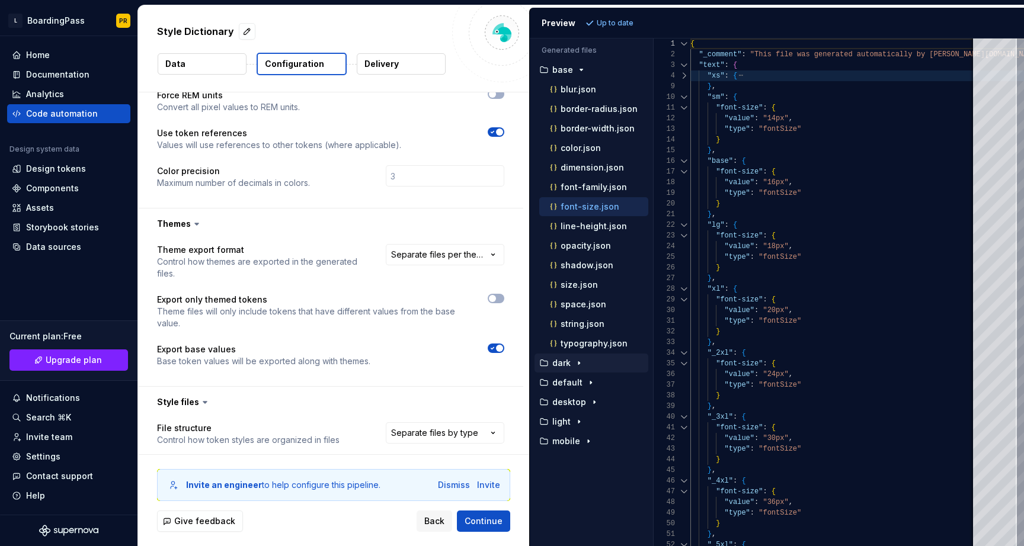
click at [431, 210] on html "**********" at bounding box center [512, 273] width 1024 height 546
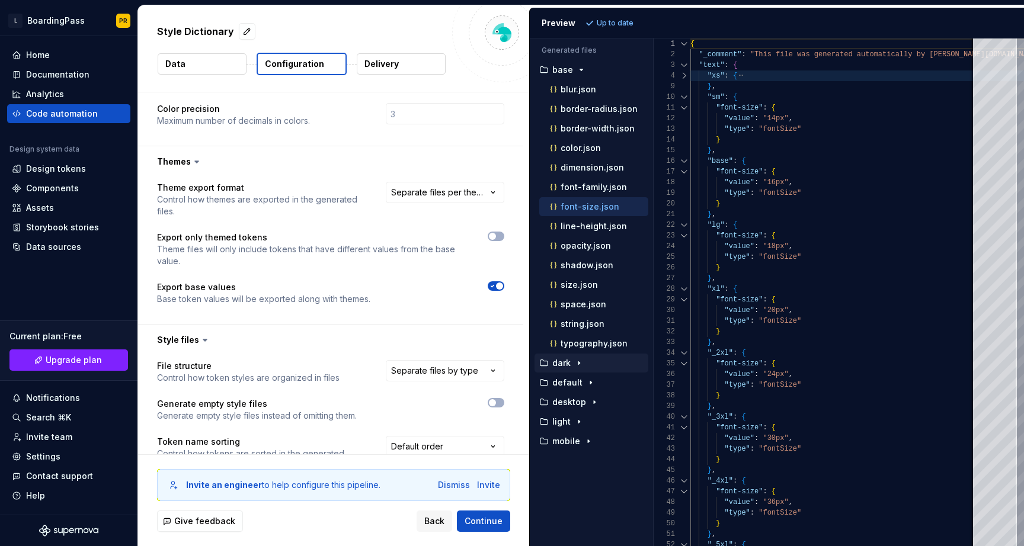
scroll to position [360, 0]
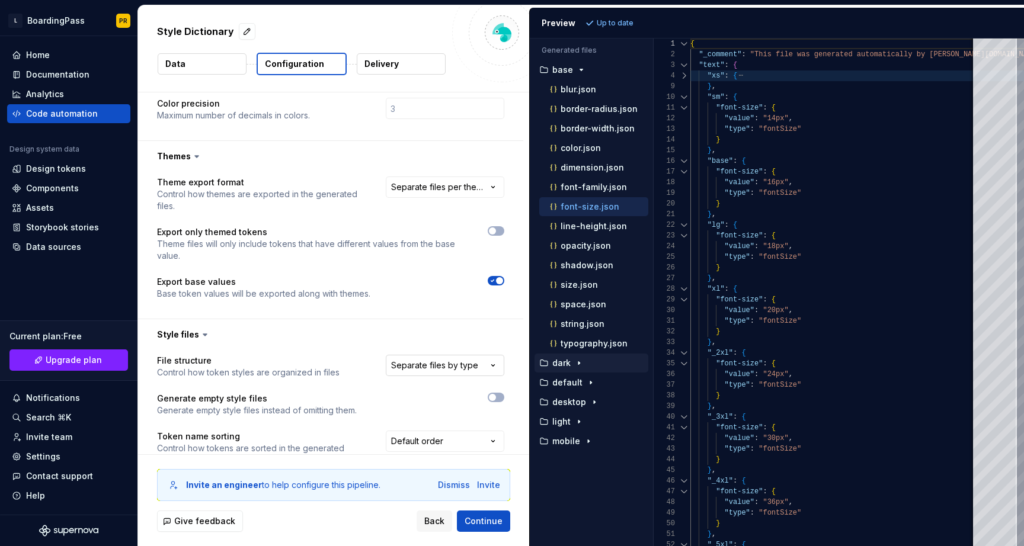
click at [441, 355] on html "**********" at bounding box center [512, 273] width 1024 height 546
click at [422, 316] on html "**********" at bounding box center [512, 273] width 1024 height 546
click at [421, 357] on html "**********" at bounding box center [512, 273] width 1024 height 546
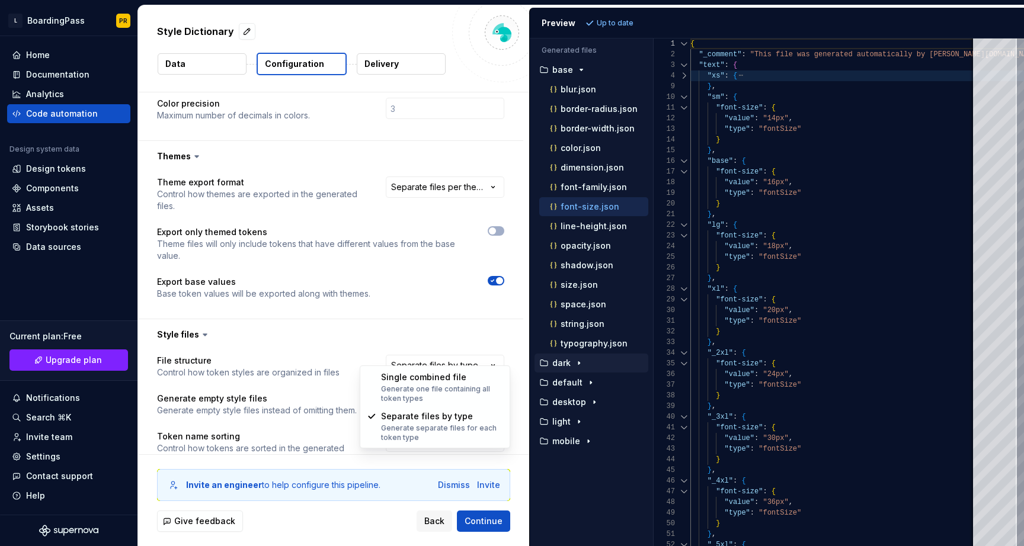
select select "**********"
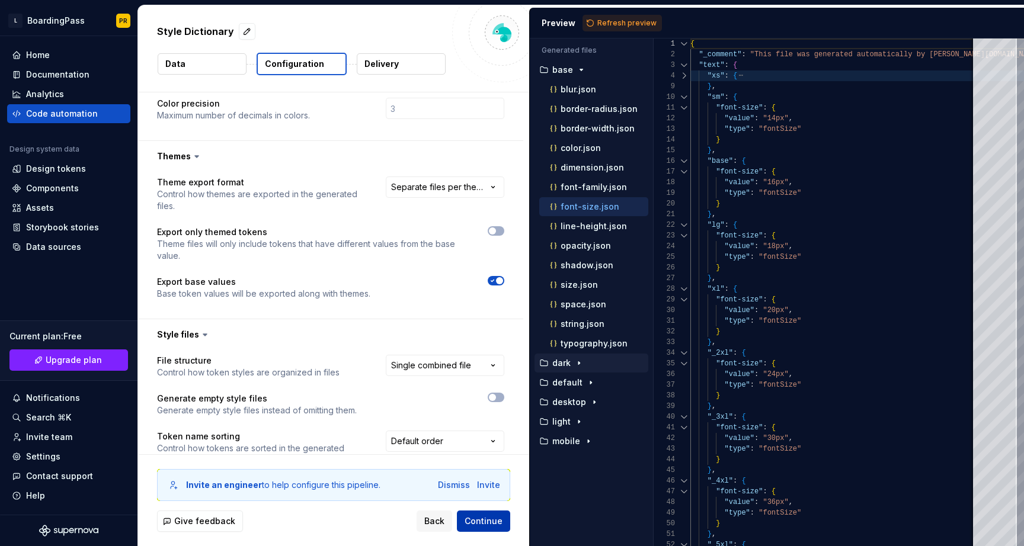
click at [474, 522] on span "Continue" at bounding box center [483, 521] width 38 height 12
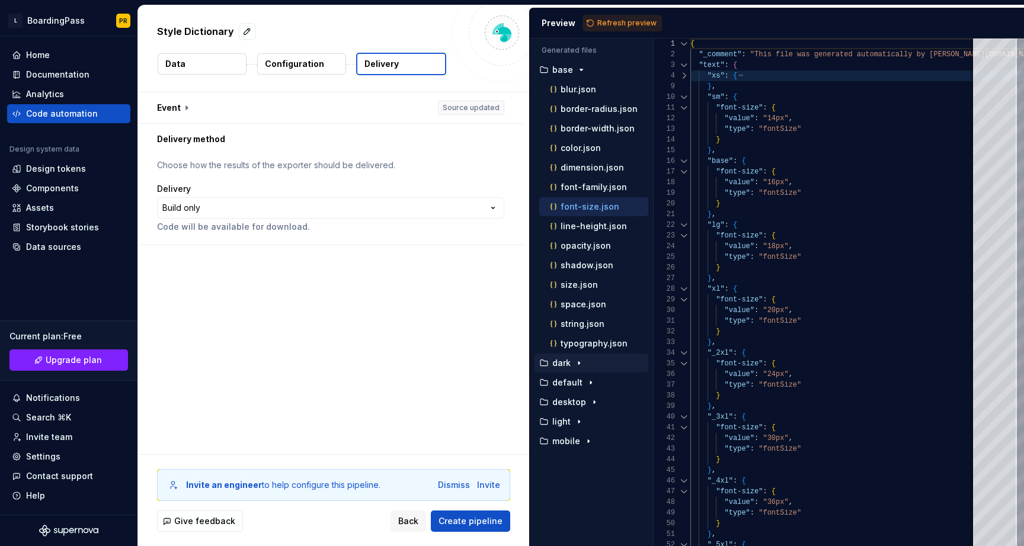
click at [319, 69] on p "Configuration" at bounding box center [294, 64] width 59 height 12
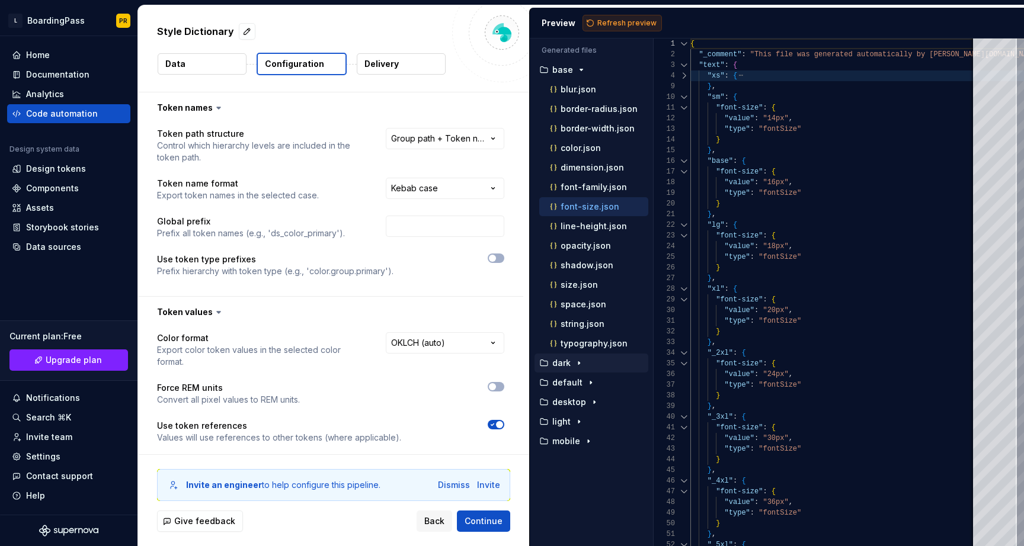
click at [633, 22] on span "Refresh preview" at bounding box center [626, 22] width 59 height 9
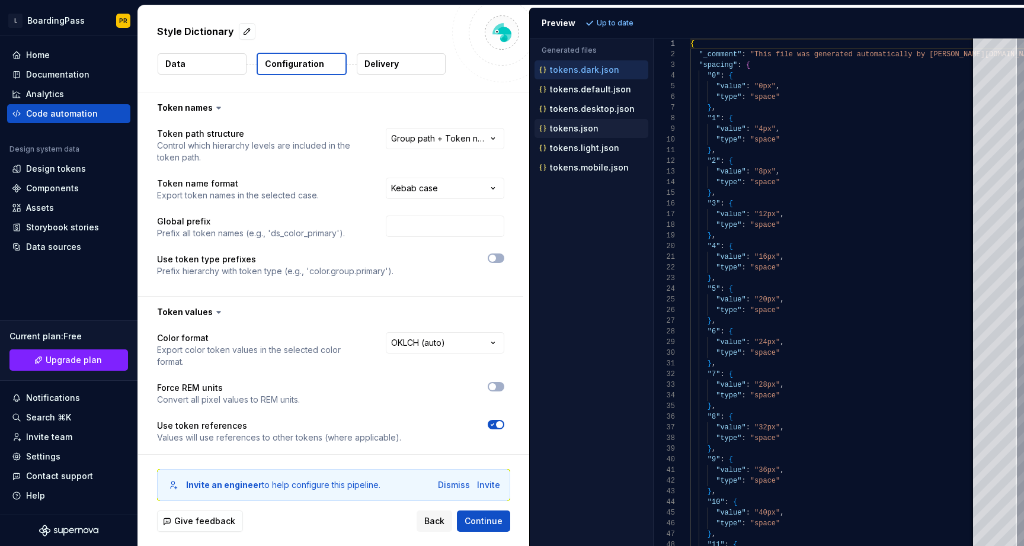
click at [591, 130] on p "tokens.json" at bounding box center [574, 128] width 49 height 9
type textarea "**********"
click at [682, 65] on div at bounding box center [683, 65] width 15 height 11
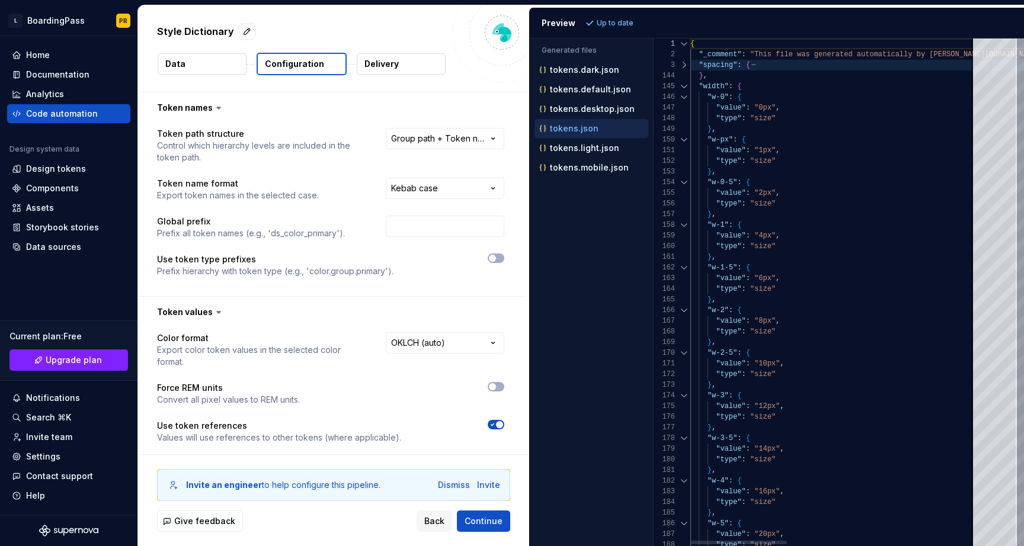
click at [682, 85] on div at bounding box center [683, 86] width 15 height 11
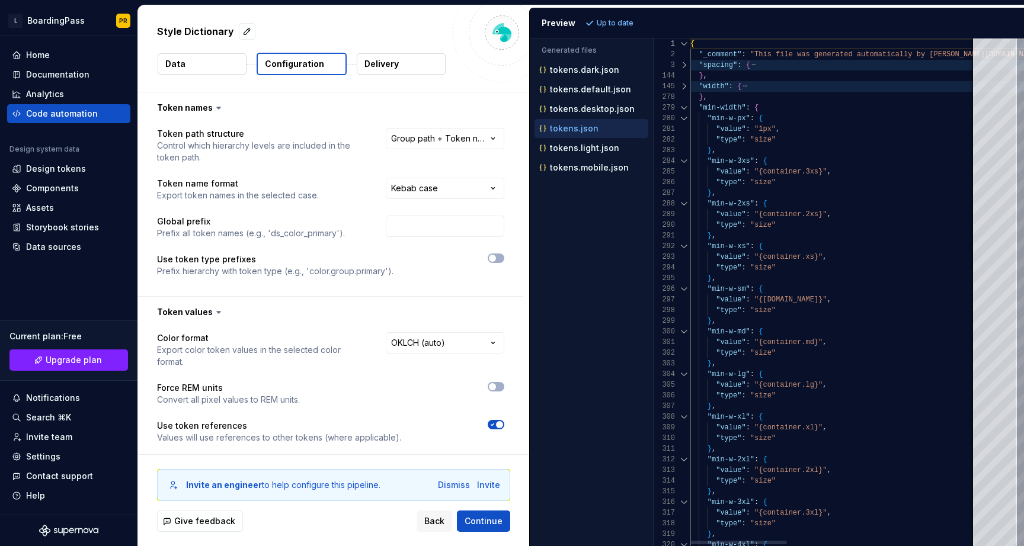
click at [682, 107] on div at bounding box center [683, 107] width 15 height 11
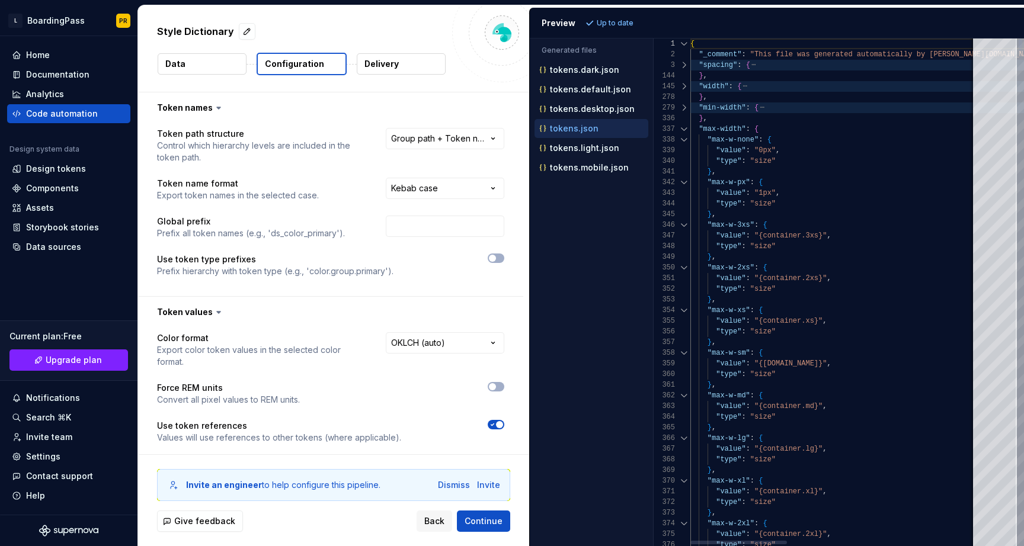
click at [683, 131] on div at bounding box center [683, 129] width 15 height 11
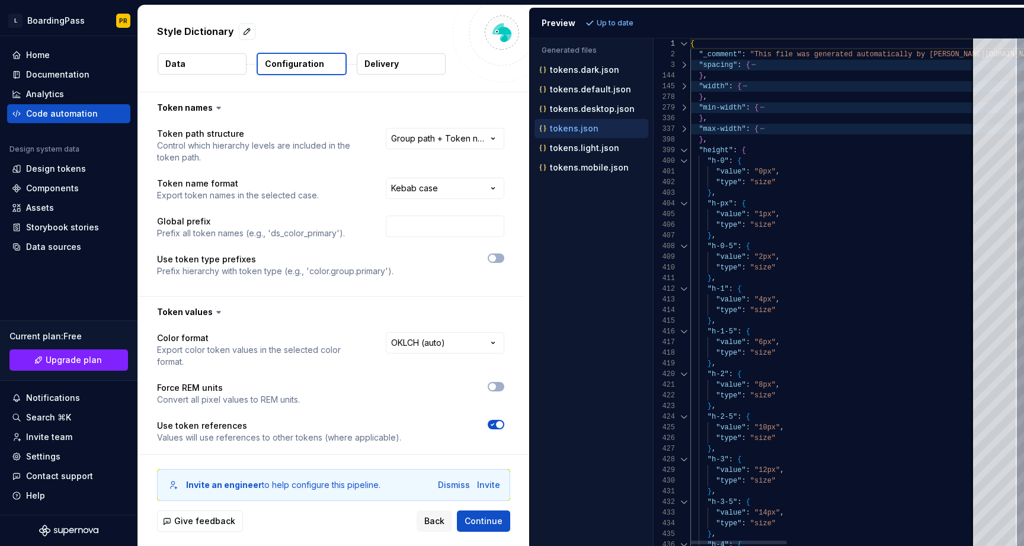
click at [682, 148] on div at bounding box center [683, 150] width 15 height 11
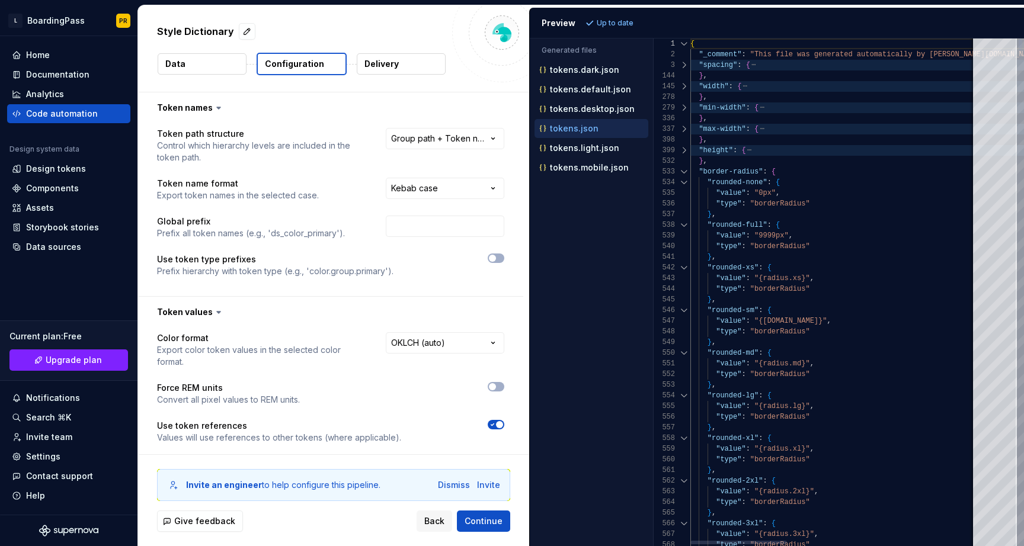
click at [684, 173] on div at bounding box center [683, 171] width 15 height 11
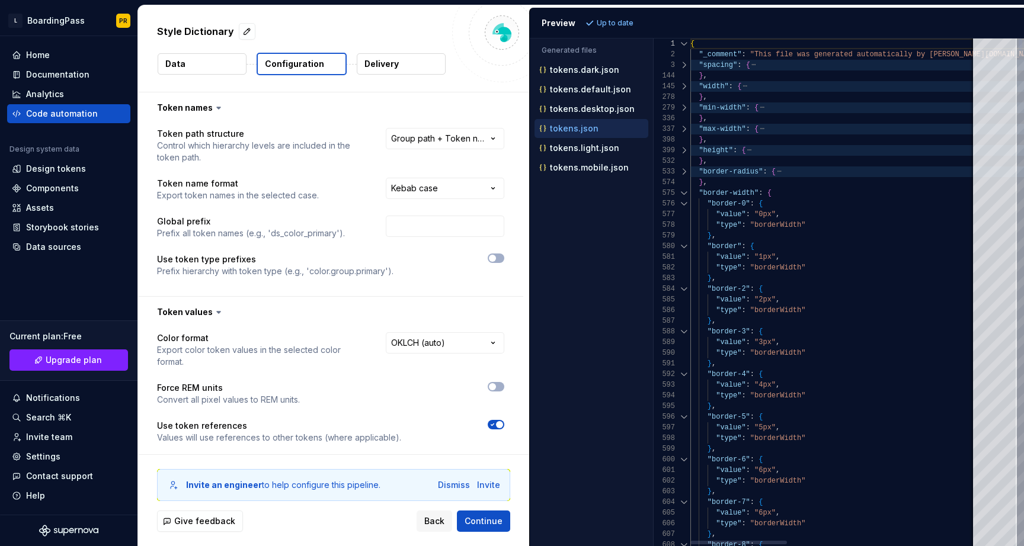
click at [682, 191] on div at bounding box center [683, 193] width 15 height 11
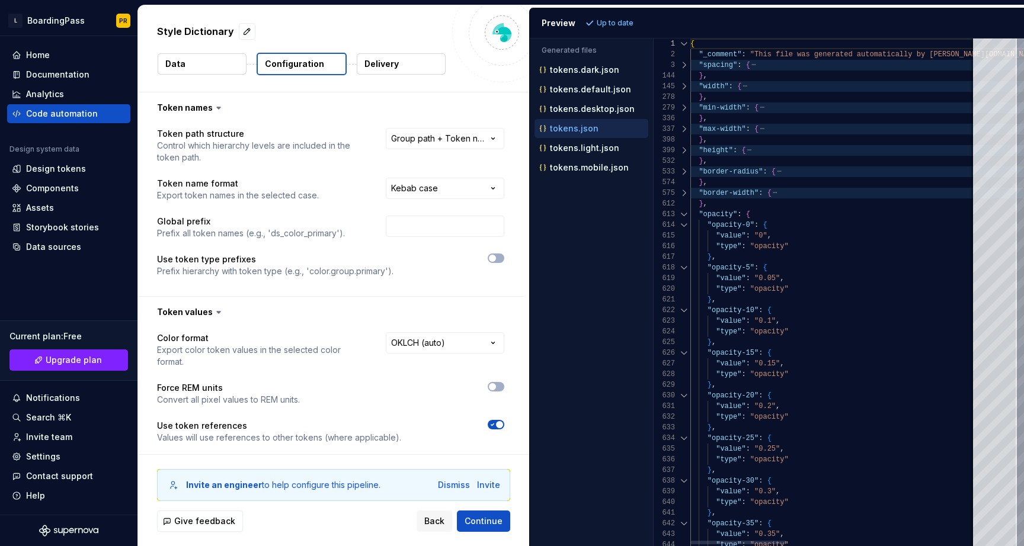
click at [681, 214] on div at bounding box center [683, 214] width 15 height 11
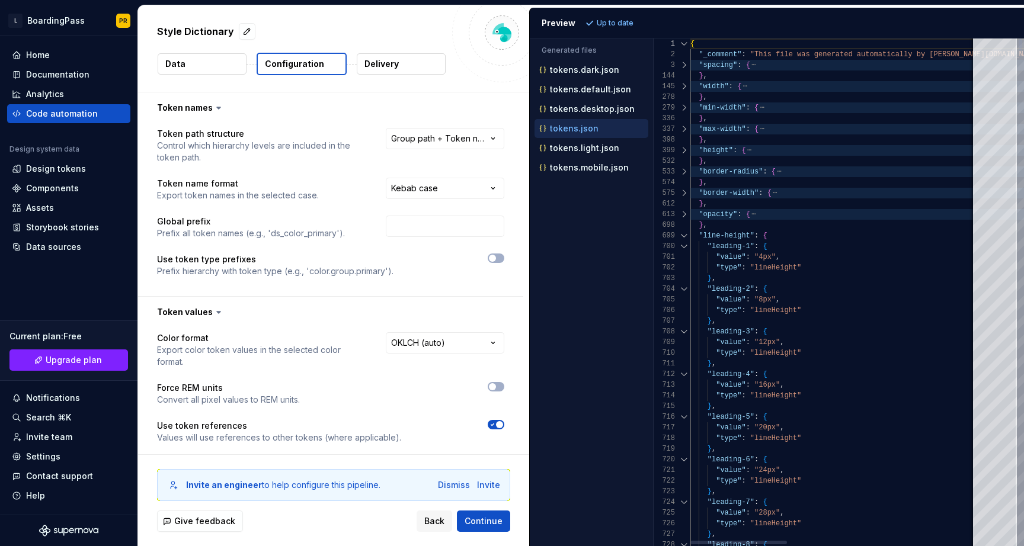
click at [684, 233] on div at bounding box center [683, 235] width 15 height 11
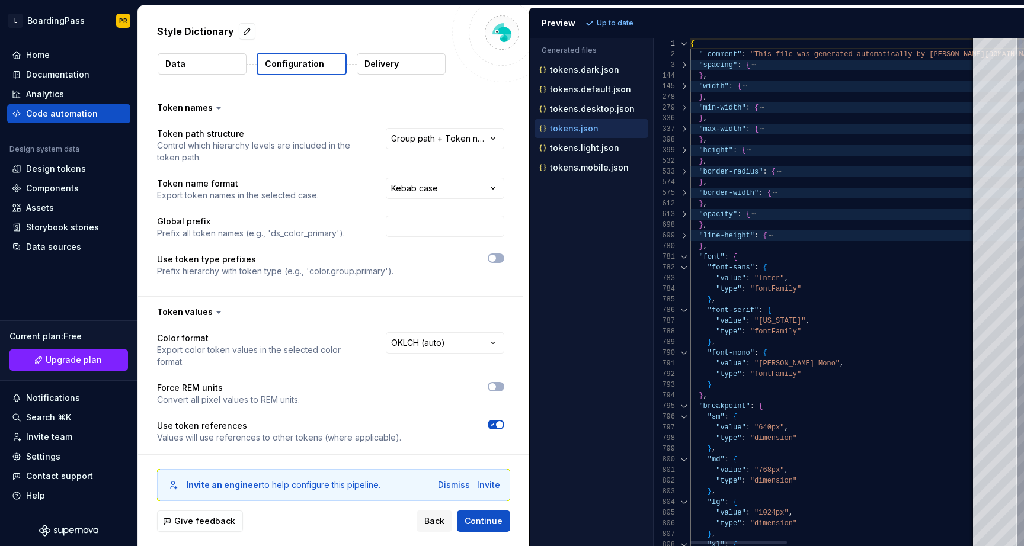
click at [684, 237] on div at bounding box center [683, 235] width 15 height 11
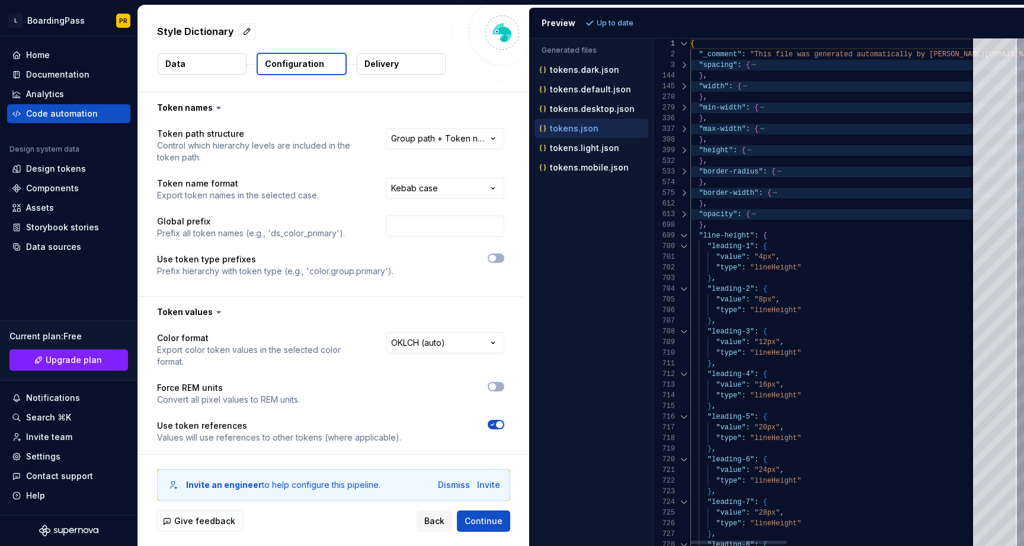
click at [684, 237] on div at bounding box center [683, 235] width 15 height 11
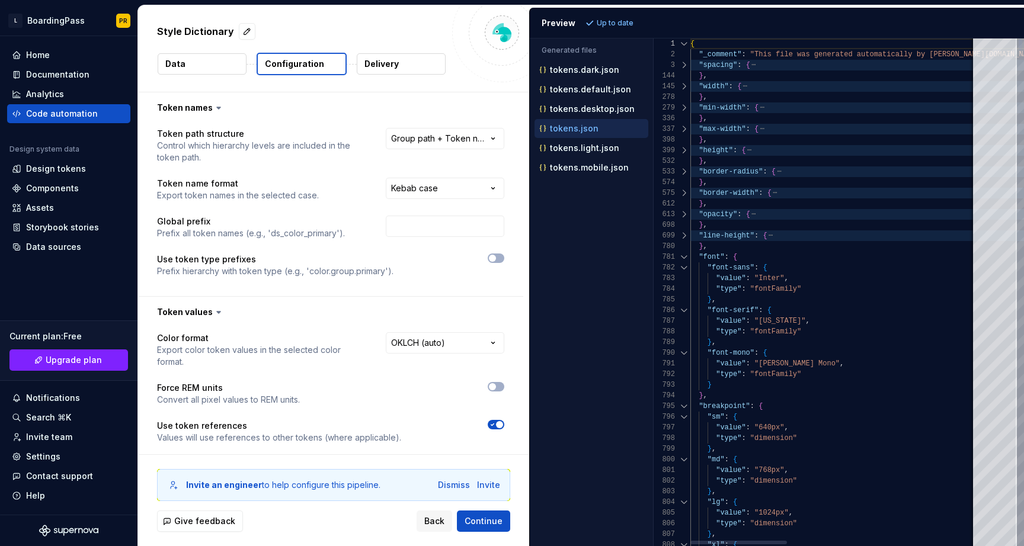
click at [682, 256] on div at bounding box center [683, 257] width 15 height 11
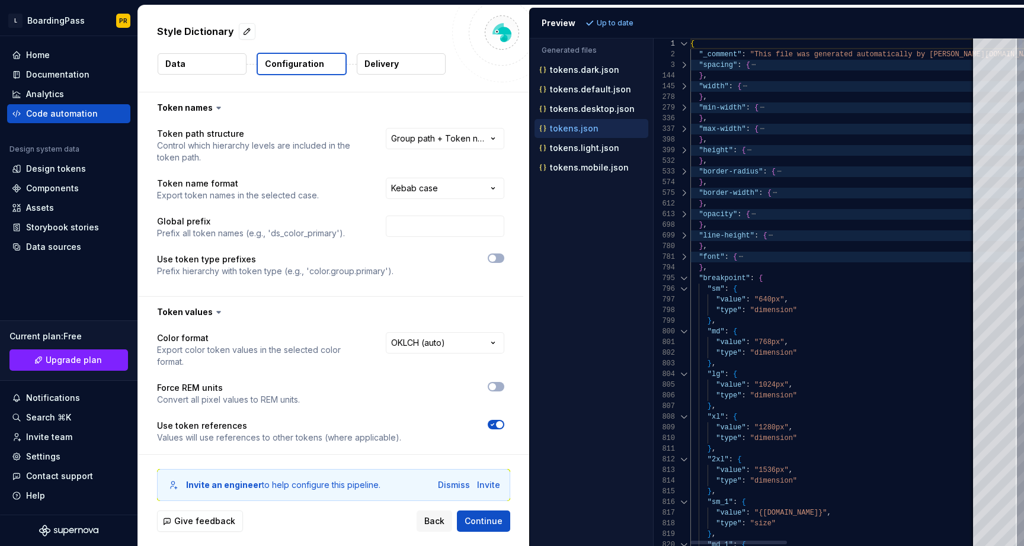
click at [681, 279] on div at bounding box center [683, 278] width 15 height 11
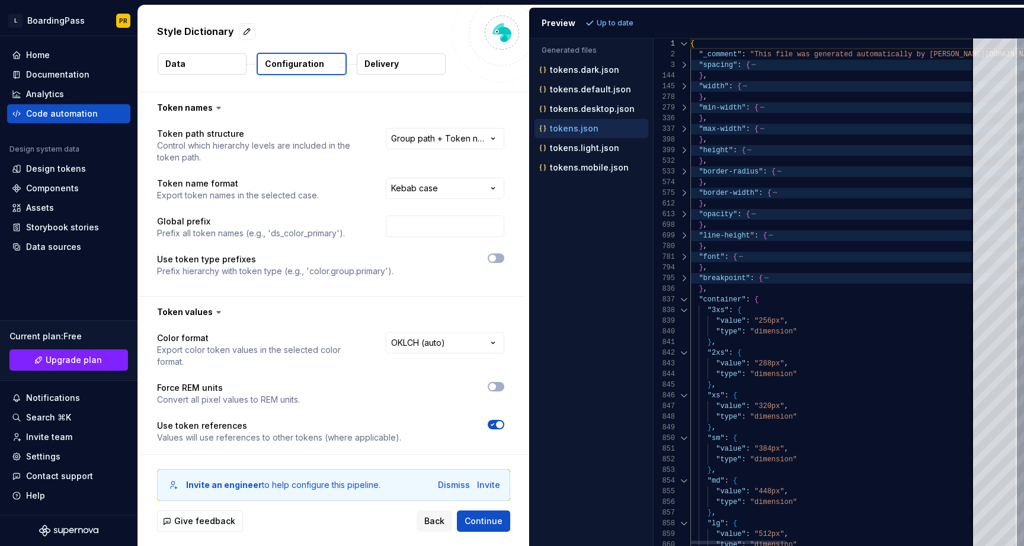
click at [681, 300] on div at bounding box center [683, 299] width 15 height 11
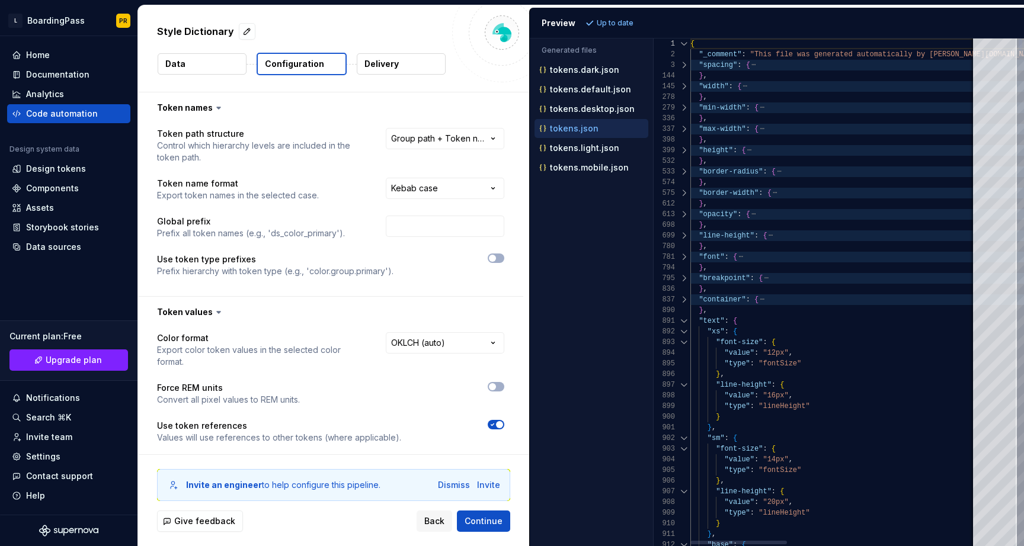
click at [682, 320] on div at bounding box center [683, 321] width 15 height 11
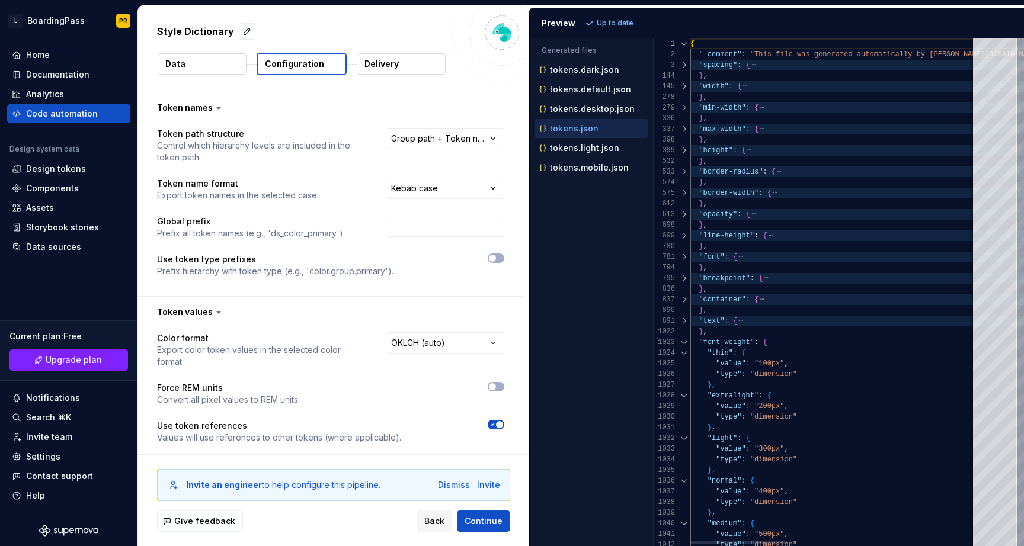
click at [682, 342] on div at bounding box center [683, 342] width 15 height 11
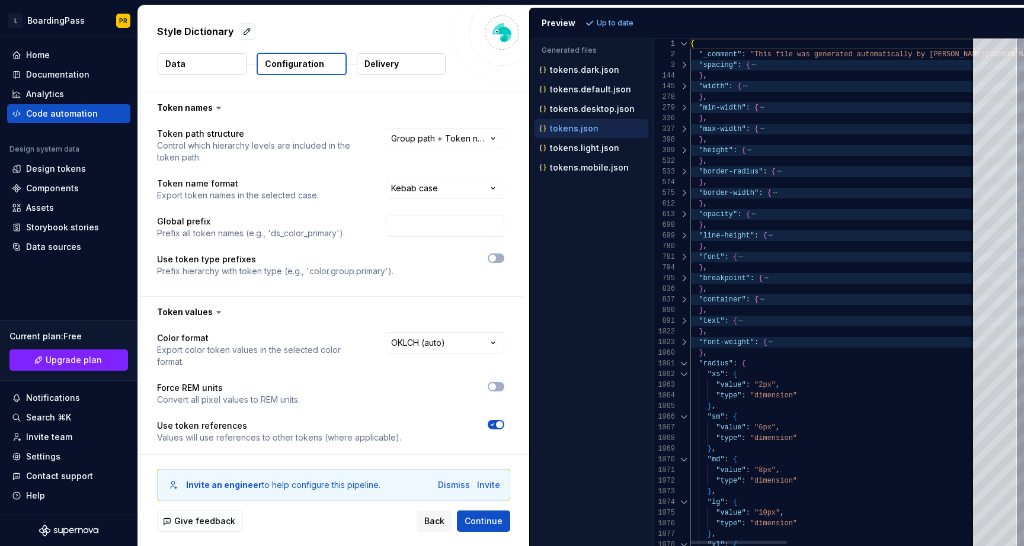
click at [685, 342] on div at bounding box center [683, 342] width 15 height 11
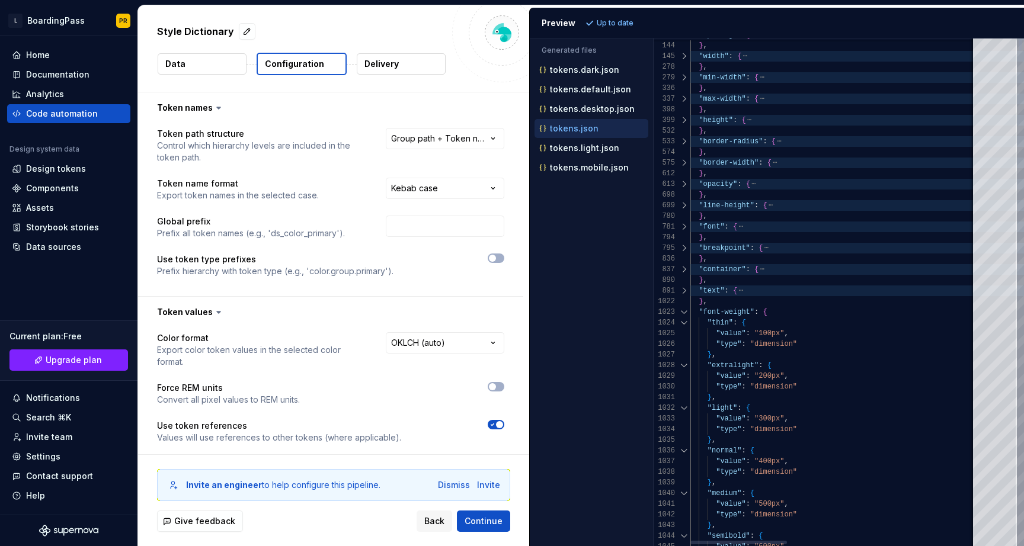
click at [685, 313] on div at bounding box center [683, 312] width 15 height 11
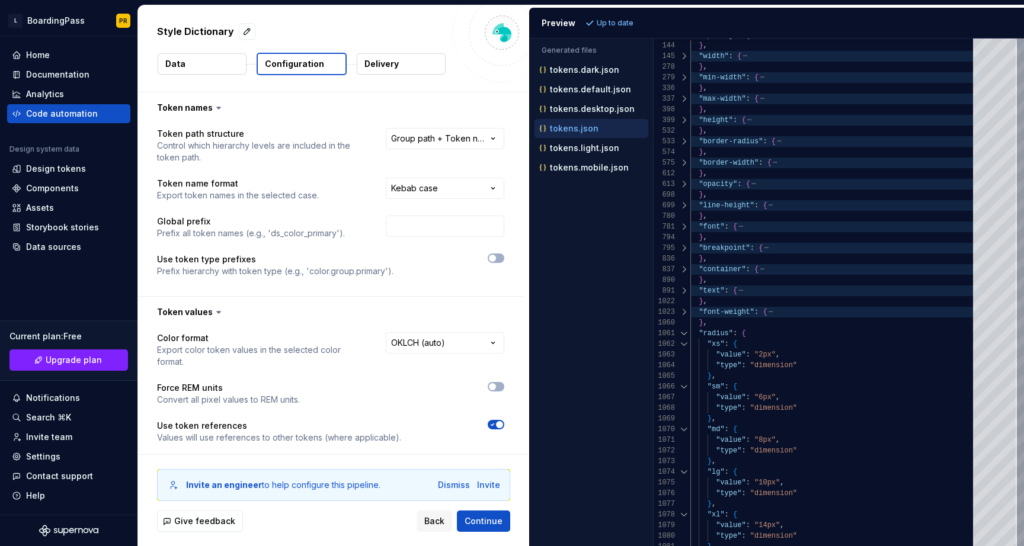
click at [683, 334] on div at bounding box center [683, 333] width 15 height 11
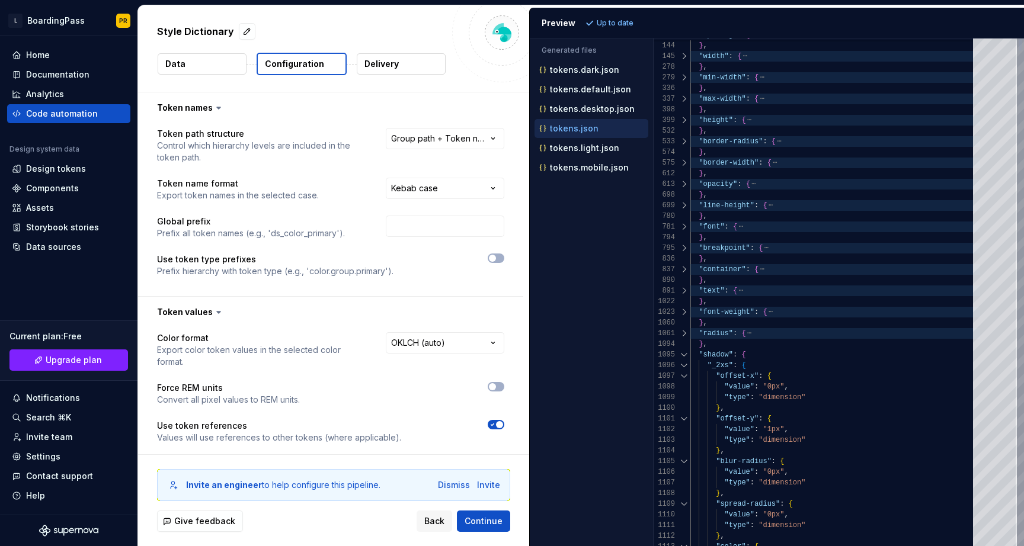
click at [681, 354] on div at bounding box center [683, 354] width 15 height 11
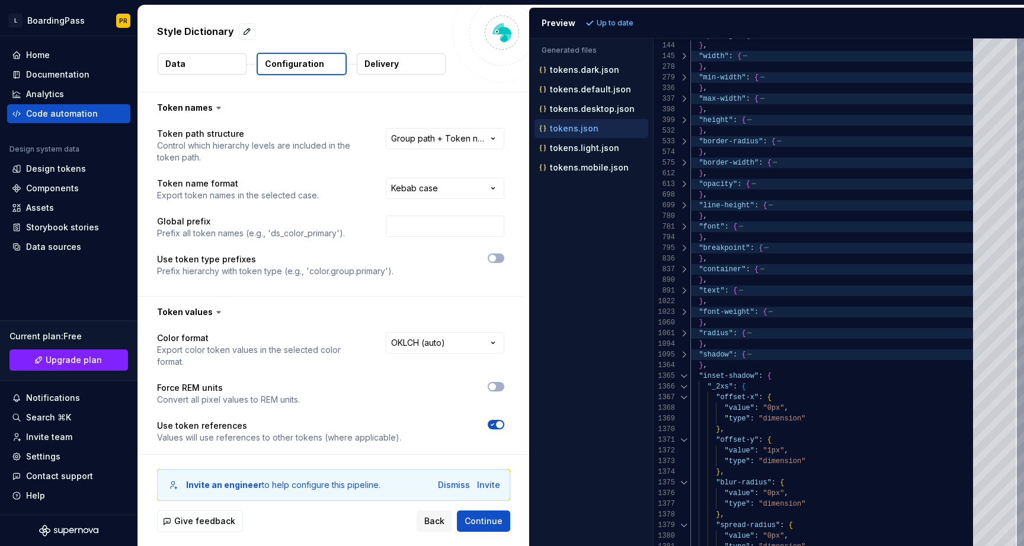
click at [680, 376] on div at bounding box center [683, 376] width 15 height 11
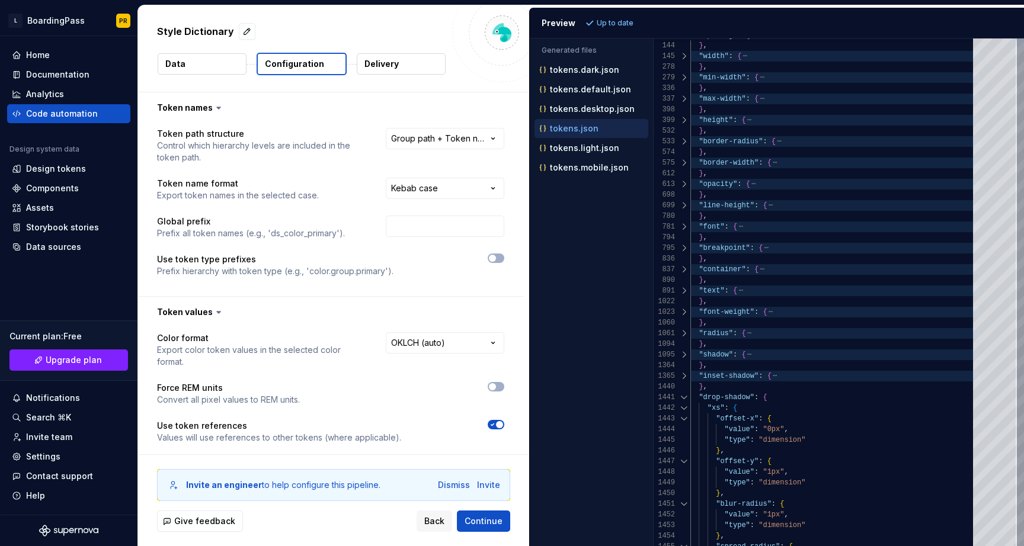
click at [681, 397] on div at bounding box center [683, 397] width 15 height 11
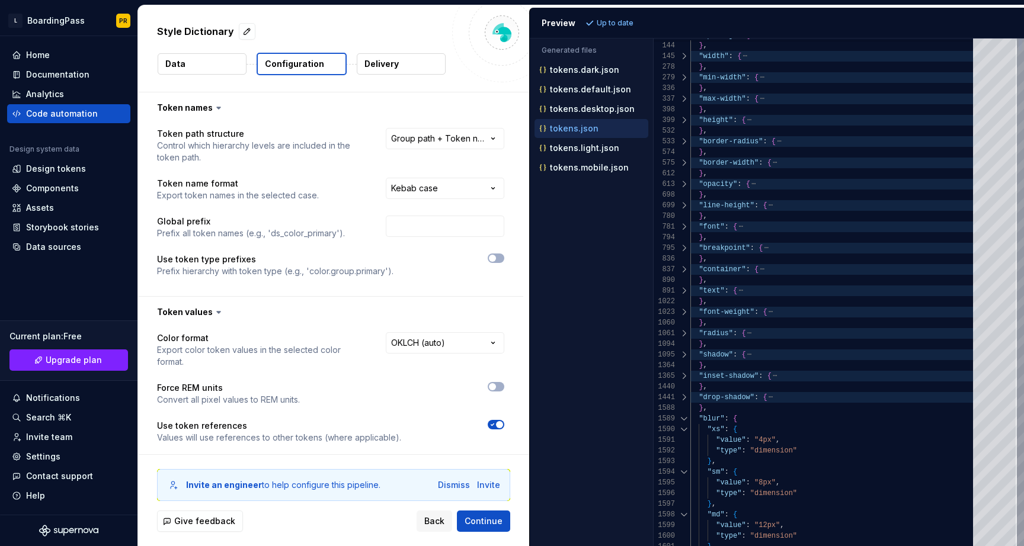
click at [682, 418] on div at bounding box center [683, 418] width 15 height 11
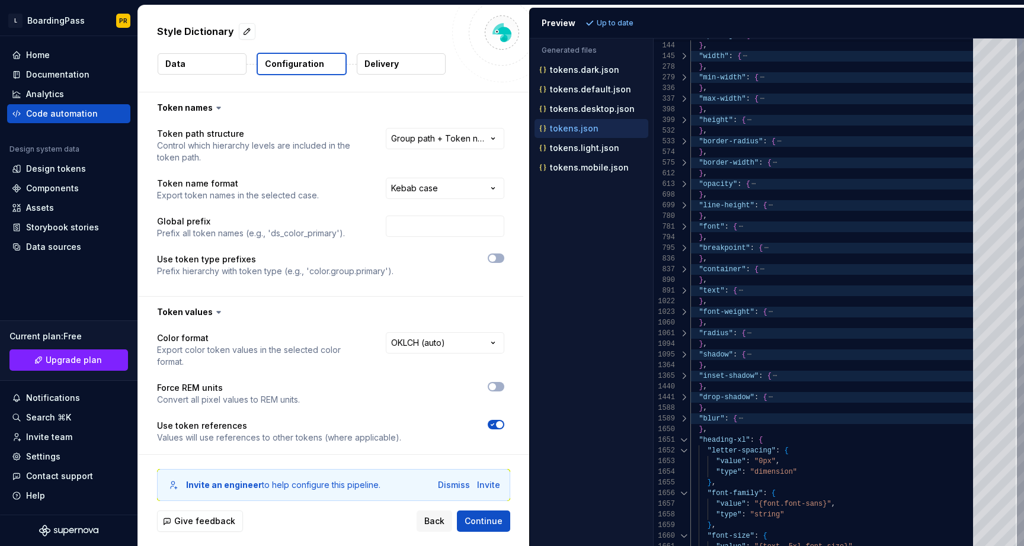
click at [684, 441] on div at bounding box center [683, 440] width 15 height 11
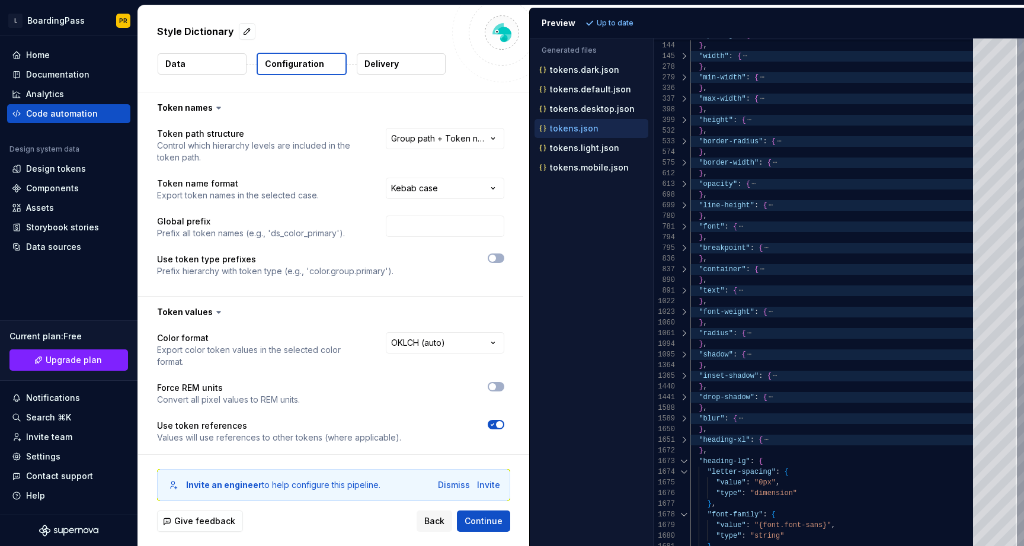
click at [684, 454] on div "1672" at bounding box center [671, 450] width 37 height 11
click at [684, 458] on div at bounding box center [683, 461] width 15 height 11
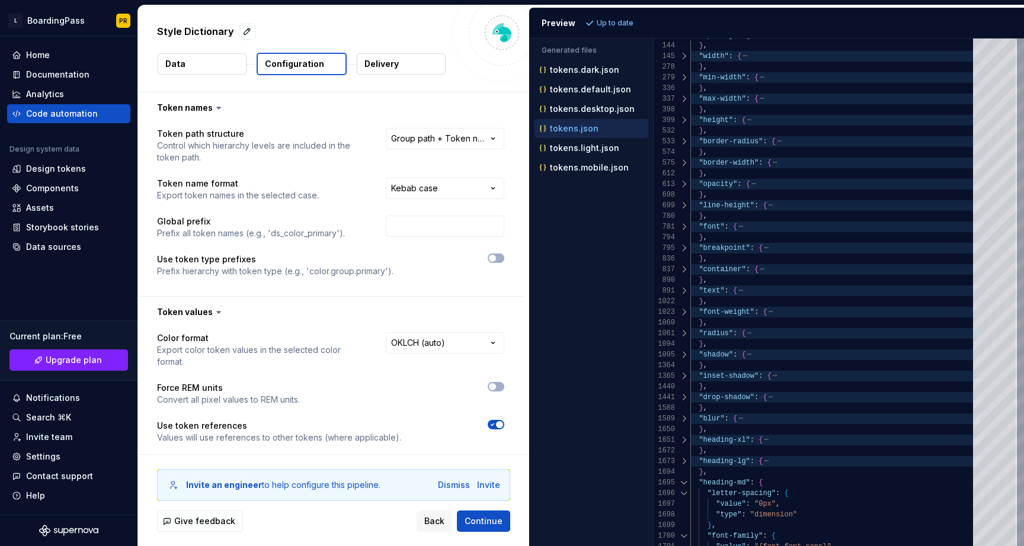
click at [685, 483] on div at bounding box center [683, 482] width 15 height 11
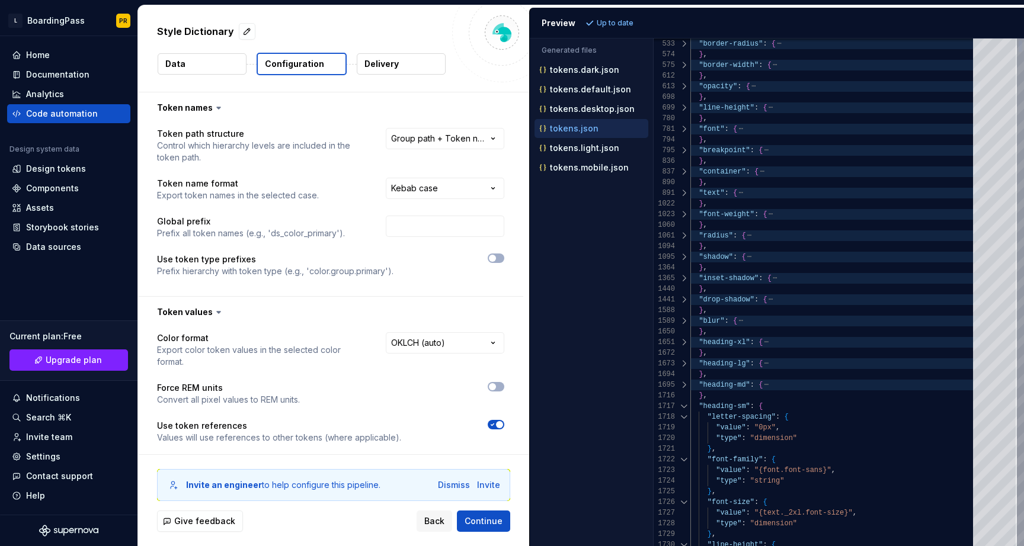
click at [682, 402] on div at bounding box center [683, 406] width 15 height 11
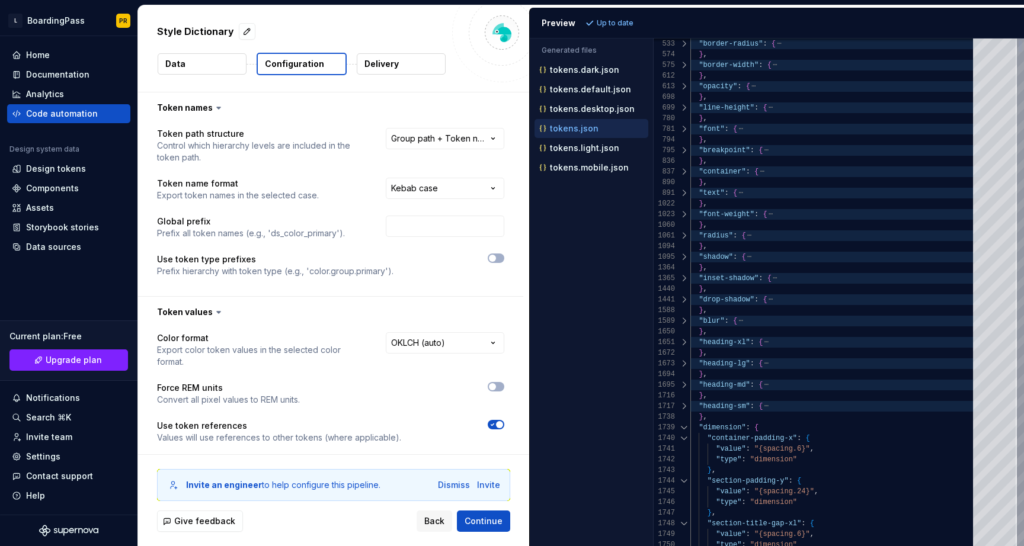
click at [684, 427] on div at bounding box center [683, 427] width 15 height 11
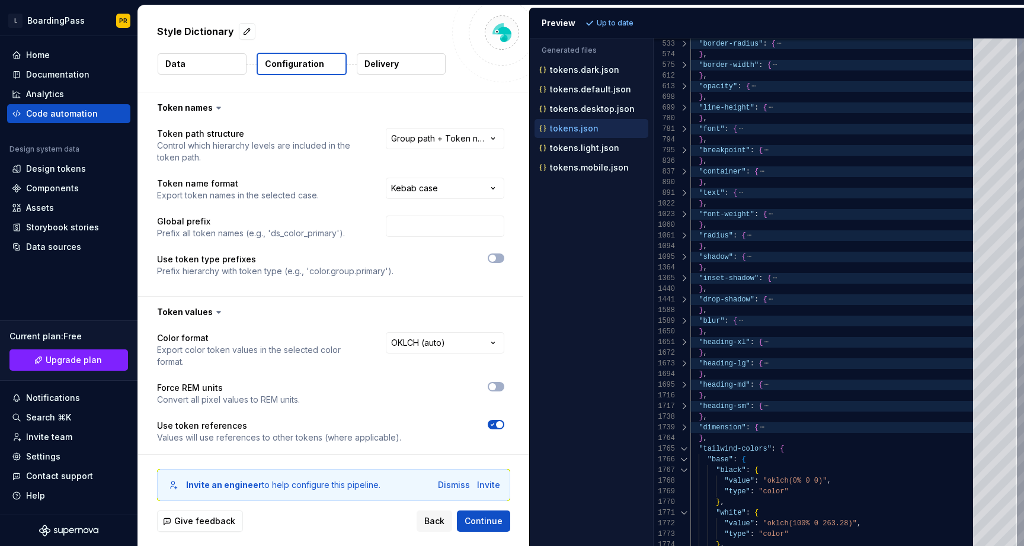
click at [682, 450] on div at bounding box center [683, 449] width 15 height 11
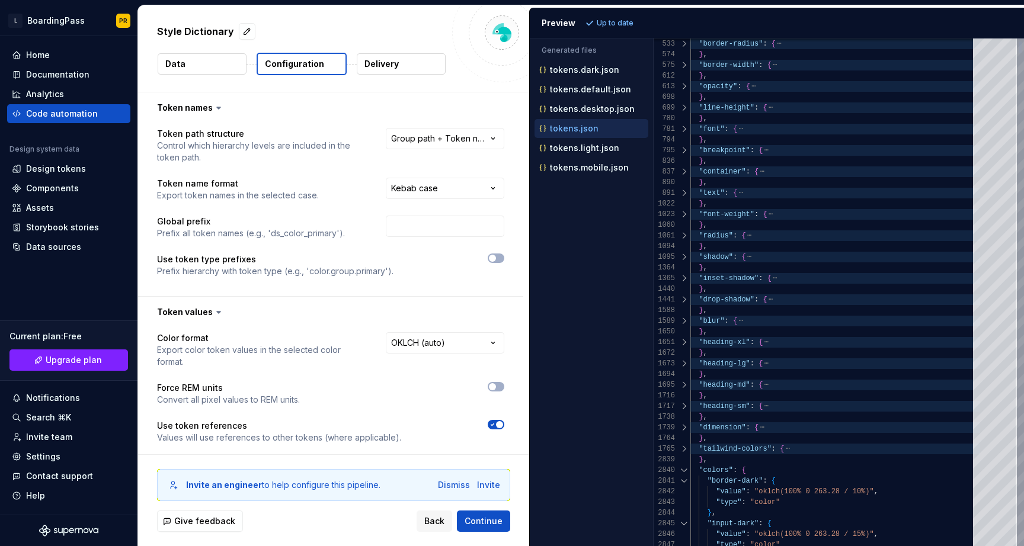
click at [682, 450] on div at bounding box center [683, 449] width 15 height 11
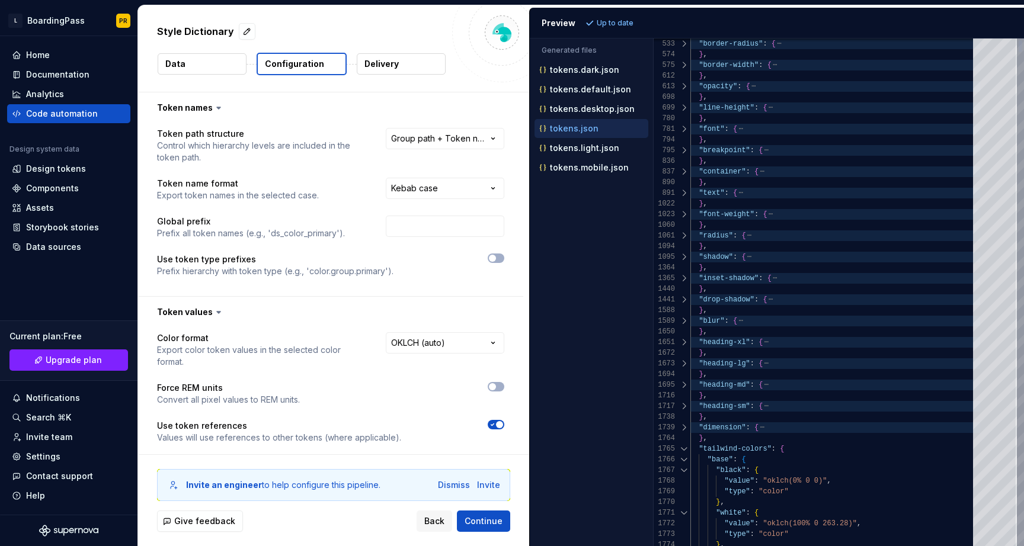
click at [682, 450] on div at bounding box center [683, 449] width 15 height 11
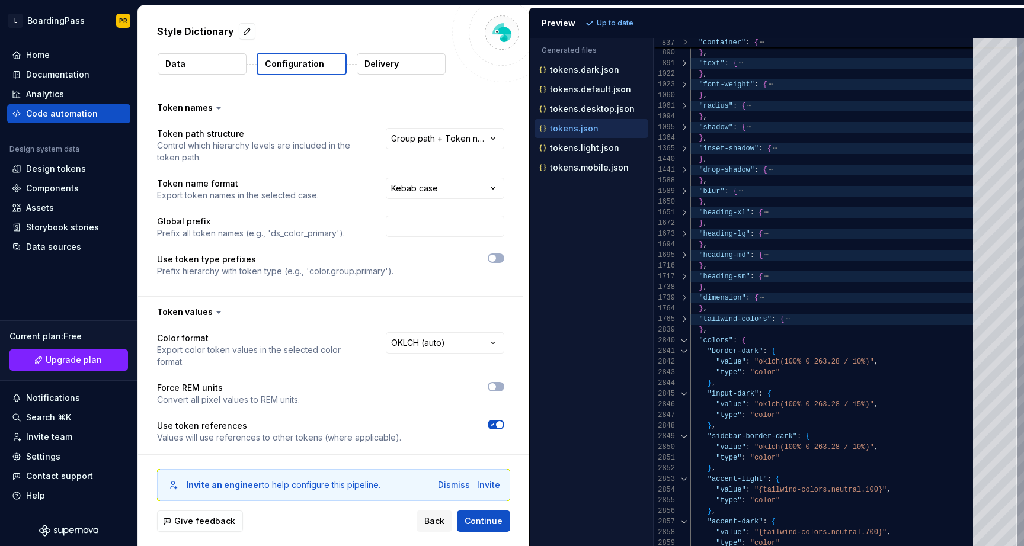
click at [685, 340] on div at bounding box center [683, 340] width 15 height 11
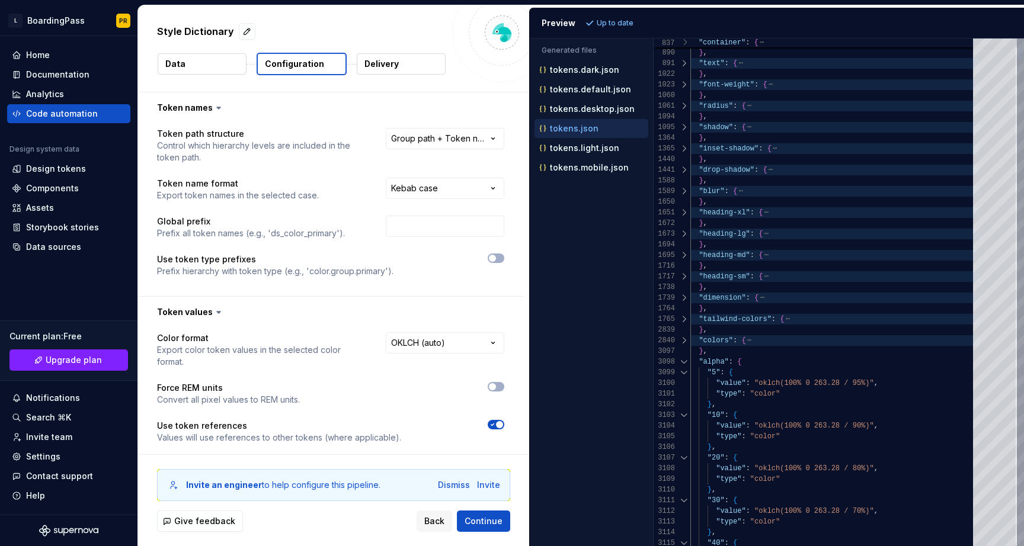
click at [679, 362] on div at bounding box center [683, 362] width 15 height 11
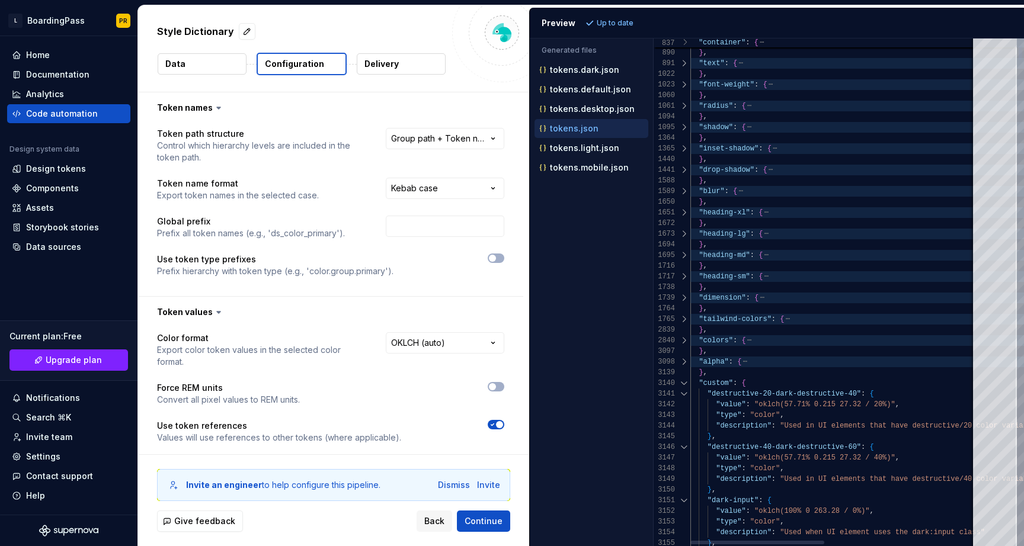
click at [680, 383] on div at bounding box center [683, 383] width 15 height 11
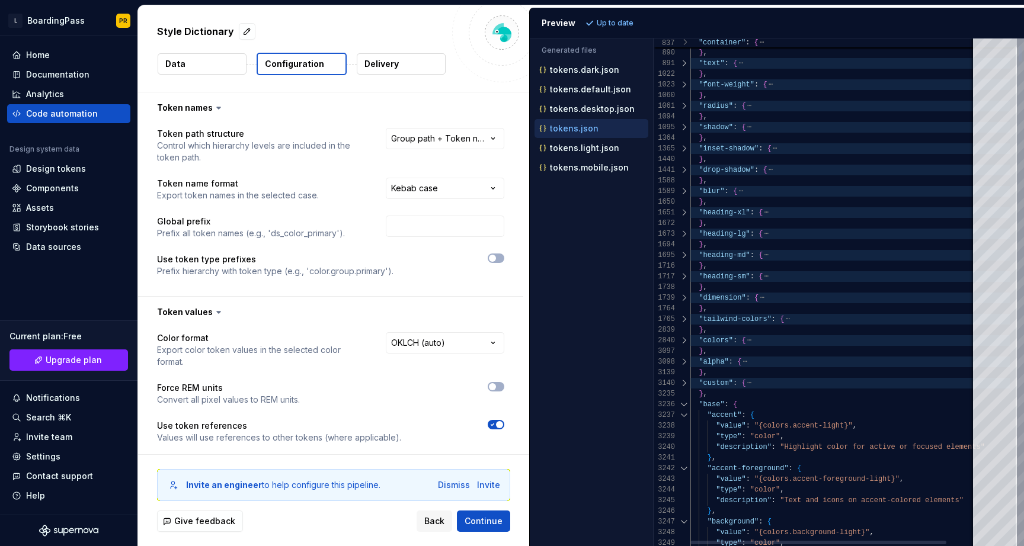
click at [681, 404] on div at bounding box center [683, 404] width 15 height 11
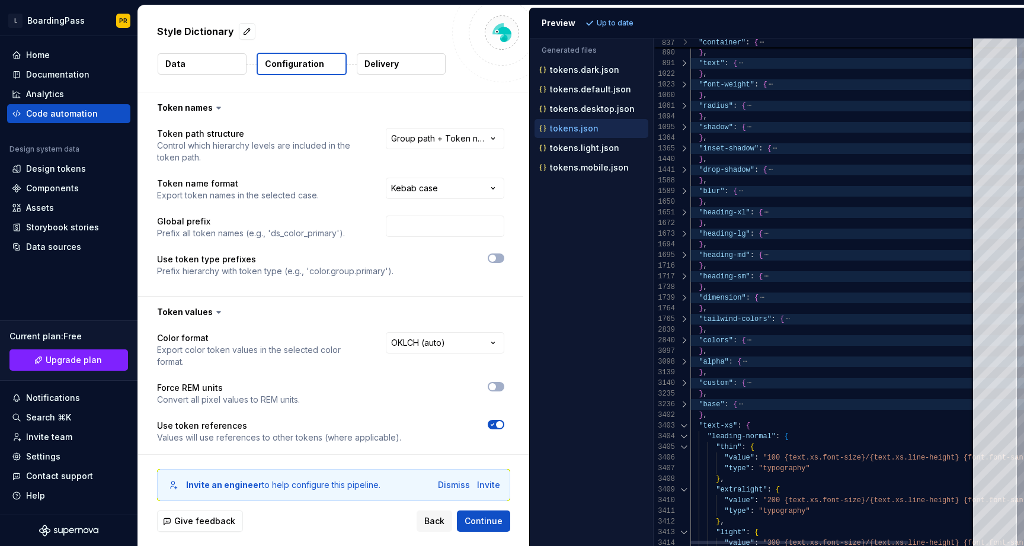
click at [681, 425] on div at bounding box center [683, 426] width 15 height 11
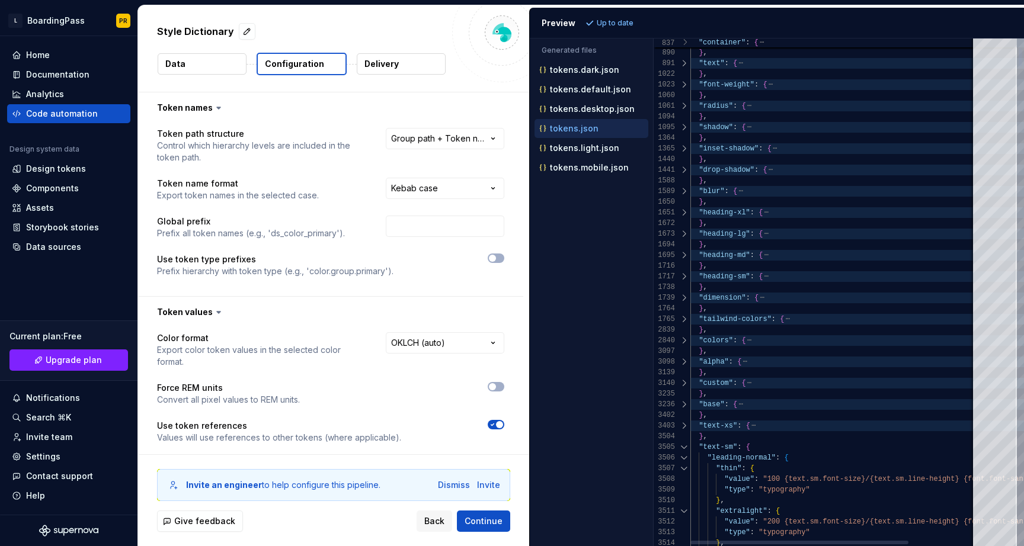
click at [681, 425] on div at bounding box center [683, 426] width 15 height 11
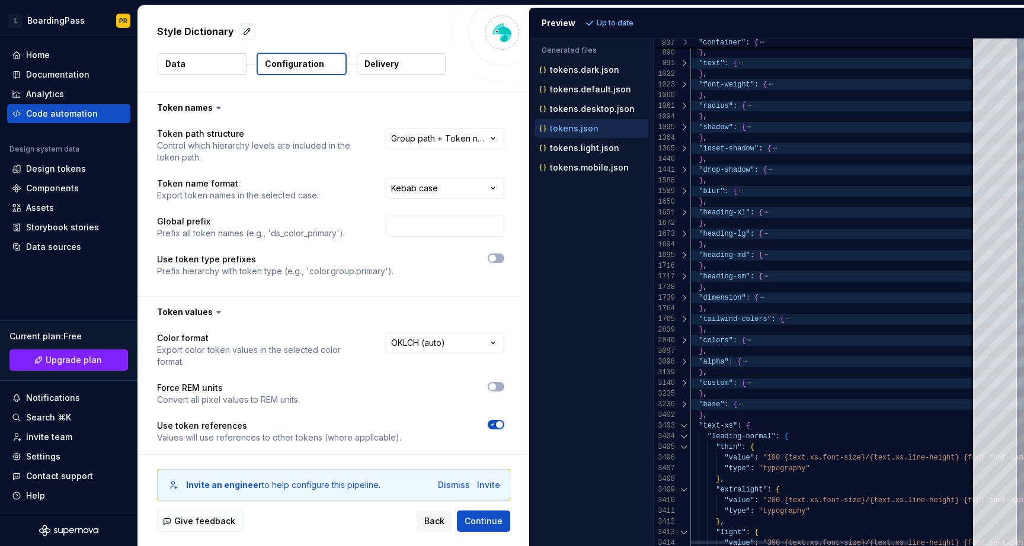
click at [681, 425] on div at bounding box center [683, 426] width 15 height 11
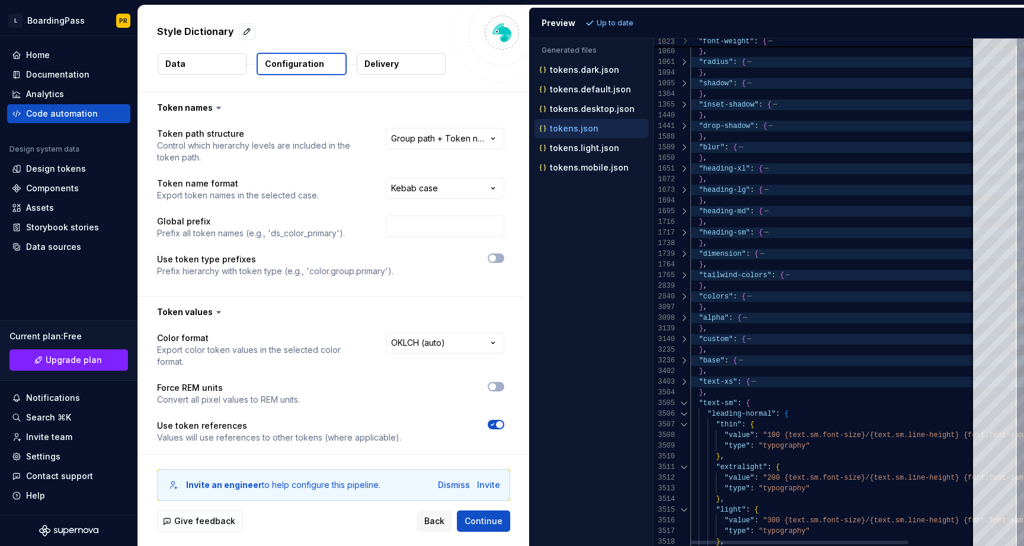
click at [684, 403] on div at bounding box center [683, 403] width 15 height 11
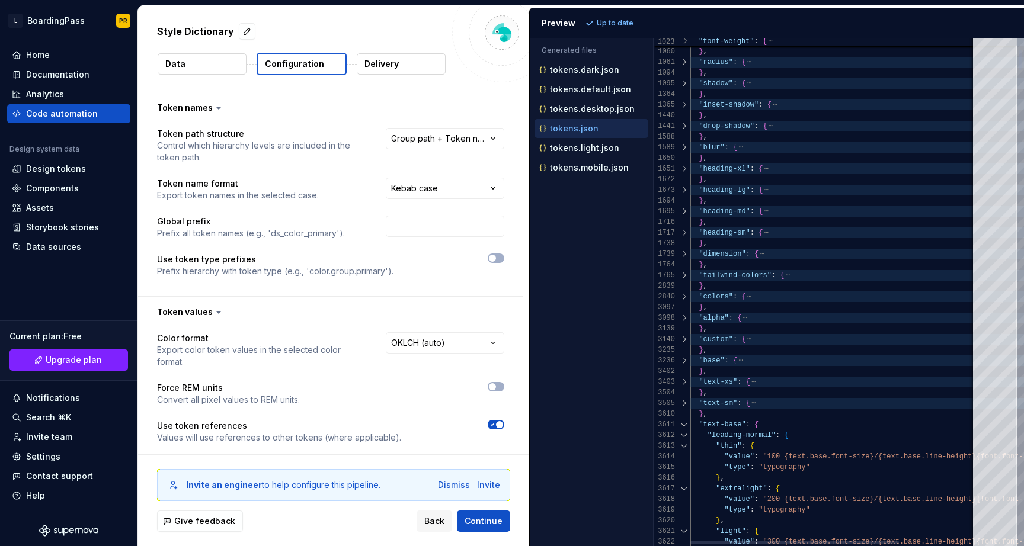
click at [684, 420] on div at bounding box center [683, 424] width 15 height 11
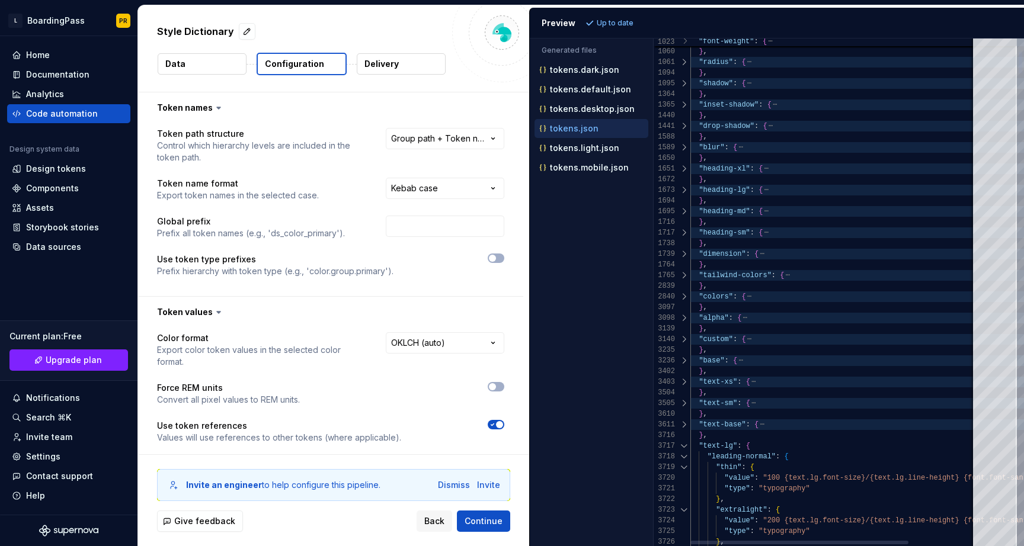
click at [684, 445] on div at bounding box center [683, 446] width 15 height 11
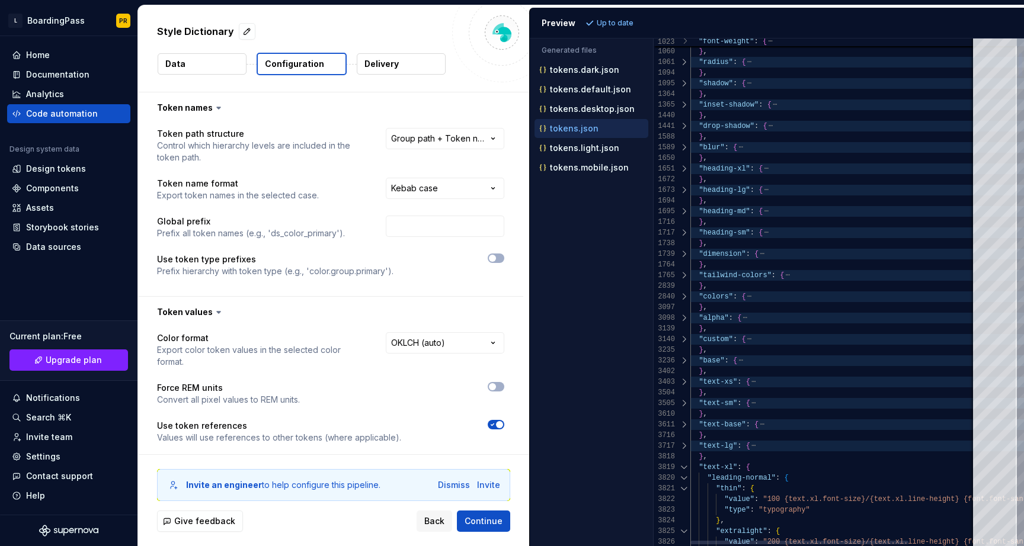
click at [684, 465] on div at bounding box center [683, 467] width 15 height 11
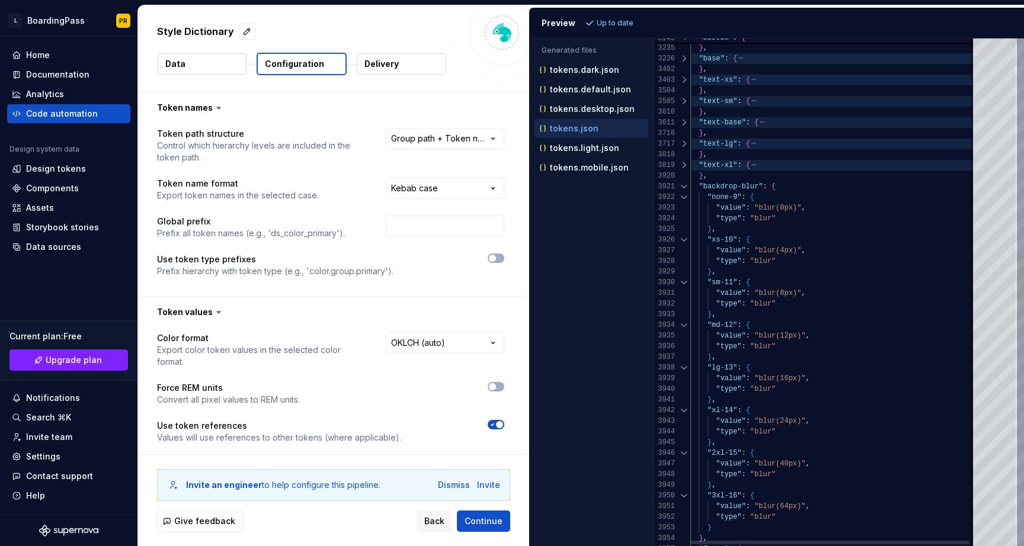
click at [684, 186] on div at bounding box center [683, 186] width 15 height 11
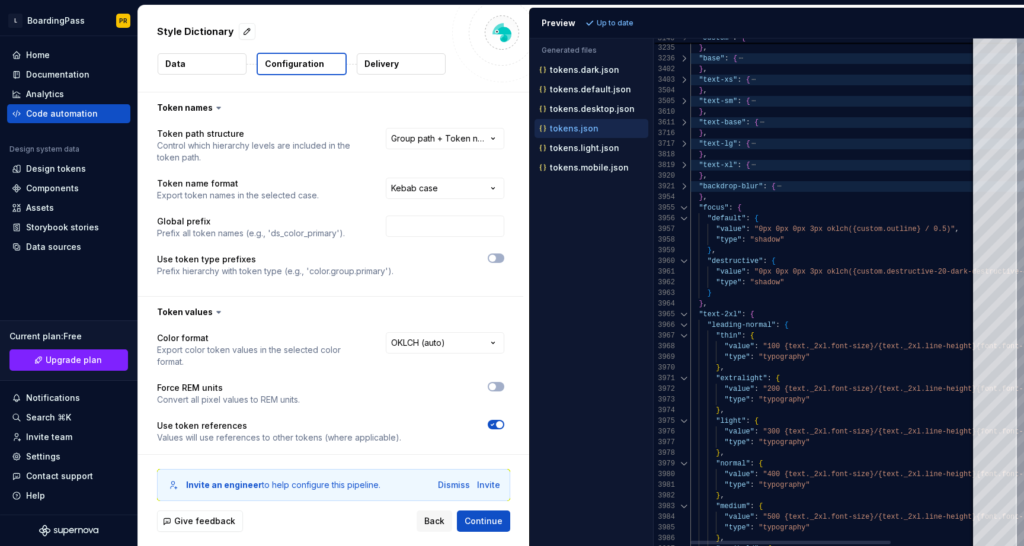
click at [682, 208] on div at bounding box center [683, 208] width 15 height 11
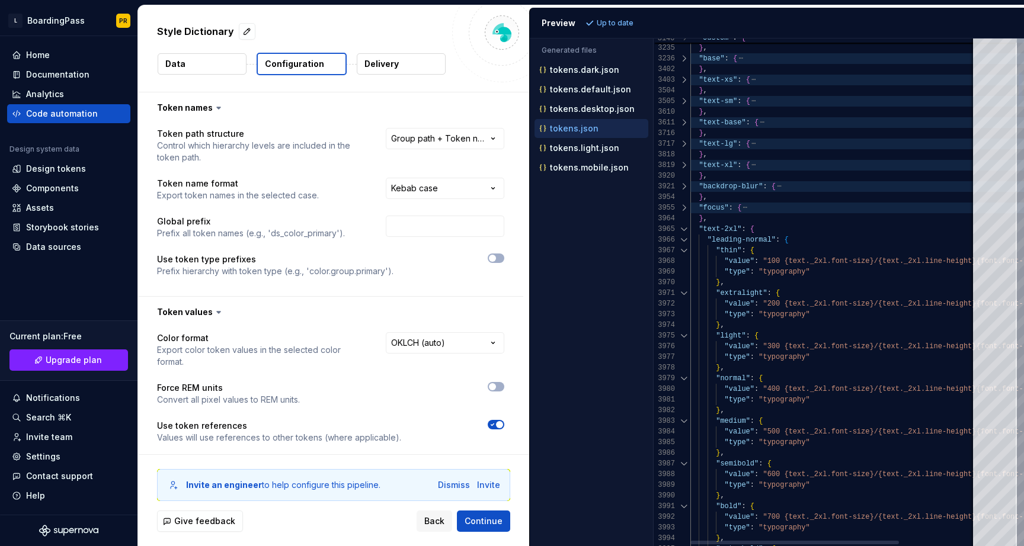
click at [682, 230] on div at bounding box center [683, 229] width 15 height 11
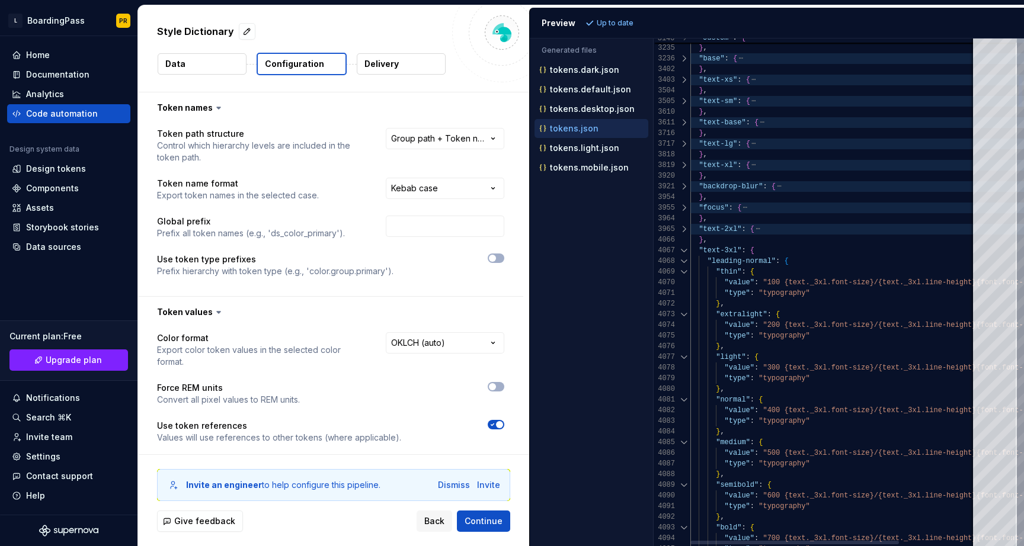
click at [681, 251] on div at bounding box center [683, 250] width 15 height 11
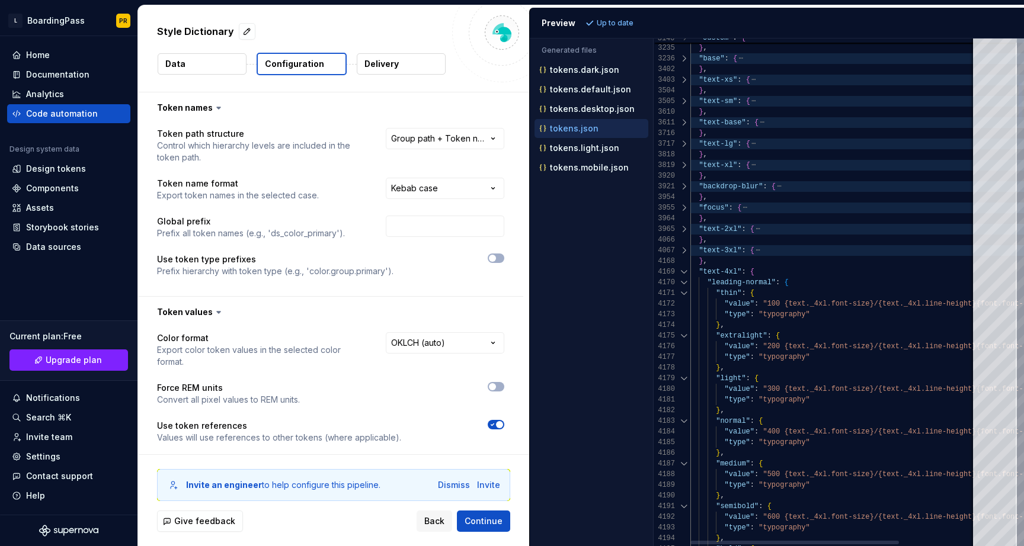
click at [683, 273] on div at bounding box center [683, 272] width 15 height 11
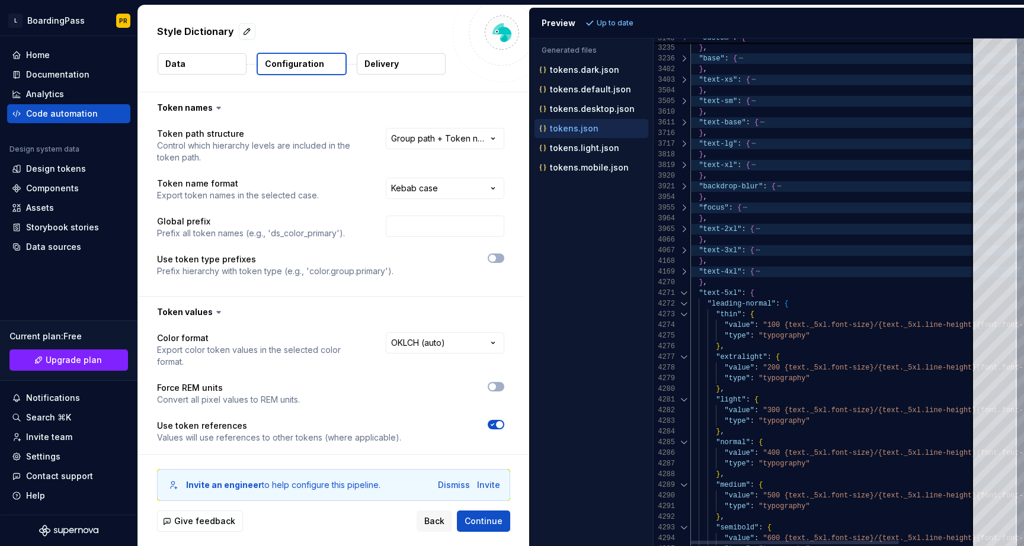
click at [683, 293] on div at bounding box center [683, 293] width 15 height 11
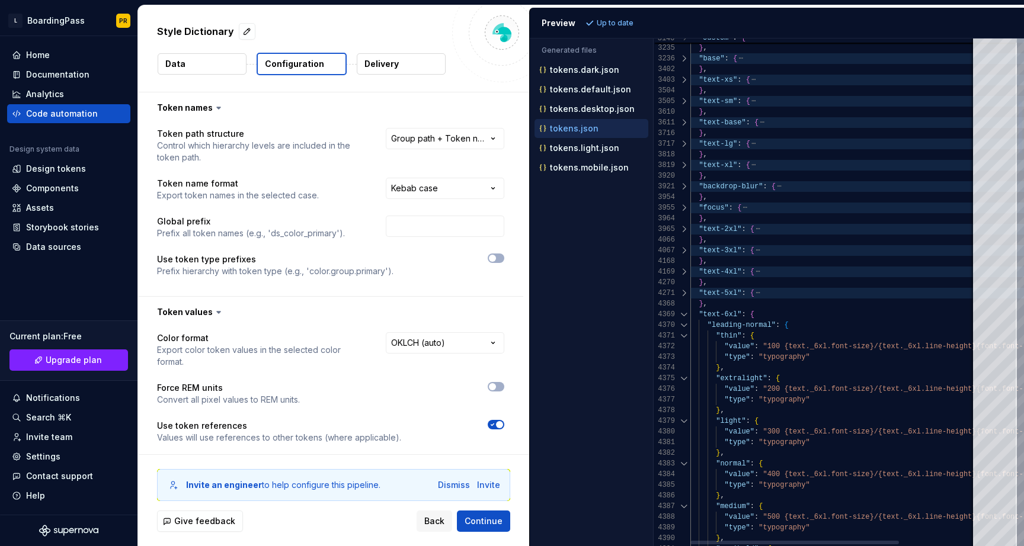
click at [683, 317] on div at bounding box center [683, 314] width 15 height 11
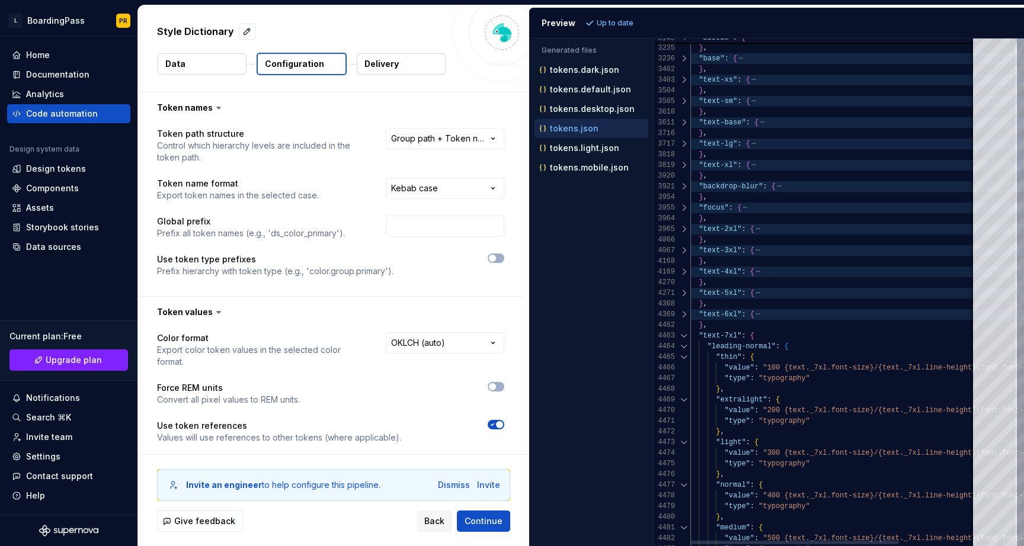
click at [683, 334] on div at bounding box center [683, 336] width 15 height 11
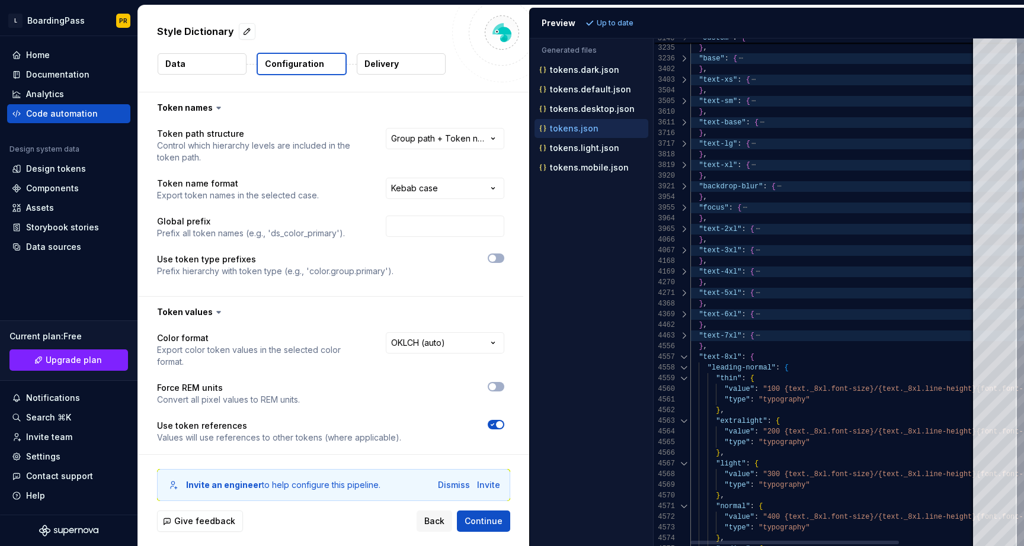
click at [684, 356] on div at bounding box center [683, 357] width 15 height 11
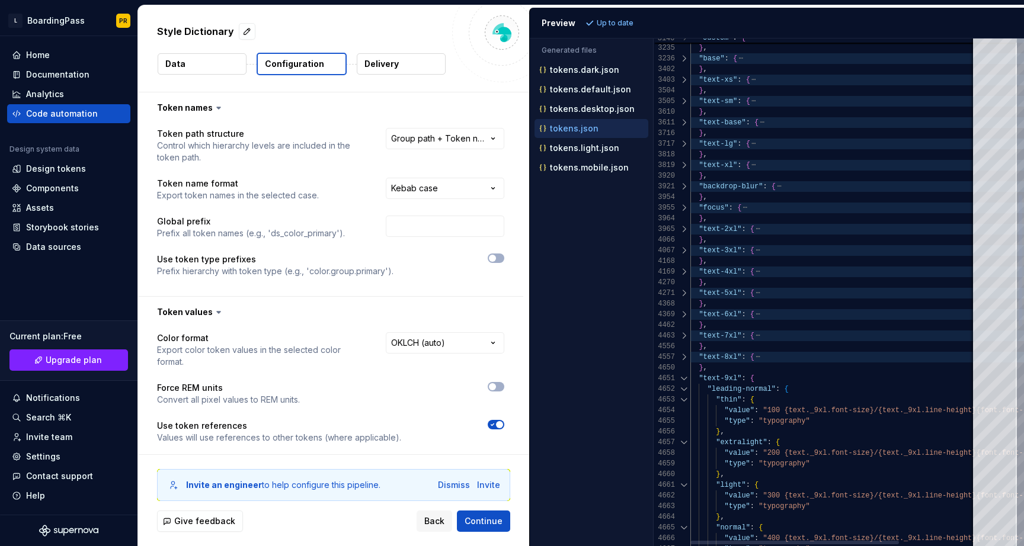
click at [683, 380] on div at bounding box center [683, 378] width 15 height 11
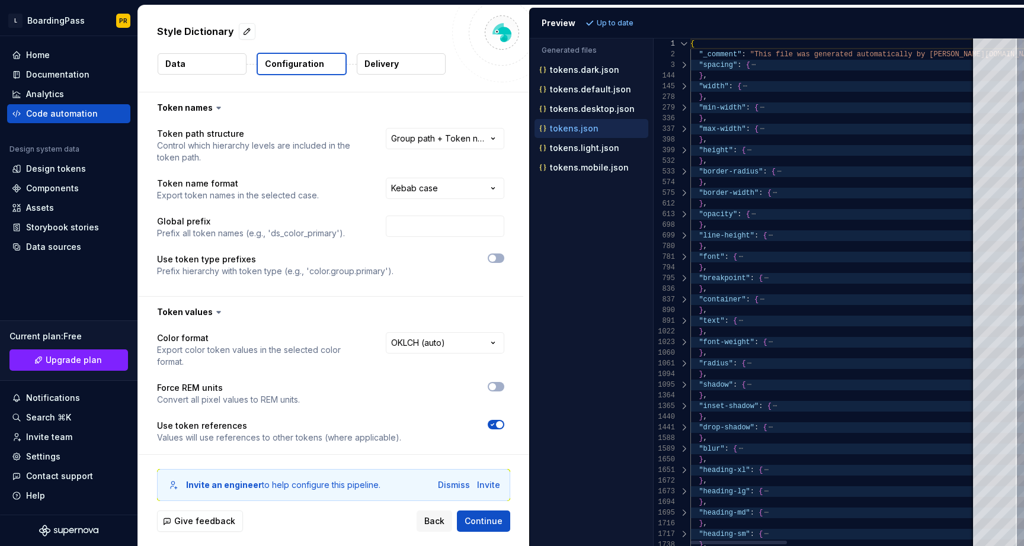
click at [686, 66] on div at bounding box center [683, 65] width 15 height 11
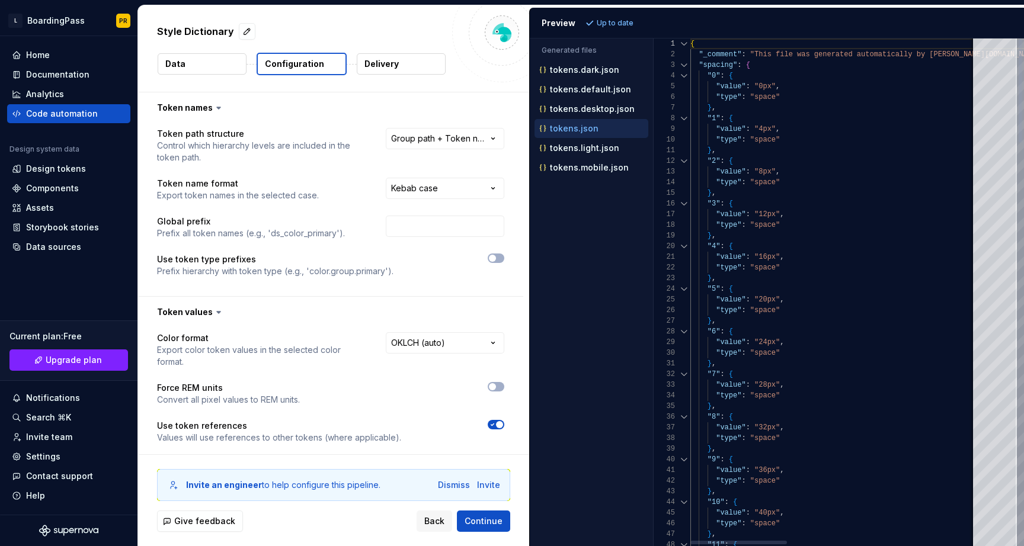
click at [686, 66] on div at bounding box center [683, 65] width 15 height 11
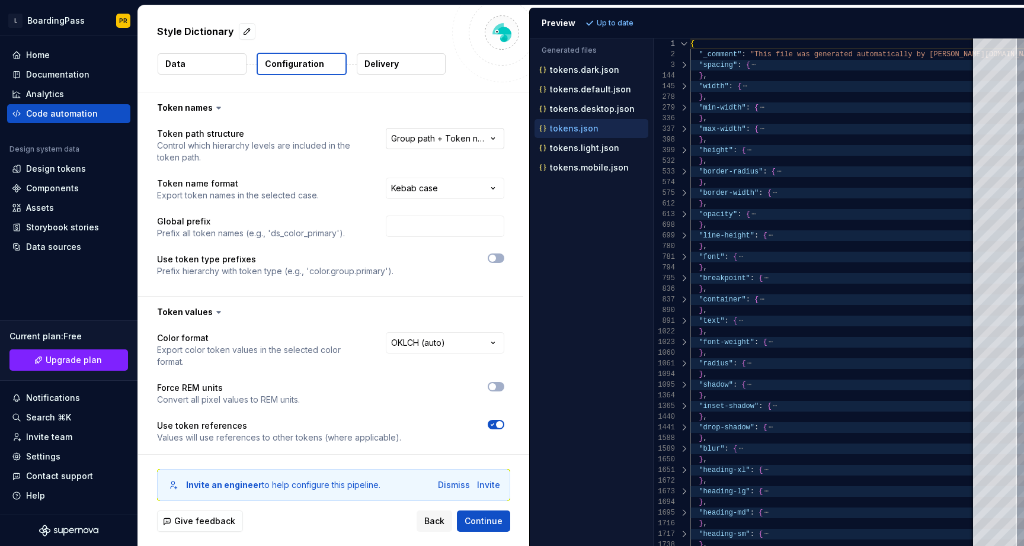
click at [461, 140] on html "**********" at bounding box center [512, 273] width 1024 height 546
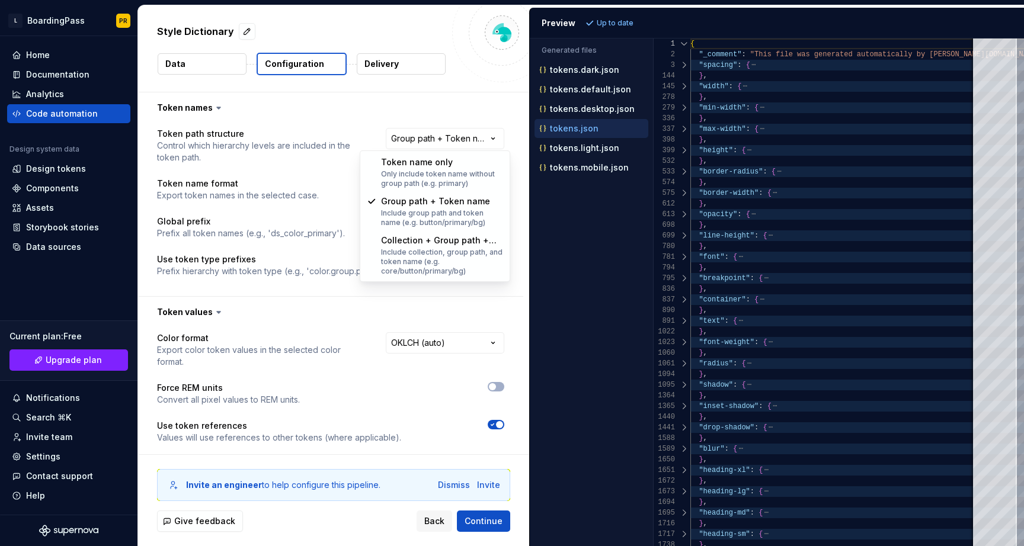
select select "********"
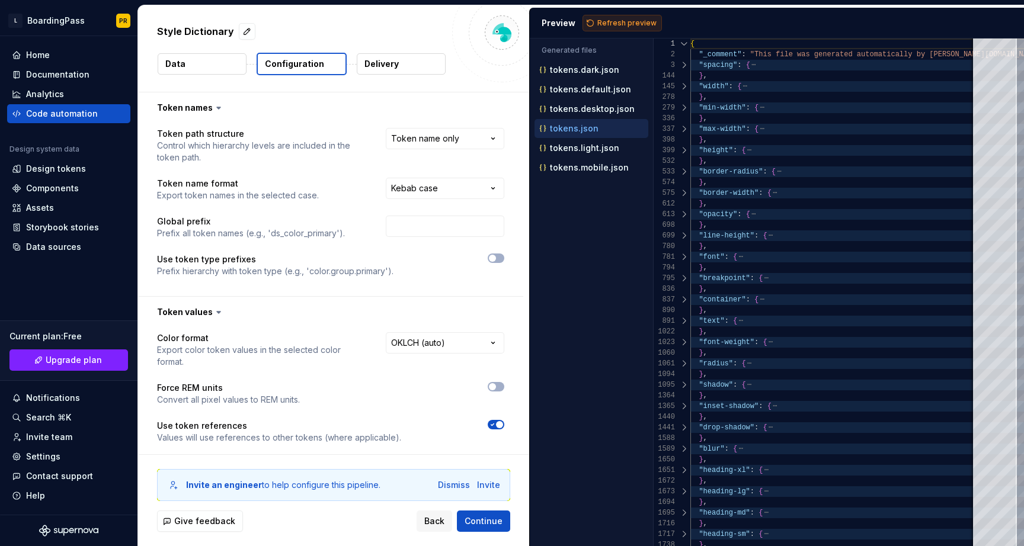
click at [637, 25] on span "Refresh preview" at bounding box center [626, 22] width 59 height 9
type textarea "**********"
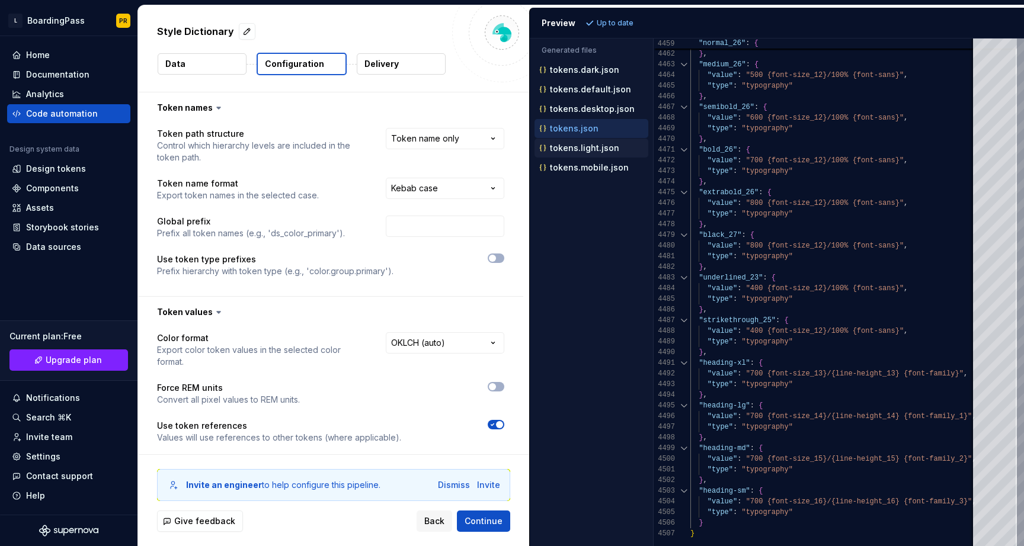
click at [599, 151] on p "tokens.light.json" at bounding box center [584, 147] width 69 height 9
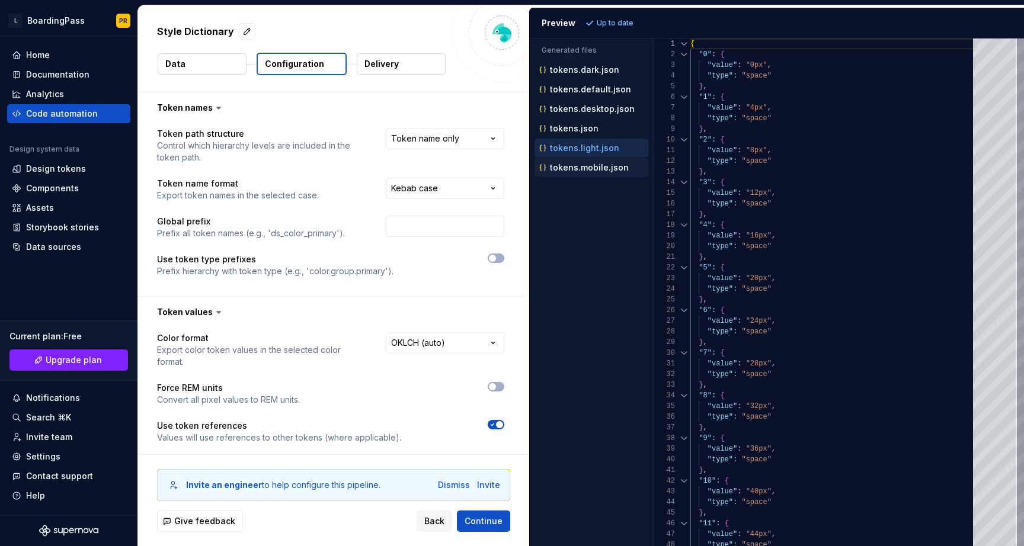
click at [596, 162] on div "tokens.mobile.json" at bounding box center [592, 168] width 111 height 12
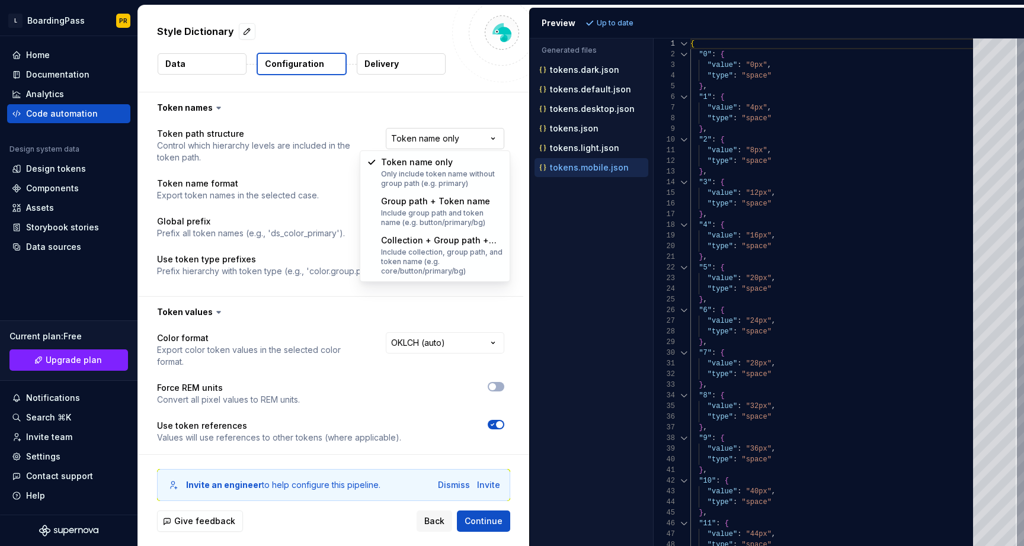
click at [432, 137] on html "**********" at bounding box center [512, 273] width 1024 height 546
select select "**********"
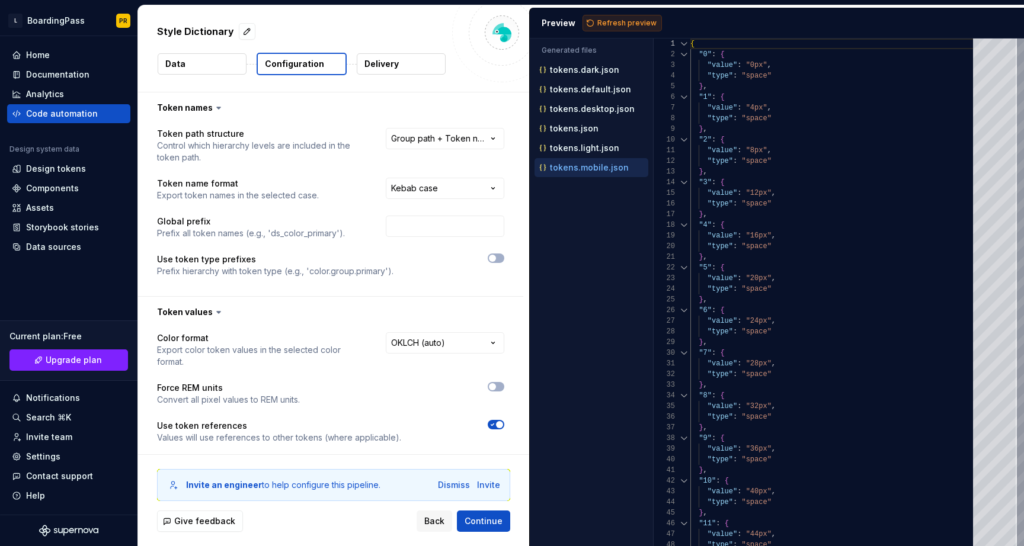
click at [602, 21] on span "Refresh preview" at bounding box center [626, 22] width 59 height 9
type textarea "**********"
